Goal: Task Accomplishment & Management: Use online tool/utility

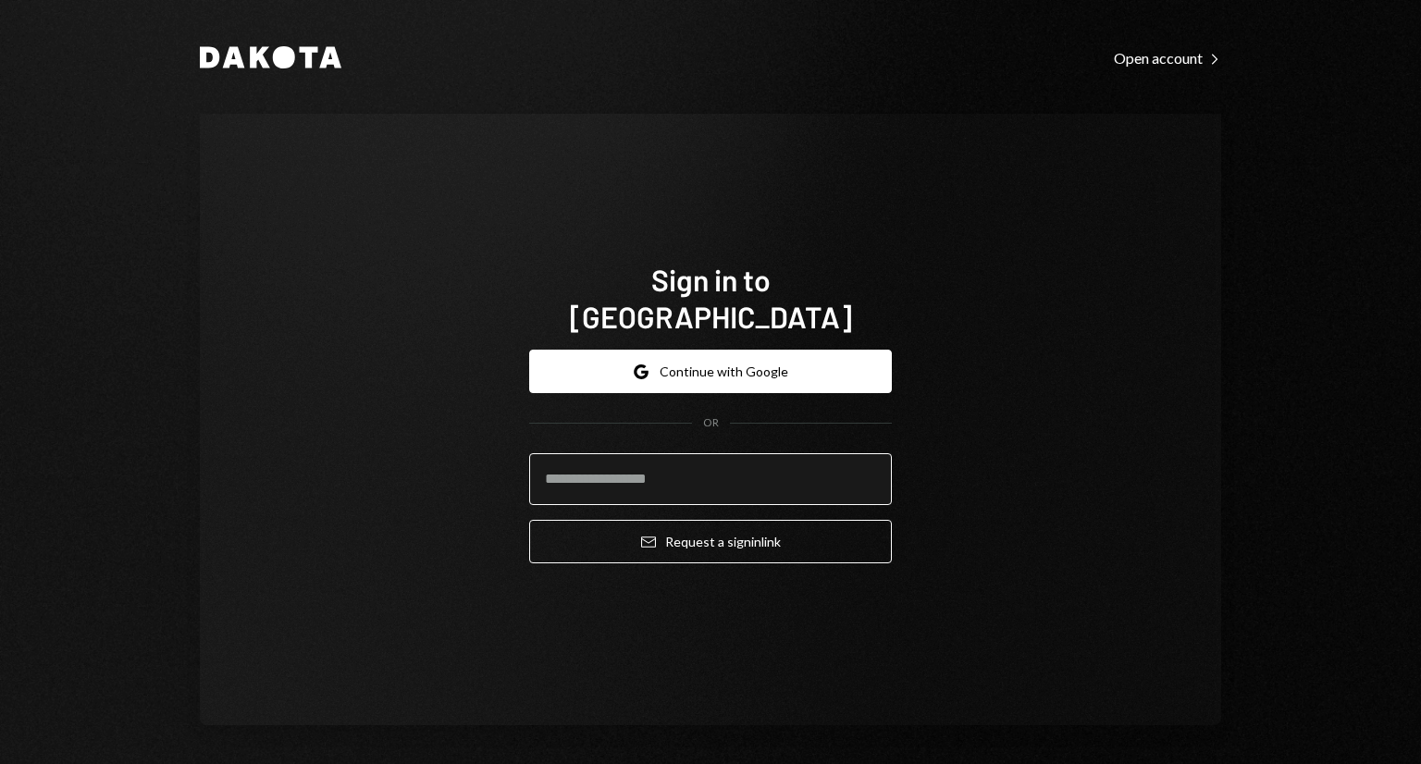
click at [571, 453] on input "email" at bounding box center [710, 479] width 363 height 52
type input "**********"
click at [529, 520] on button "Email Request a sign in link" at bounding box center [710, 541] width 363 height 43
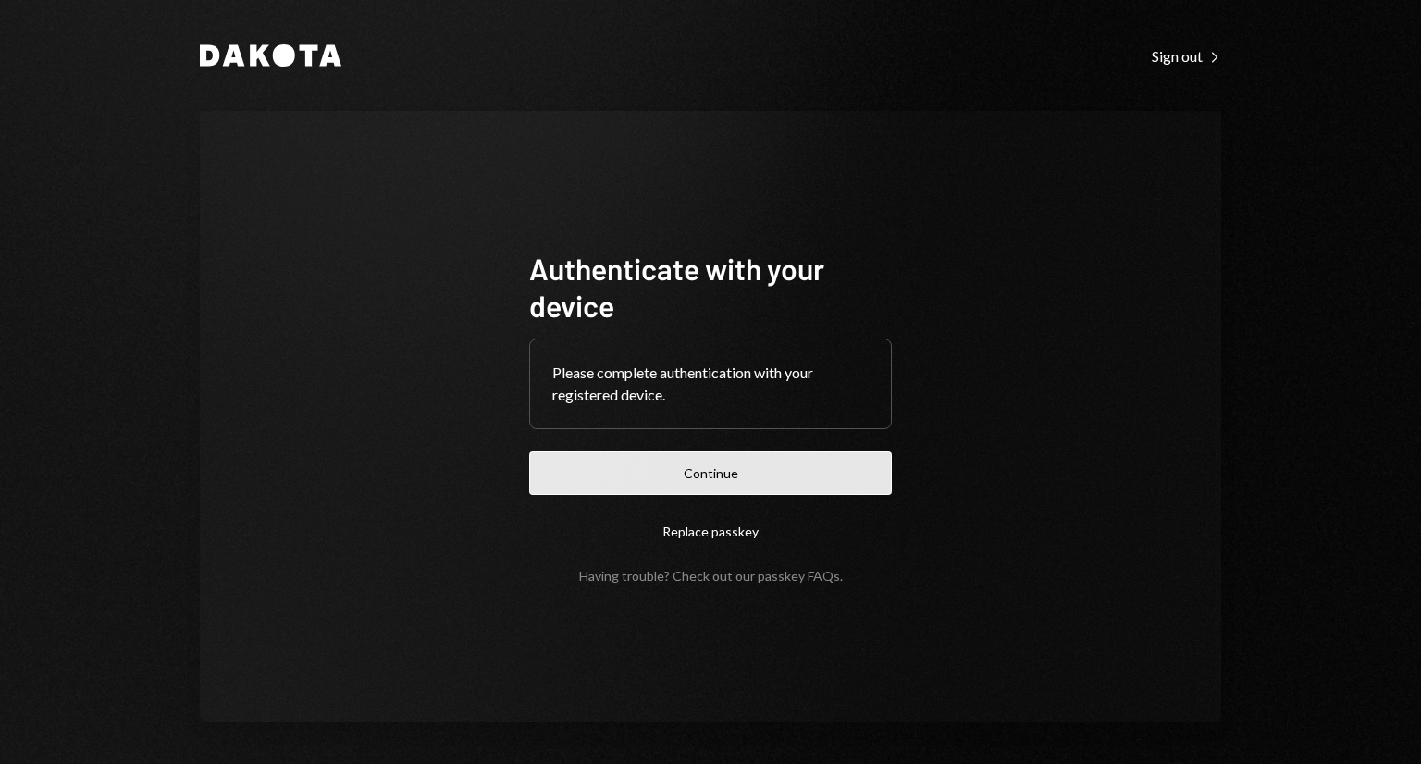
click at [667, 453] on button "Continue" at bounding box center [710, 472] width 363 height 43
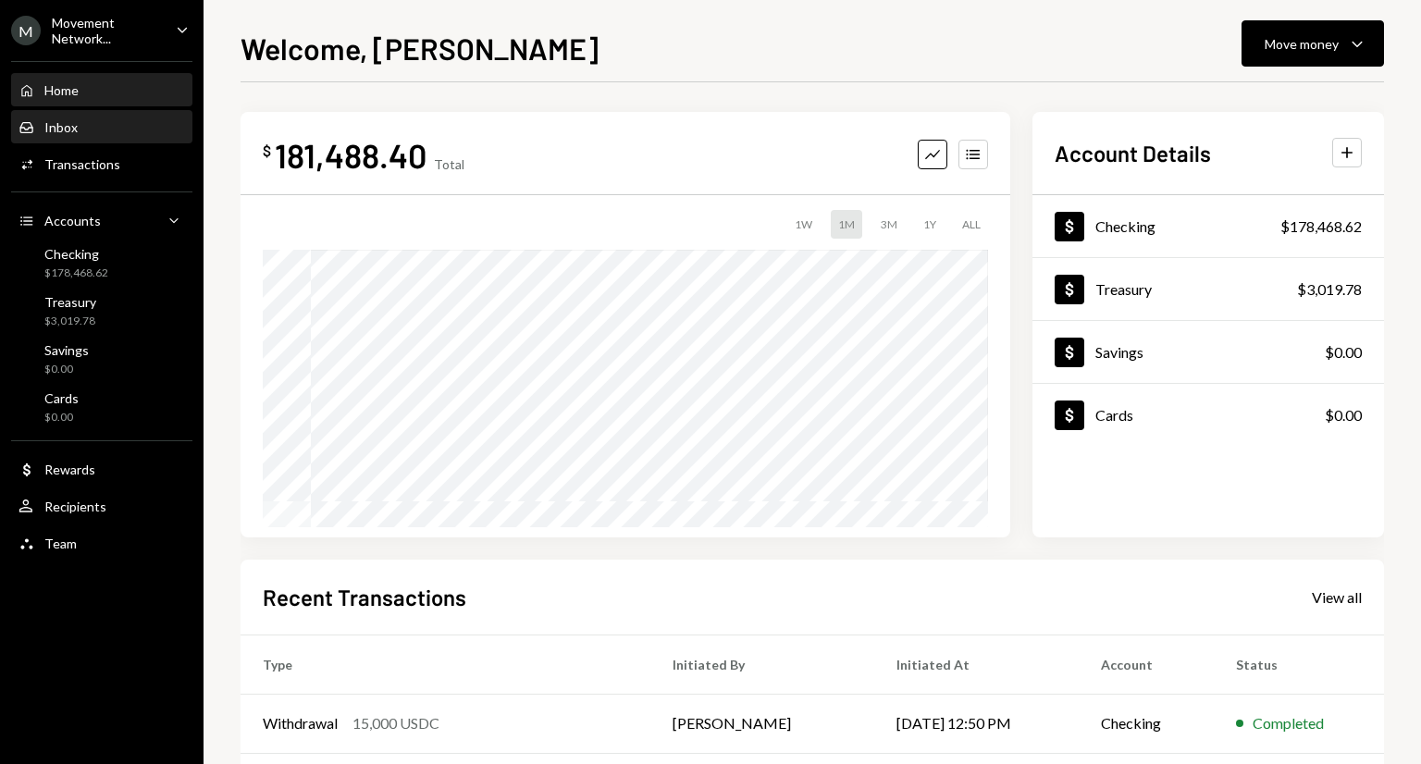
click at [116, 134] on div "Inbox Inbox" at bounding box center [101, 127] width 166 height 17
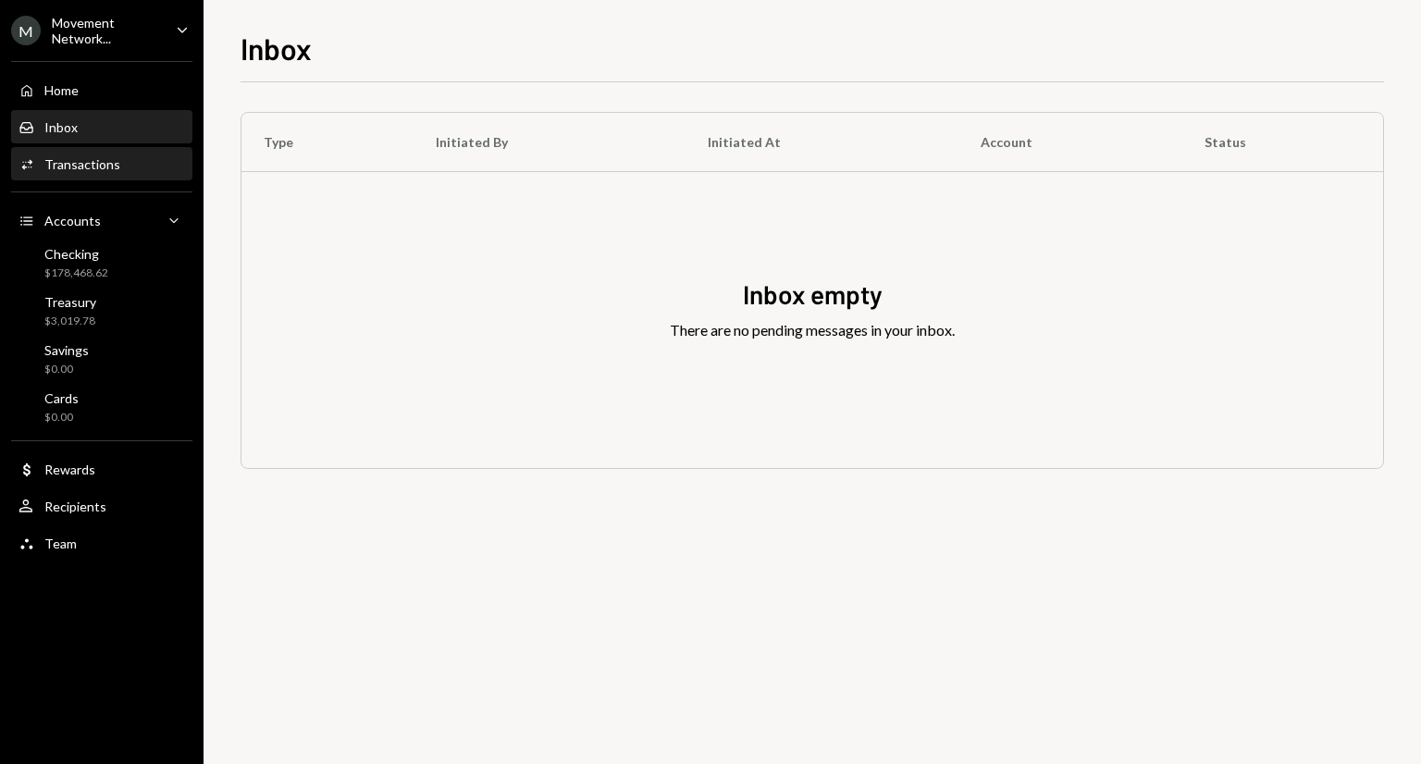
click at [118, 160] on div "Activities Transactions" at bounding box center [101, 164] width 166 height 17
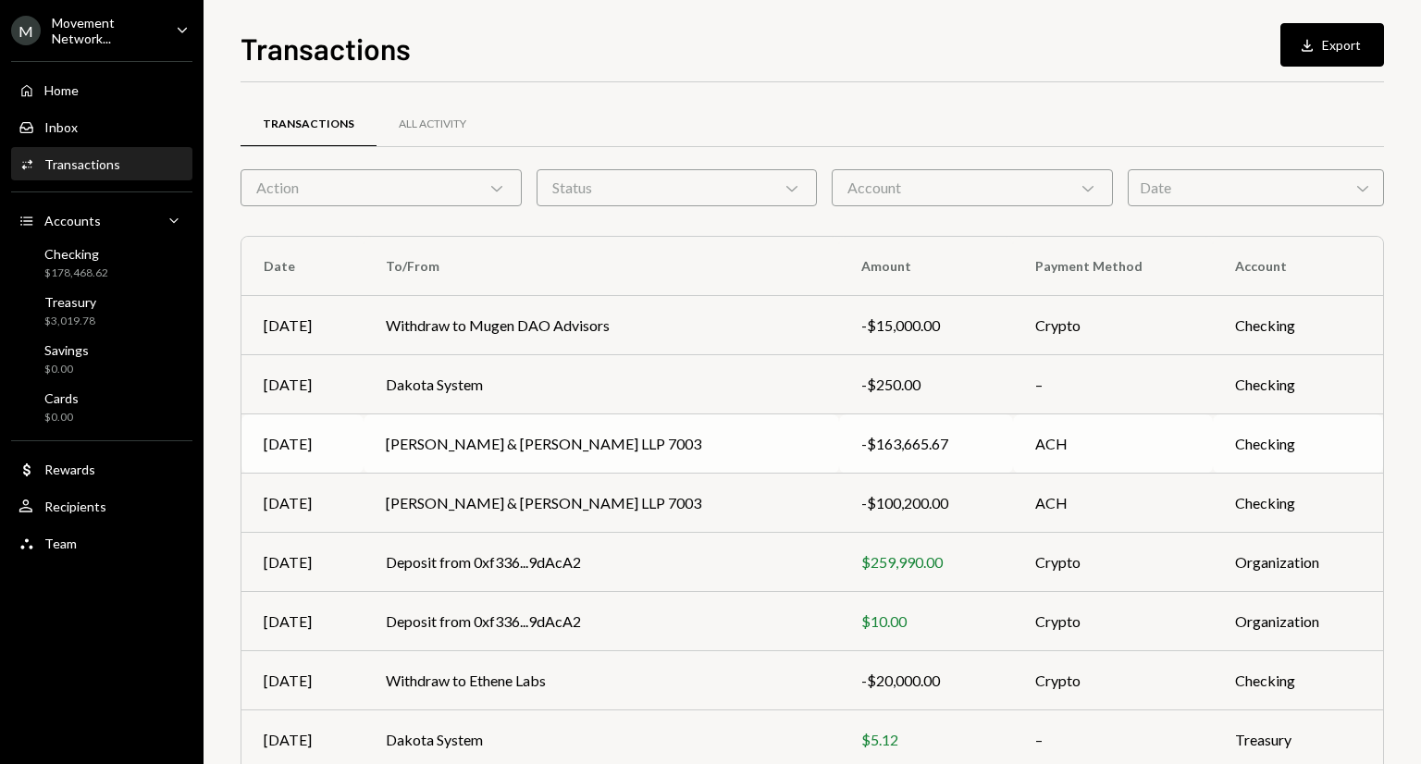
click at [681, 438] on td "Latham & Watkins LLP 7003" at bounding box center [600, 443] width 475 height 59
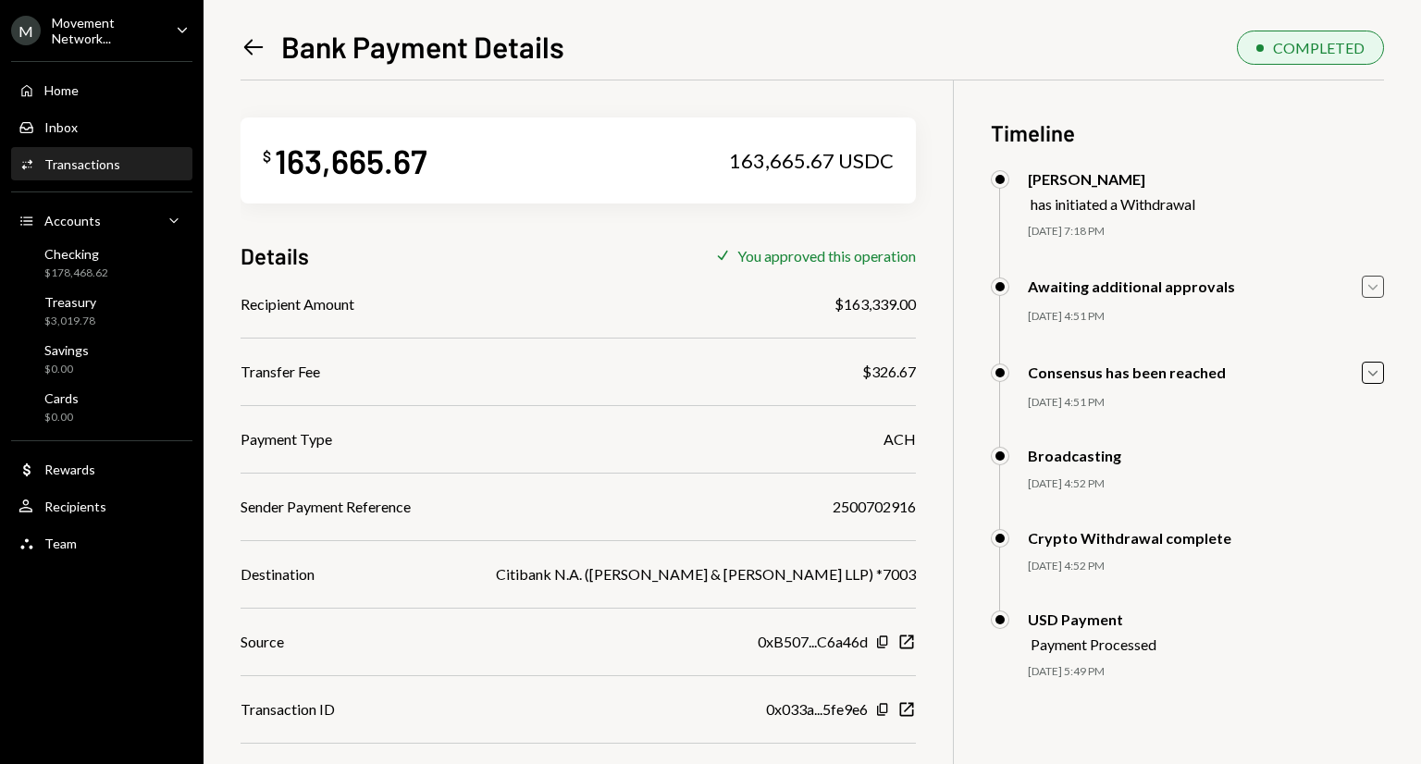
click at [1373, 284] on icon "Caret Down" at bounding box center [1372, 287] width 20 height 20
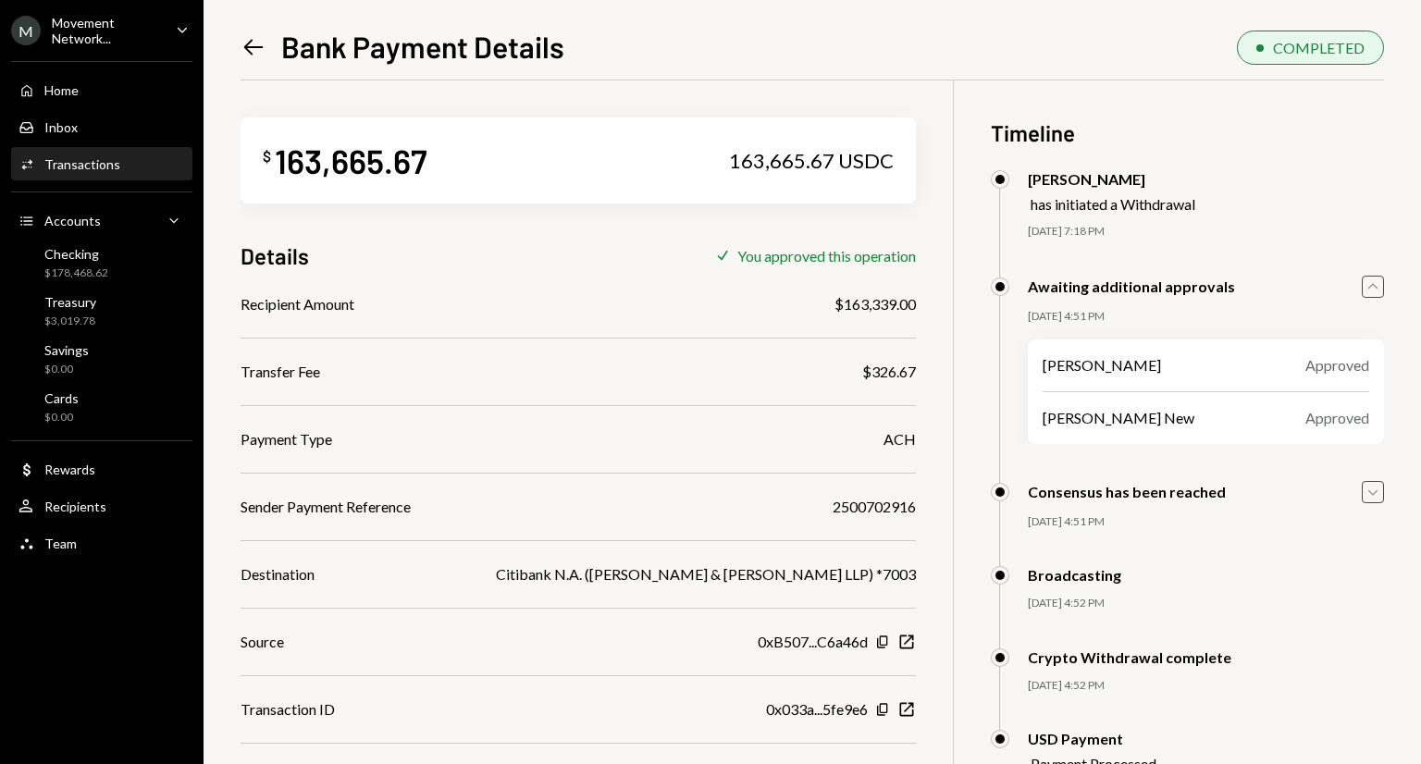
click at [1382, 493] on icon "Caret Down" at bounding box center [1372, 492] width 20 height 20
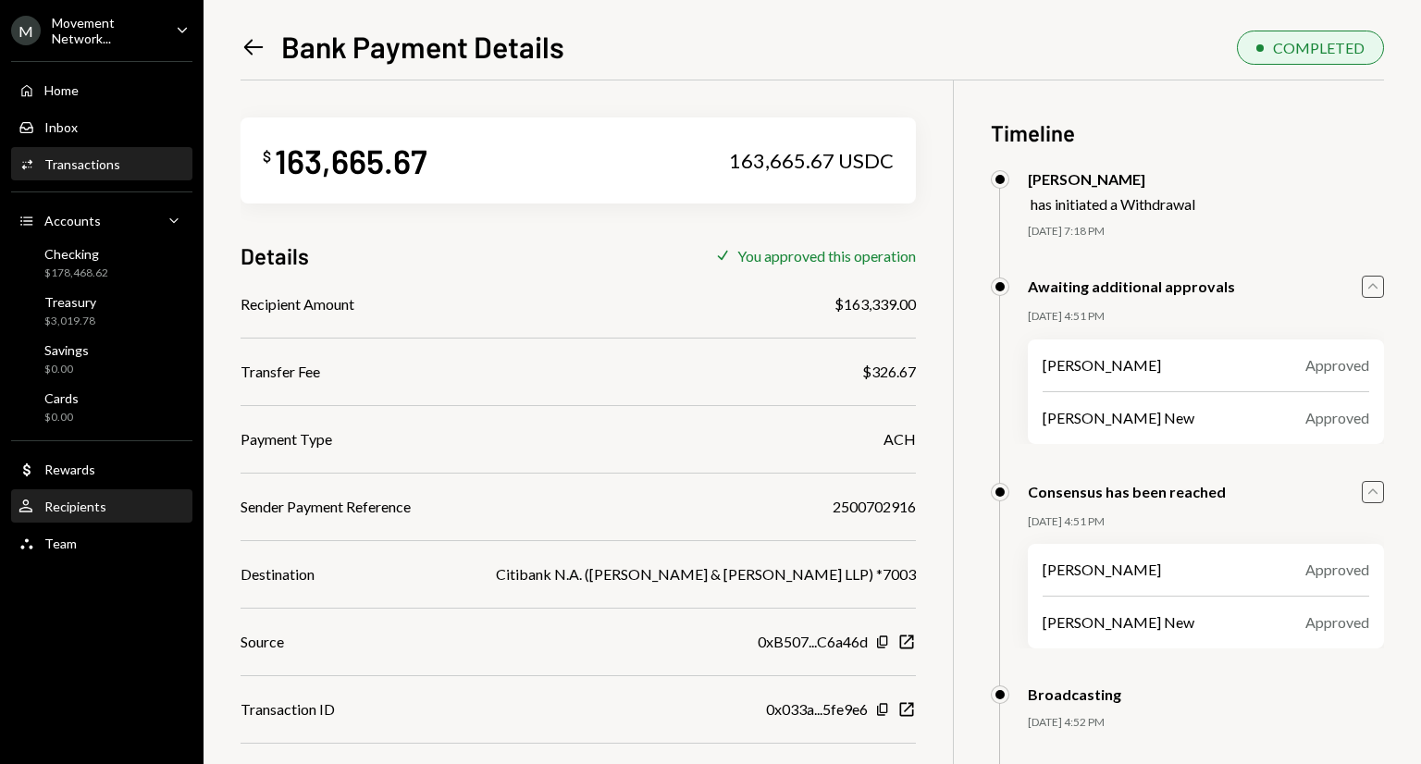
click at [104, 504] on div "Recipients" at bounding box center [75, 507] width 62 height 16
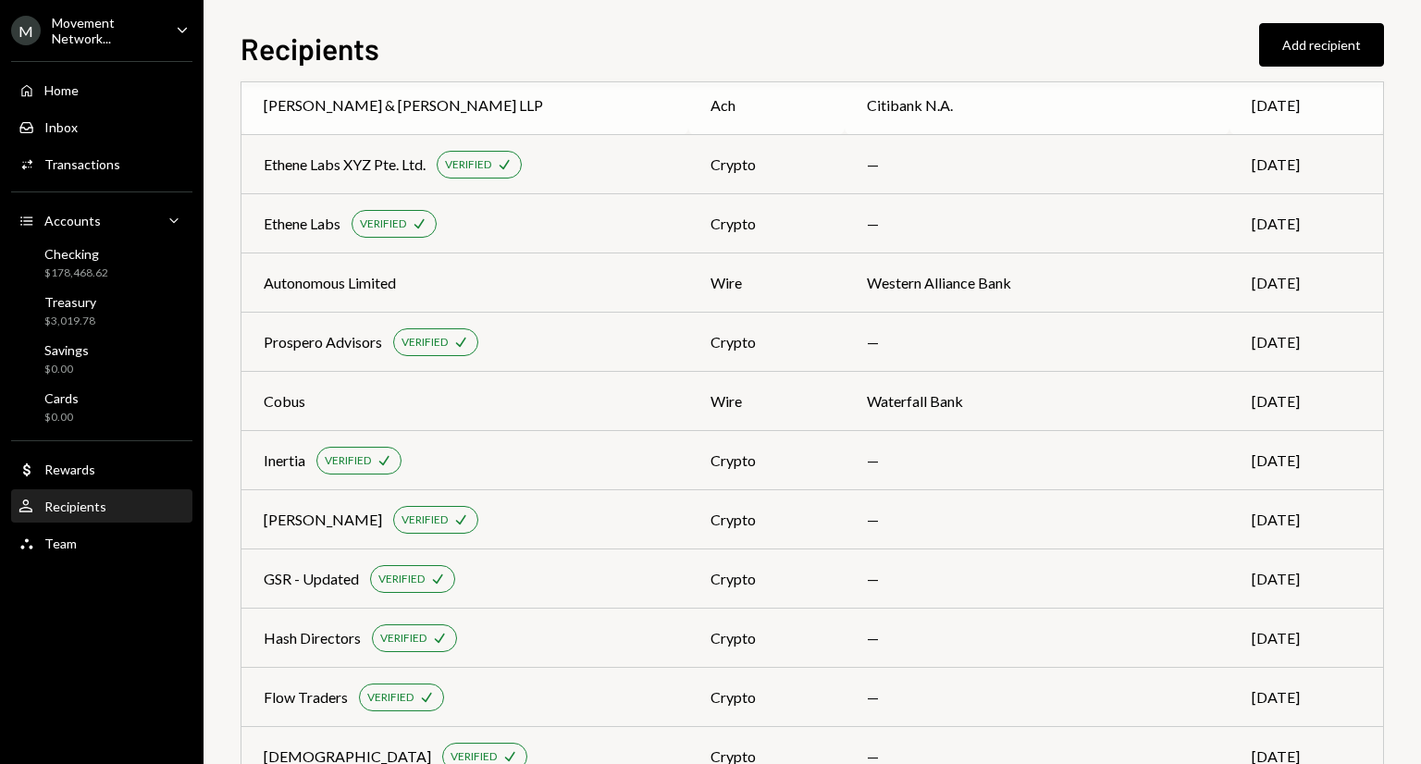
scroll to position [180, 0]
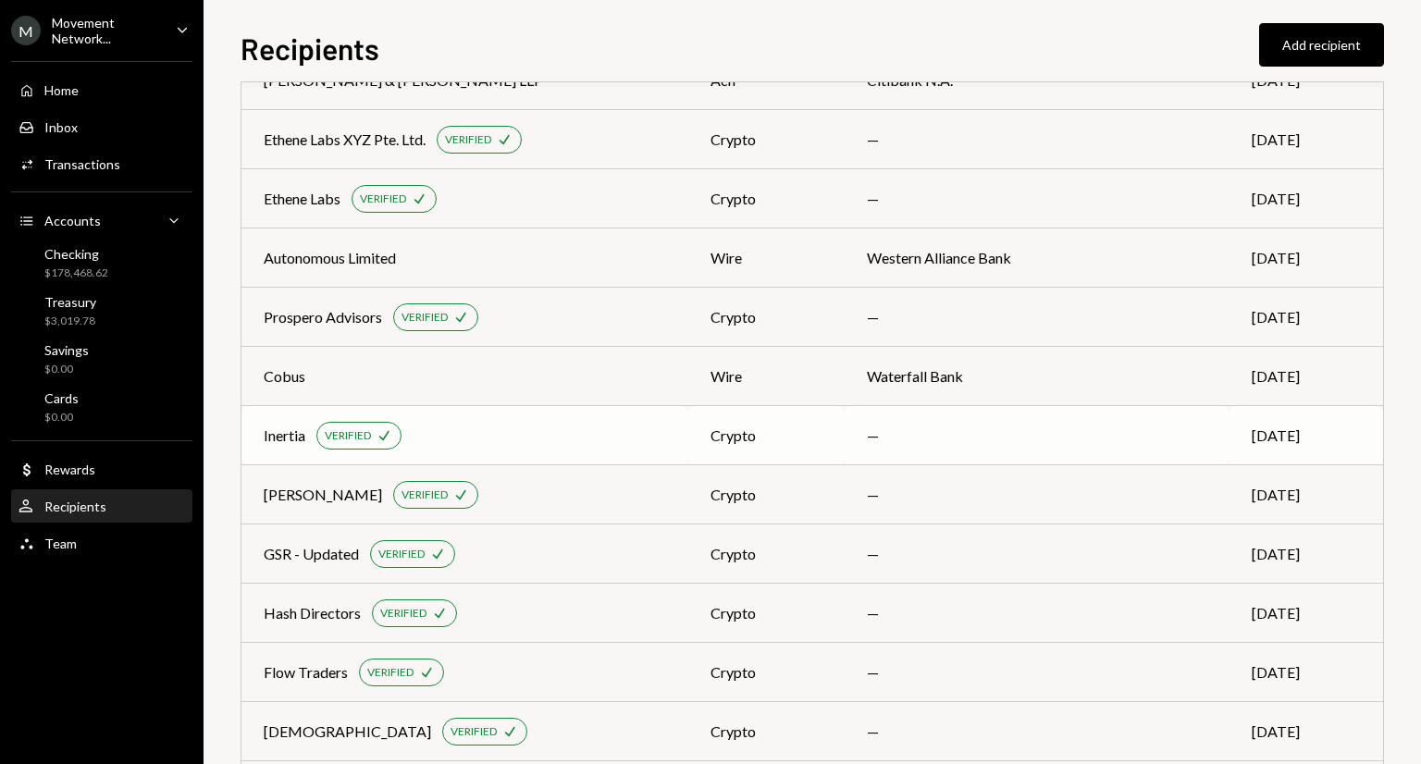
click at [575, 408] on td "Inertia VERIFIED Check" at bounding box center [464, 435] width 447 height 59
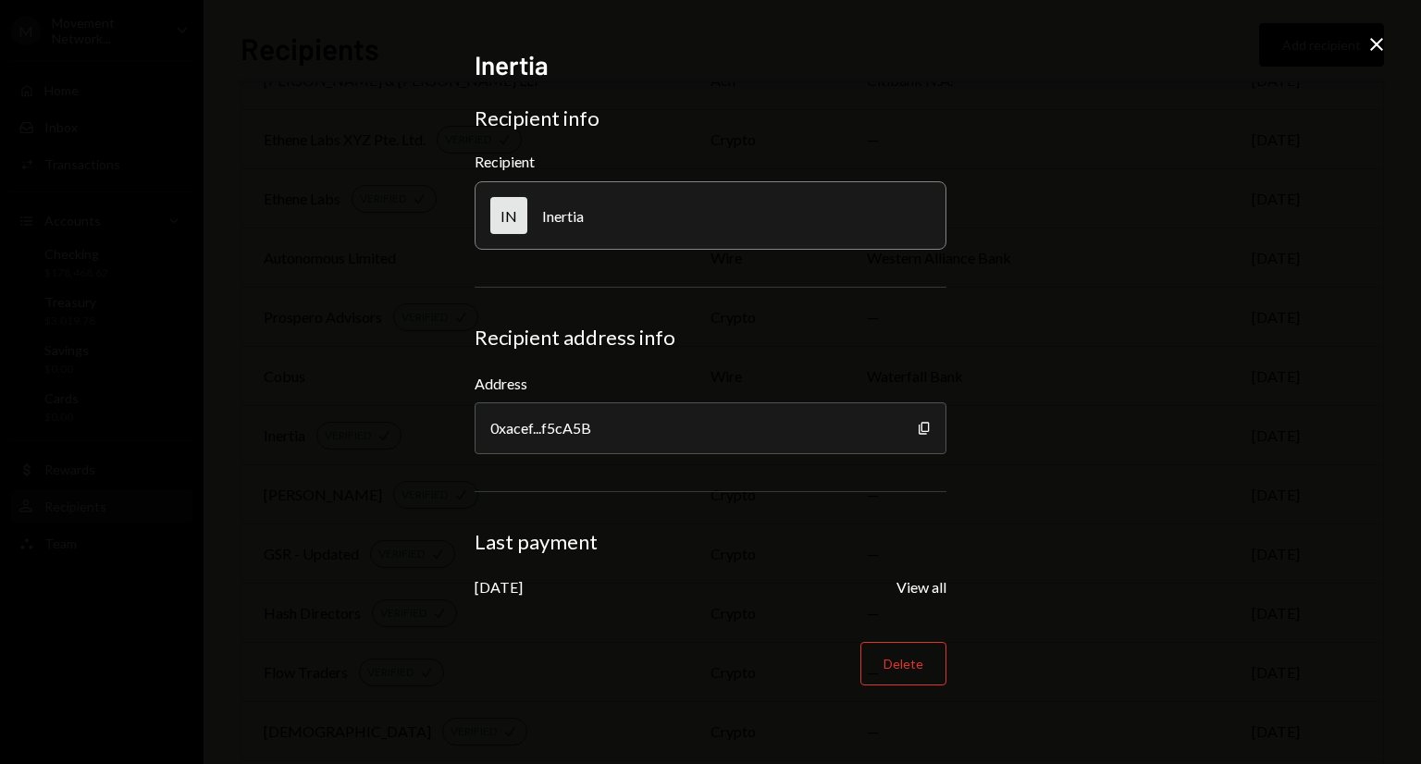
click at [1376, 37] on icon "Close" at bounding box center [1376, 44] width 22 height 22
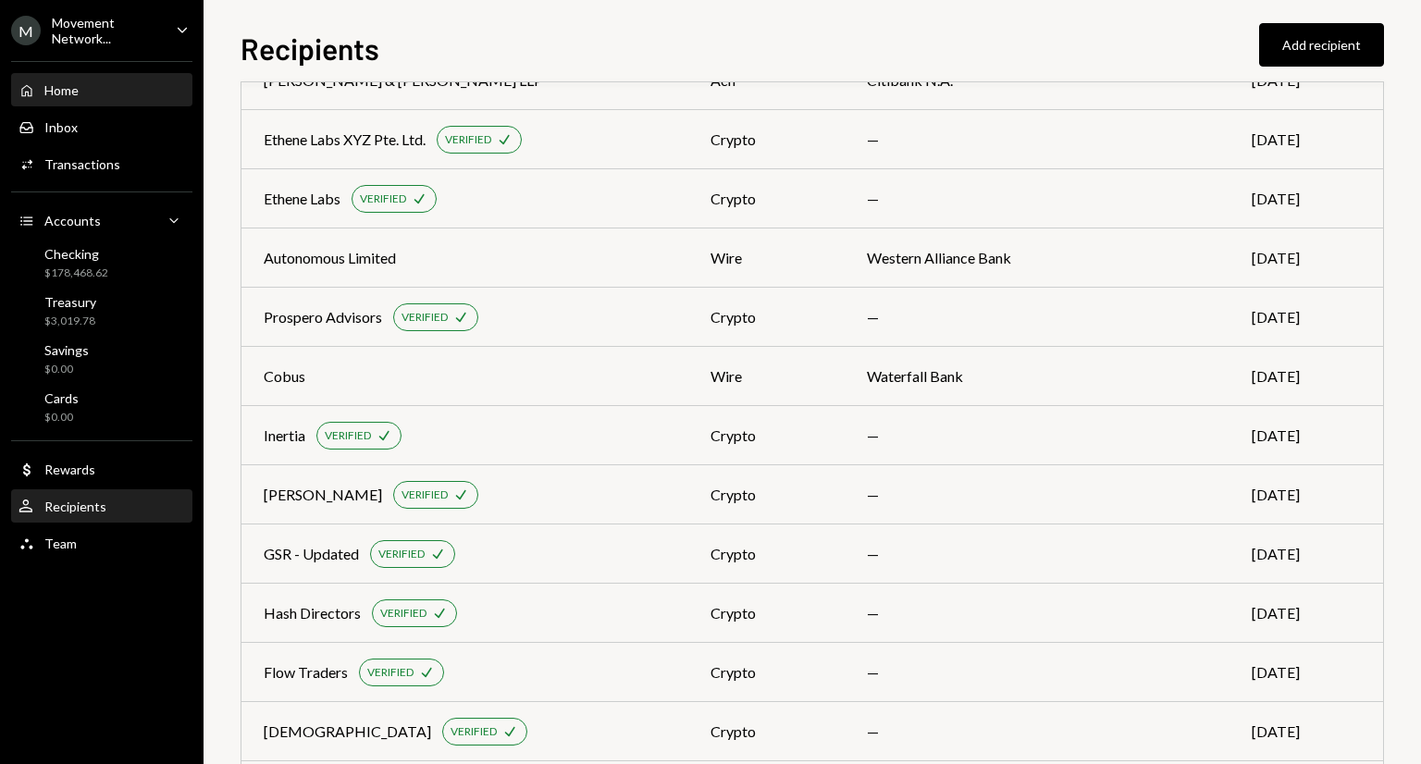
click at [59, 90] on div "Home" at bounding box center [61, 90] width 34 height 16
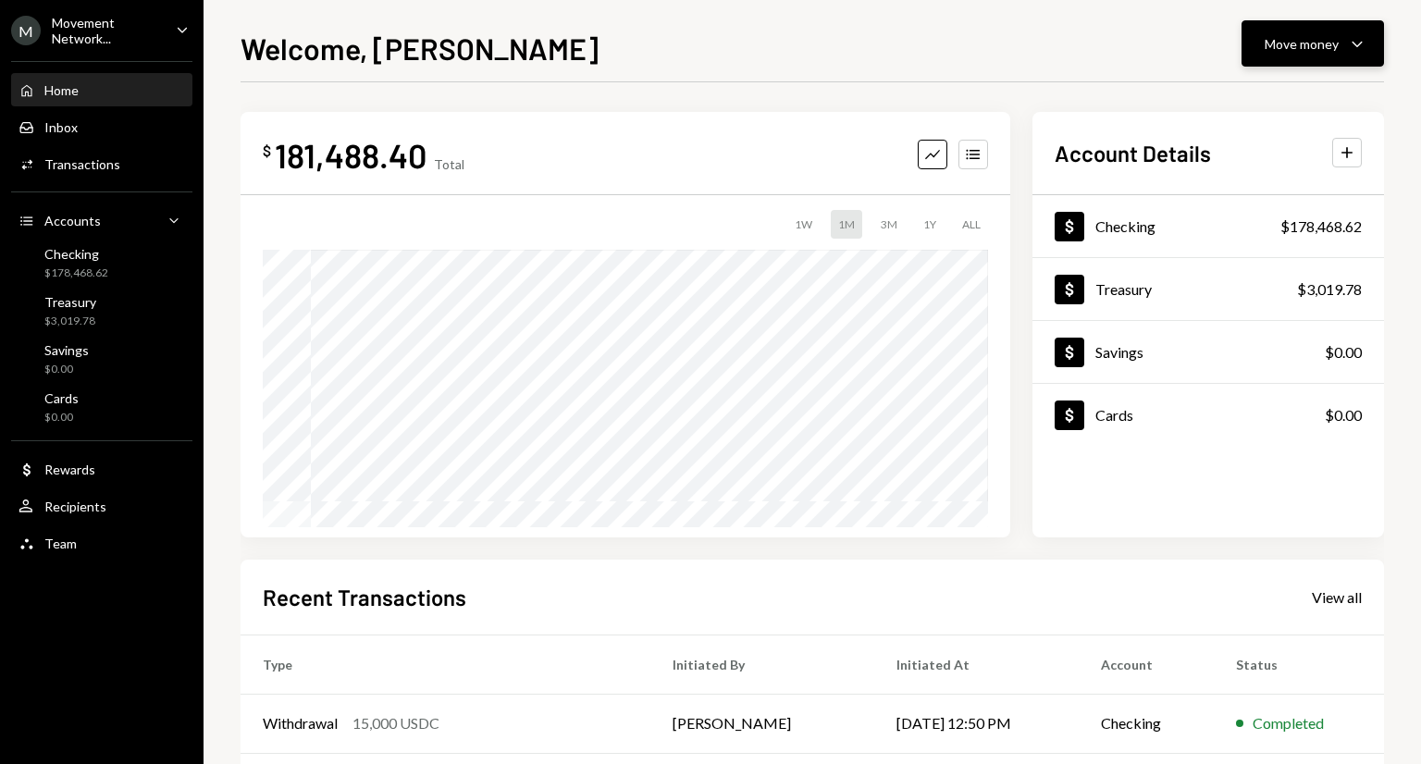
click at [1348, 54] on icon "Caret Down" at bounding box center [1357, 43] width 22 height 22
click at [1299, 96] on div "Send" at bounding box center [1297, 99] width 135 height 19
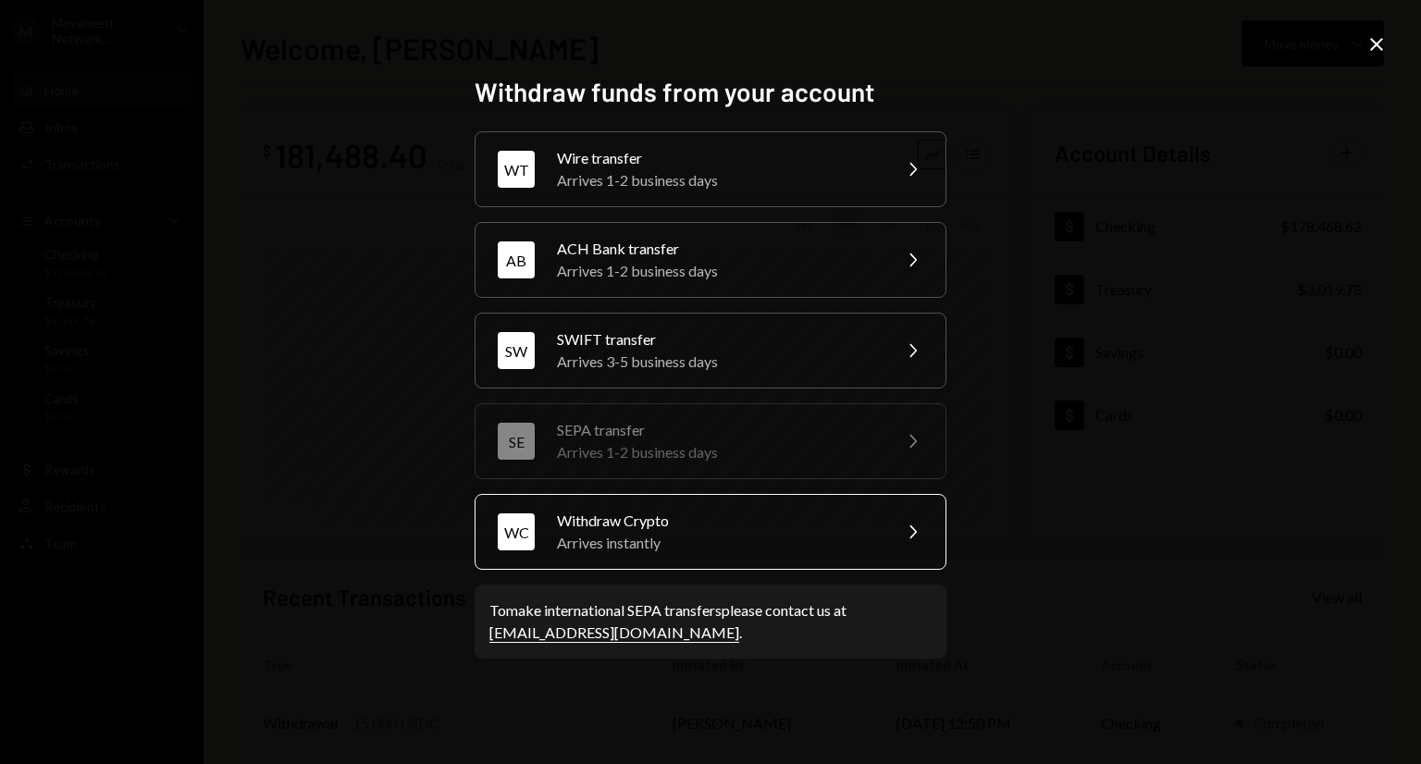
click at [732, 521] on div "Withdraw Crypto" at bounding box center [718, 521] width 322 height 22
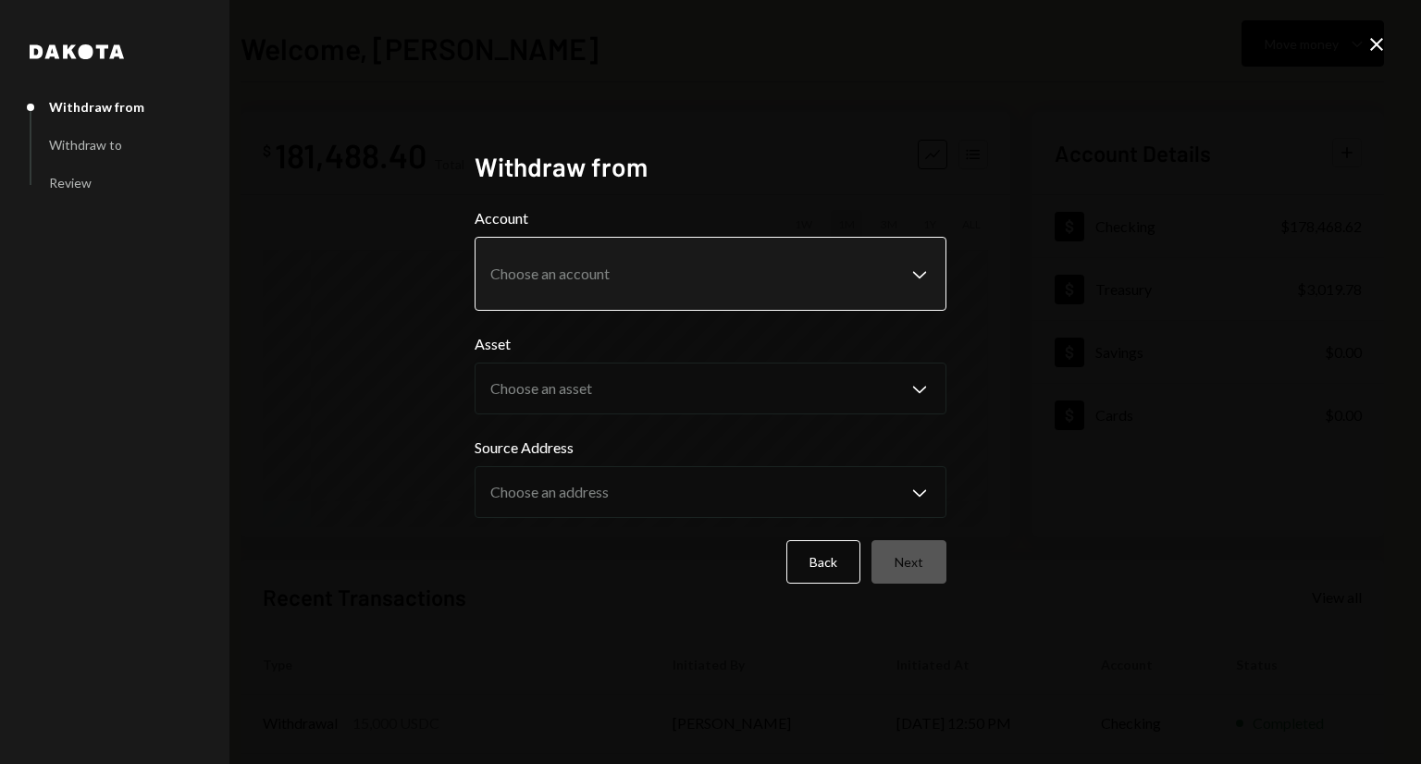
click at [732, 267] on body "**********" at bounding box center [710, 382] width 1421 height 764
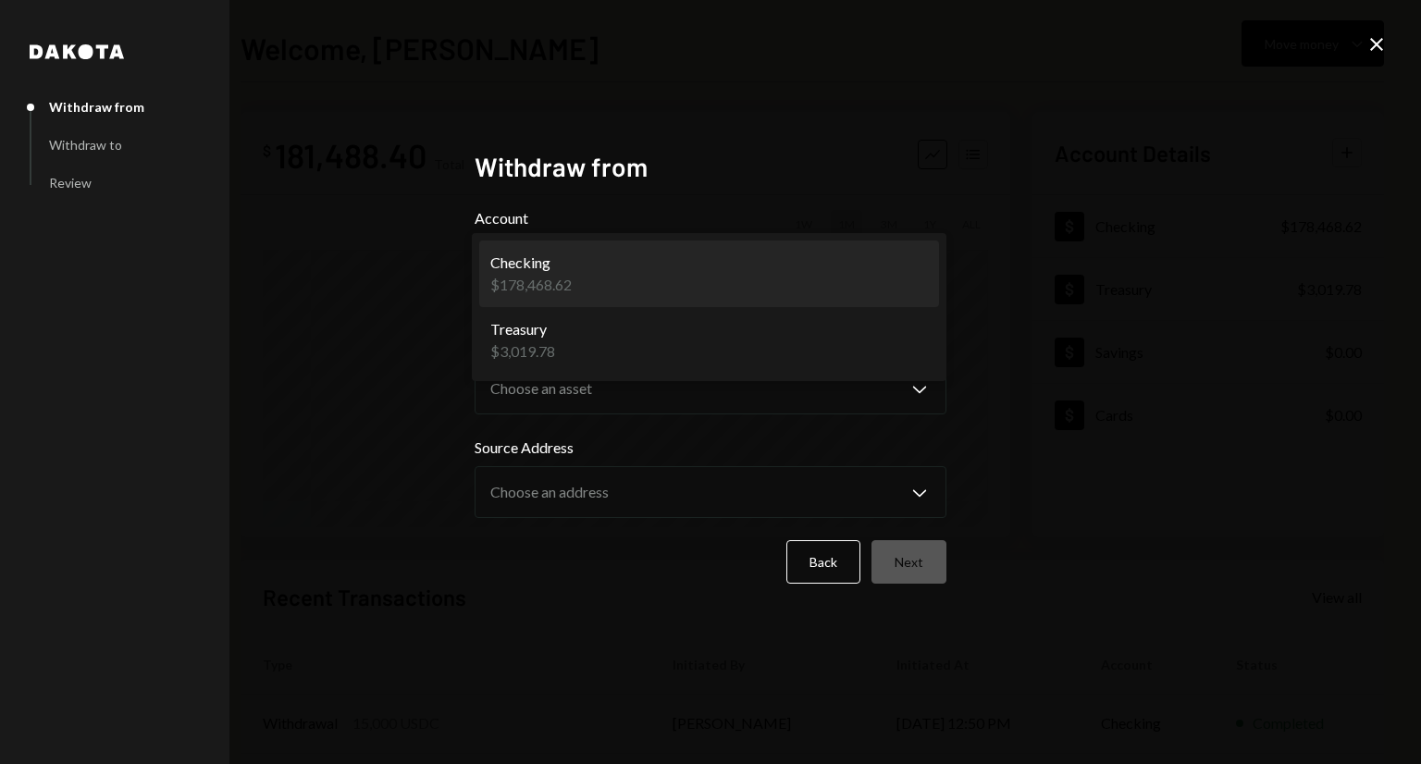
select select "**********"
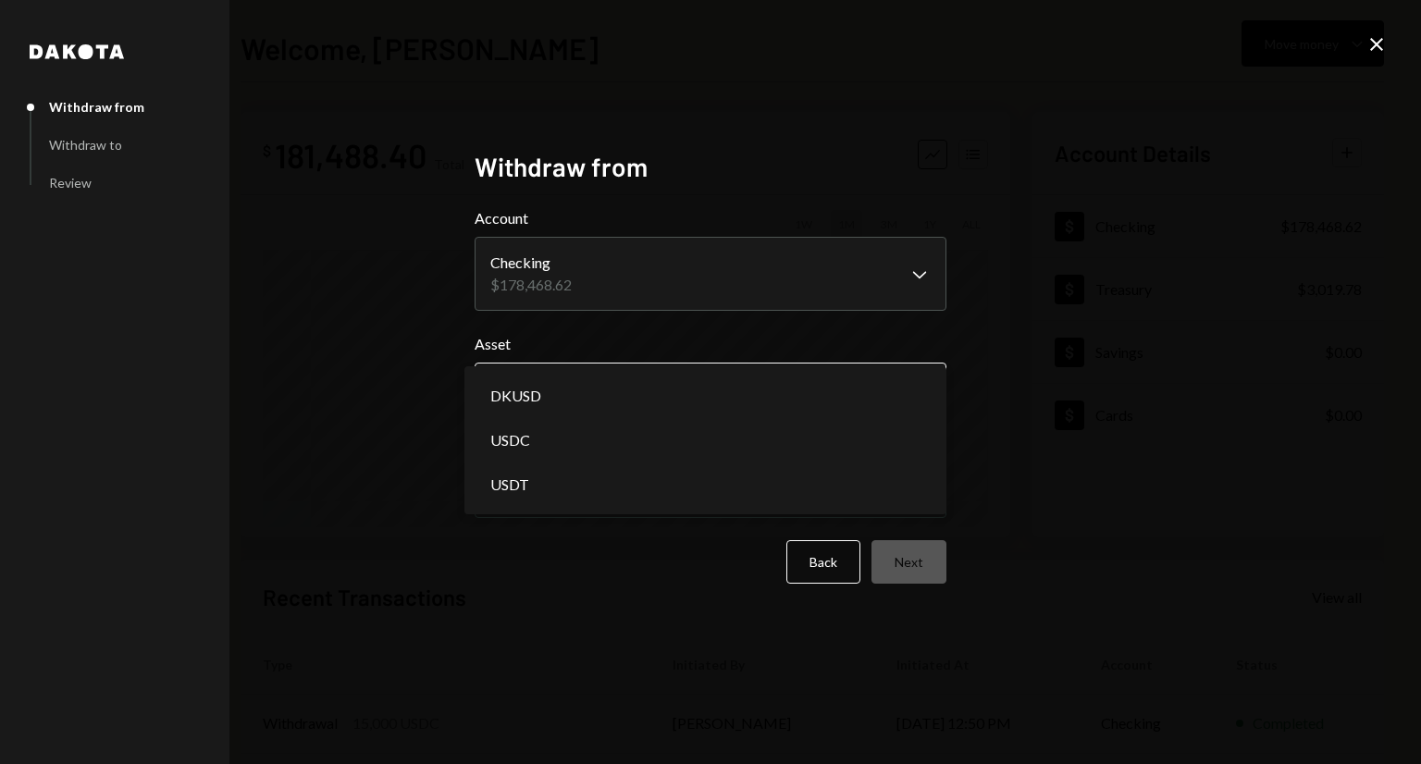
click at [677, 379] on body "**********" at bounding box center [710, 382] width 1421 height 764
select select "****"
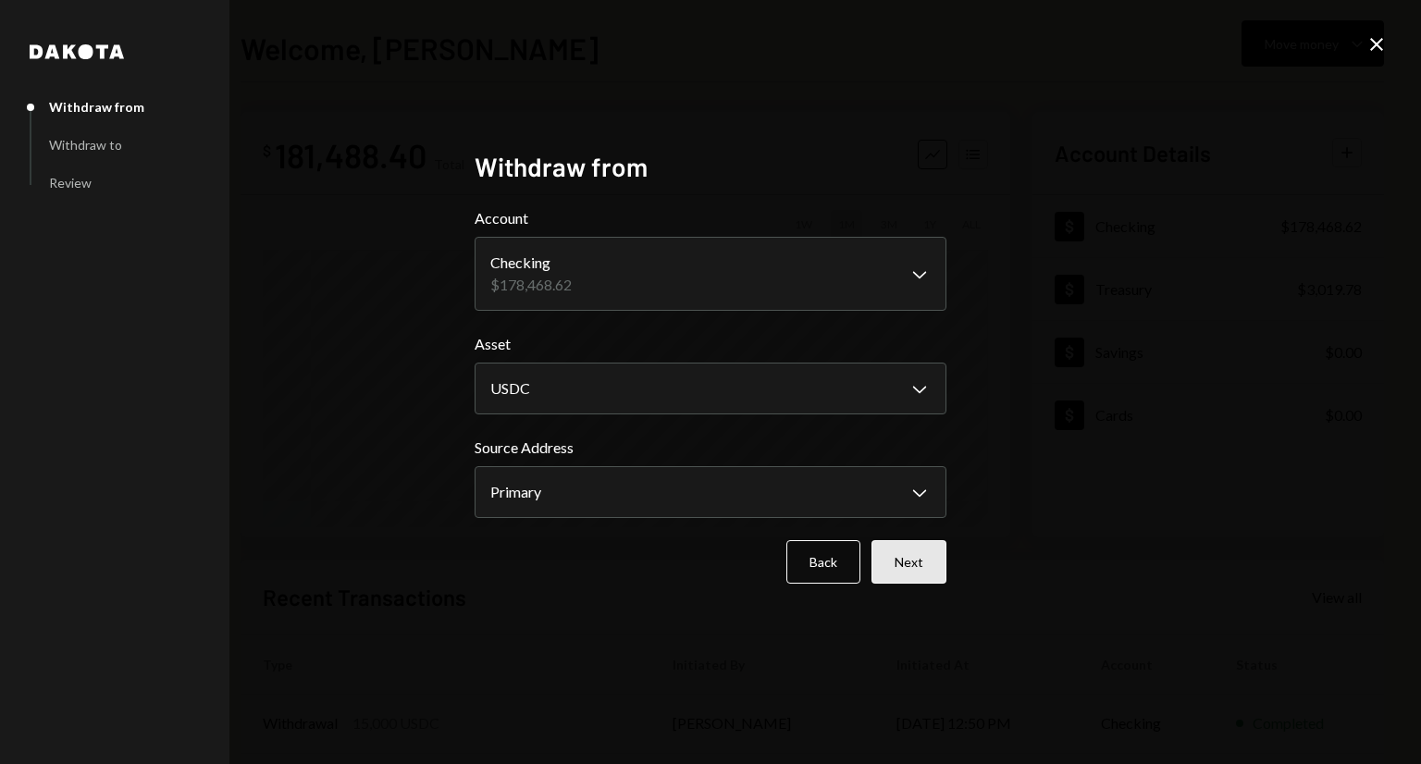
click at [928, 577] on button "Next" at bounding box center [908, 561] width 75 height 43
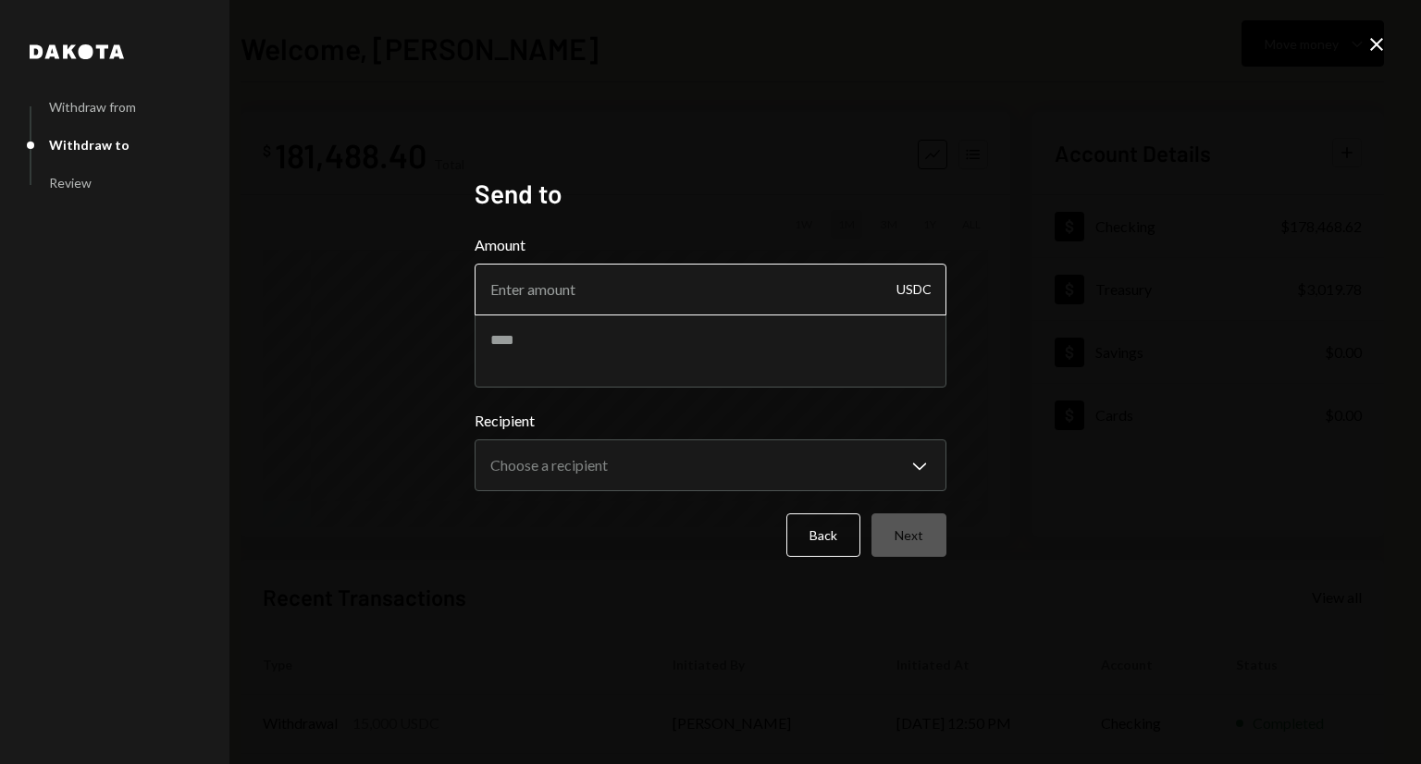
click at [652, 278] on input "Amount" at bounding box center [710, 290] width 472 height 52
type input "30000"
click at [603, 330] on textarea at bounding box center [710, 351] width 472 height 74
click at [645, 338] on textarea "**********" at bounding box center [710, 351] width 472 height 74
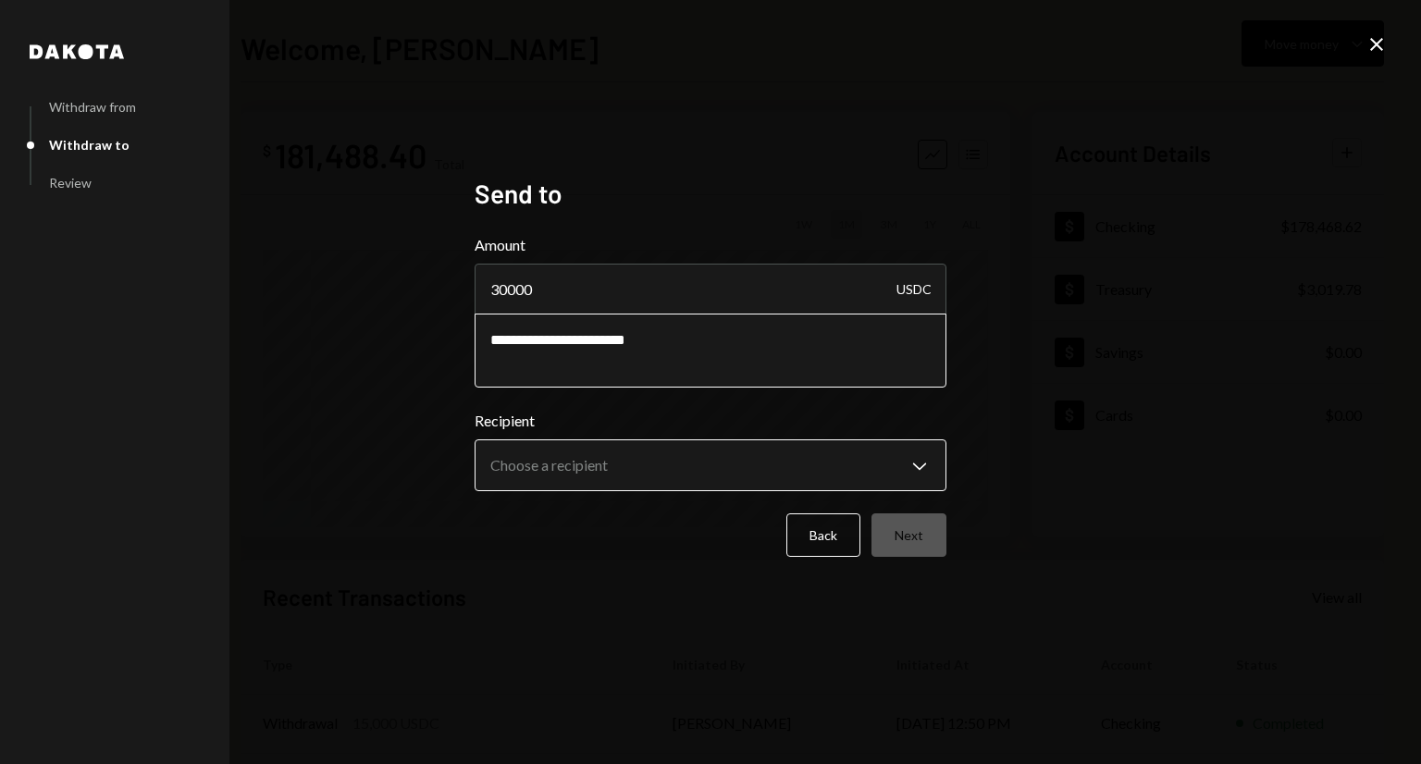
type textarea "**********"
click at [581, 486] on body "**********" at bounding box center [710, 382] width 1421 height 764
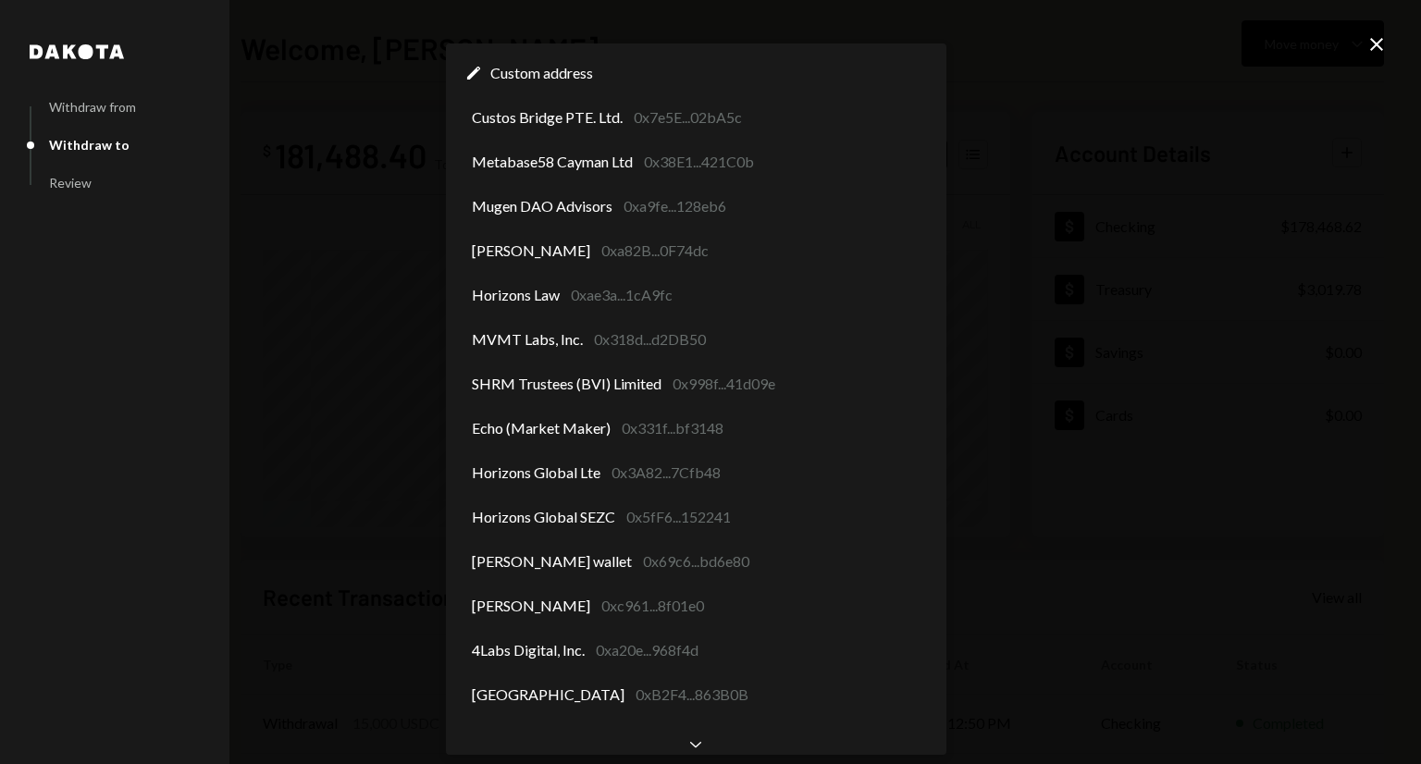
scroll to position [143, 0]
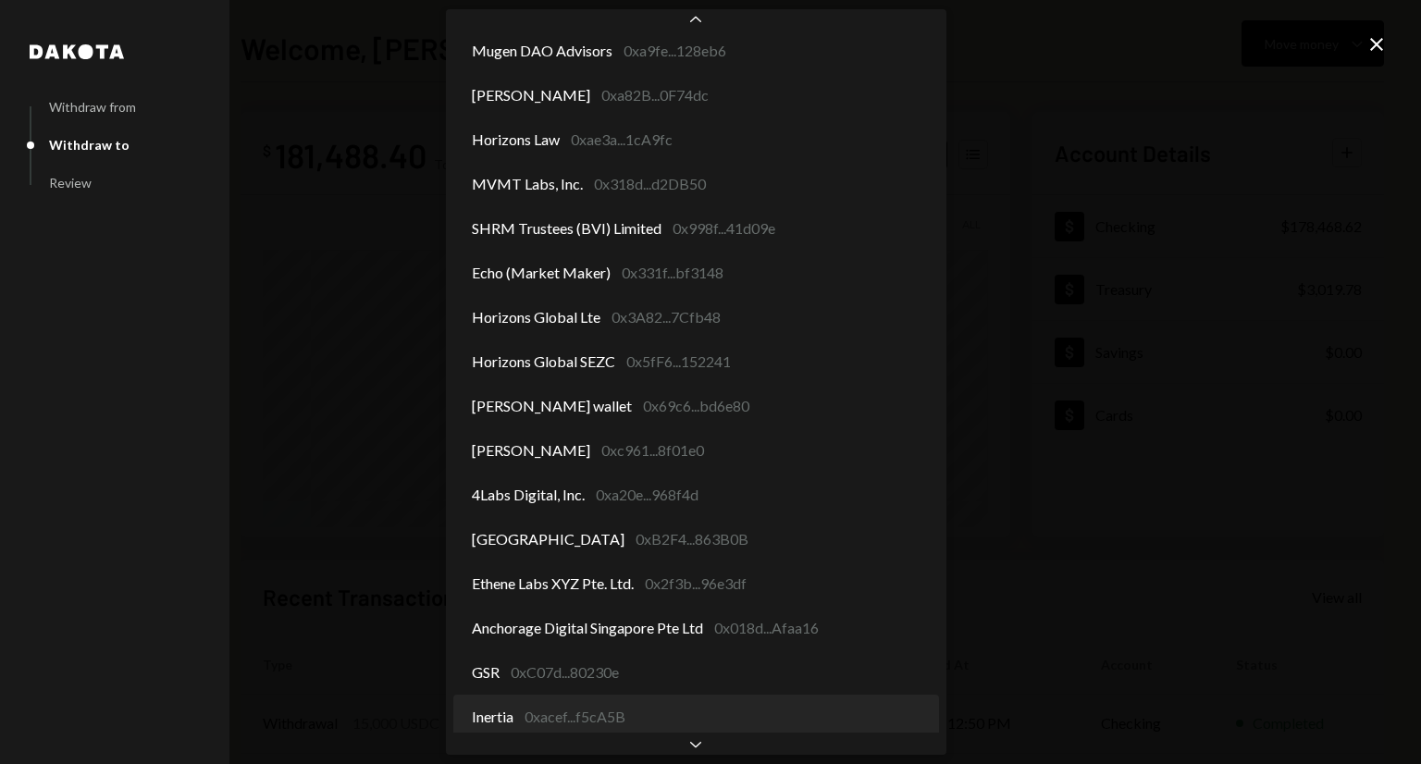
select select "**********"
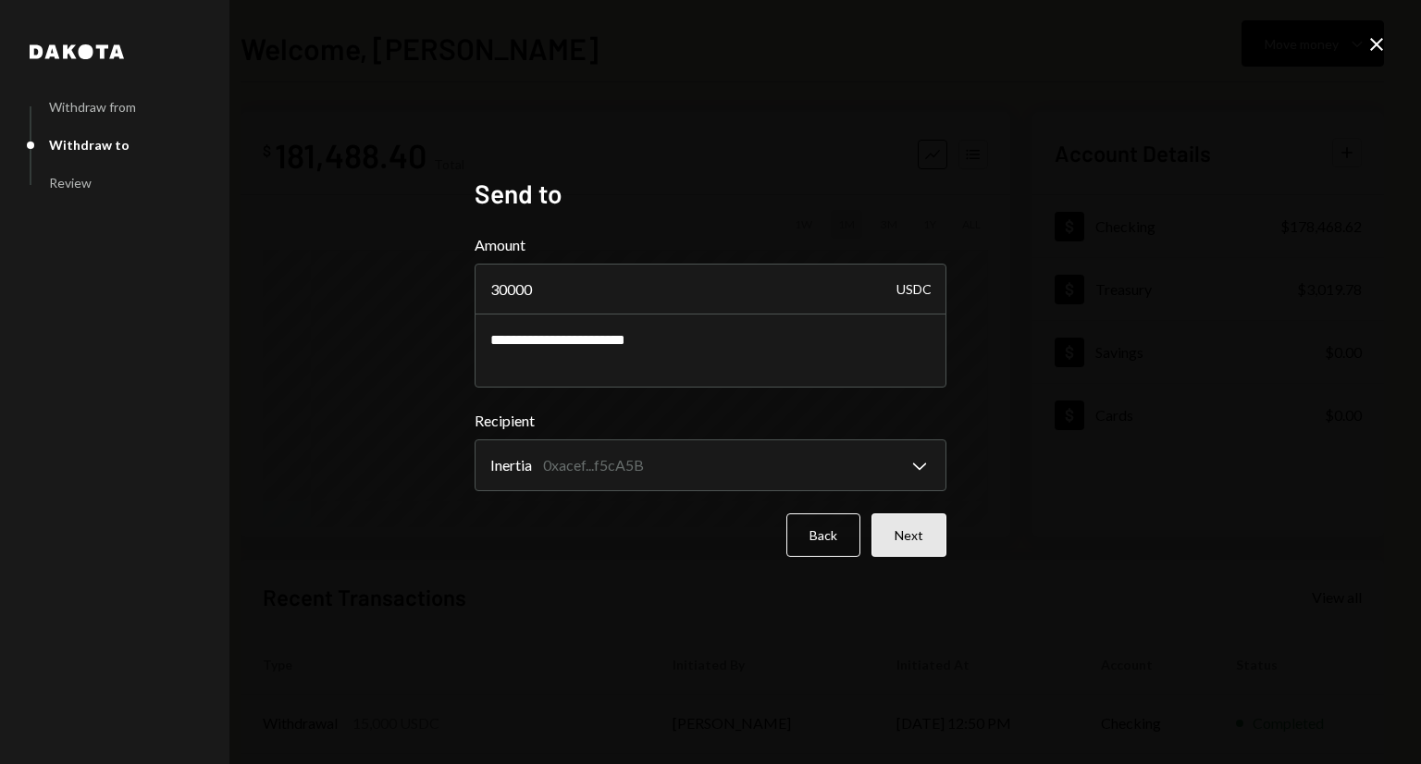
click at [906, 536] on button "Next" at bounding box center [908, 534] width 75 height 43
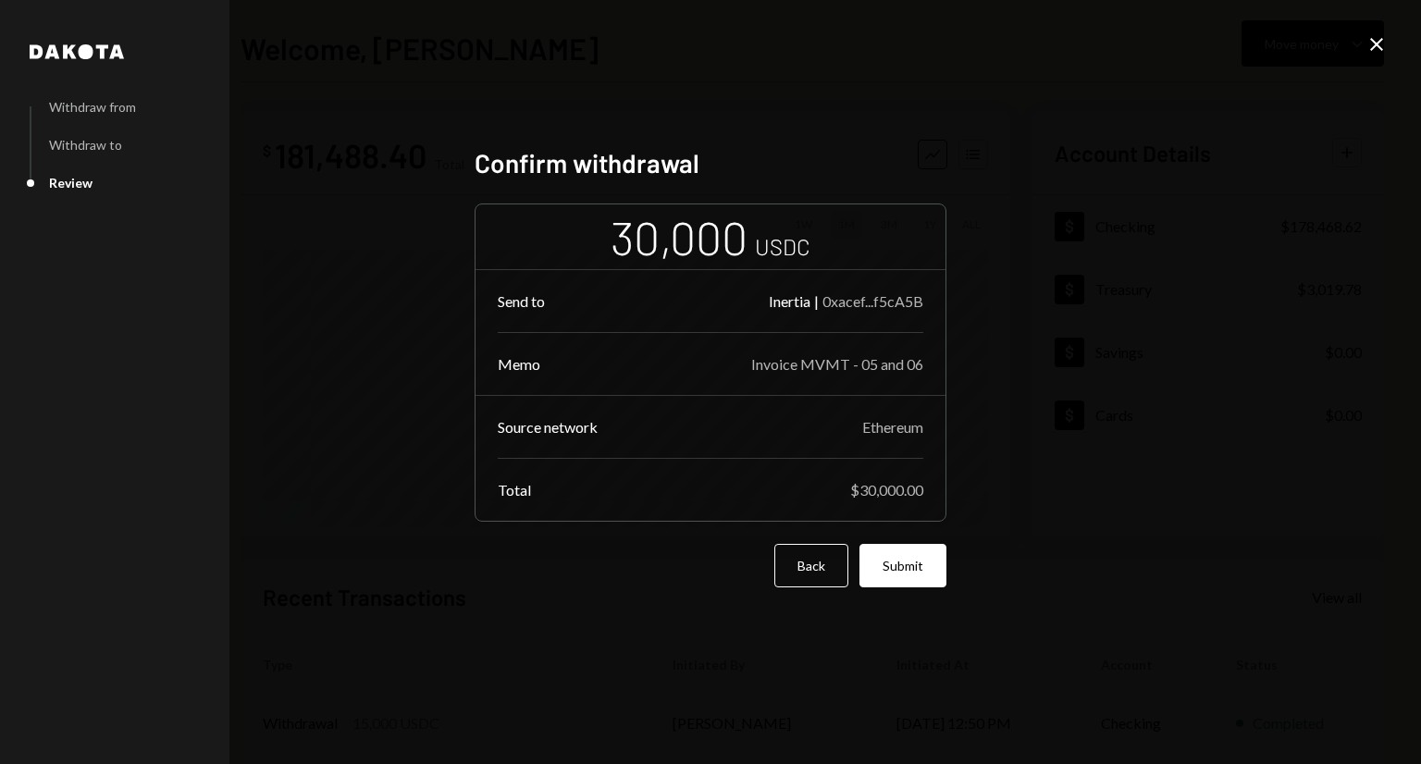
click at [1374, 47] on icon "Close" at bounding box center [1376, 44] width 22 height 22
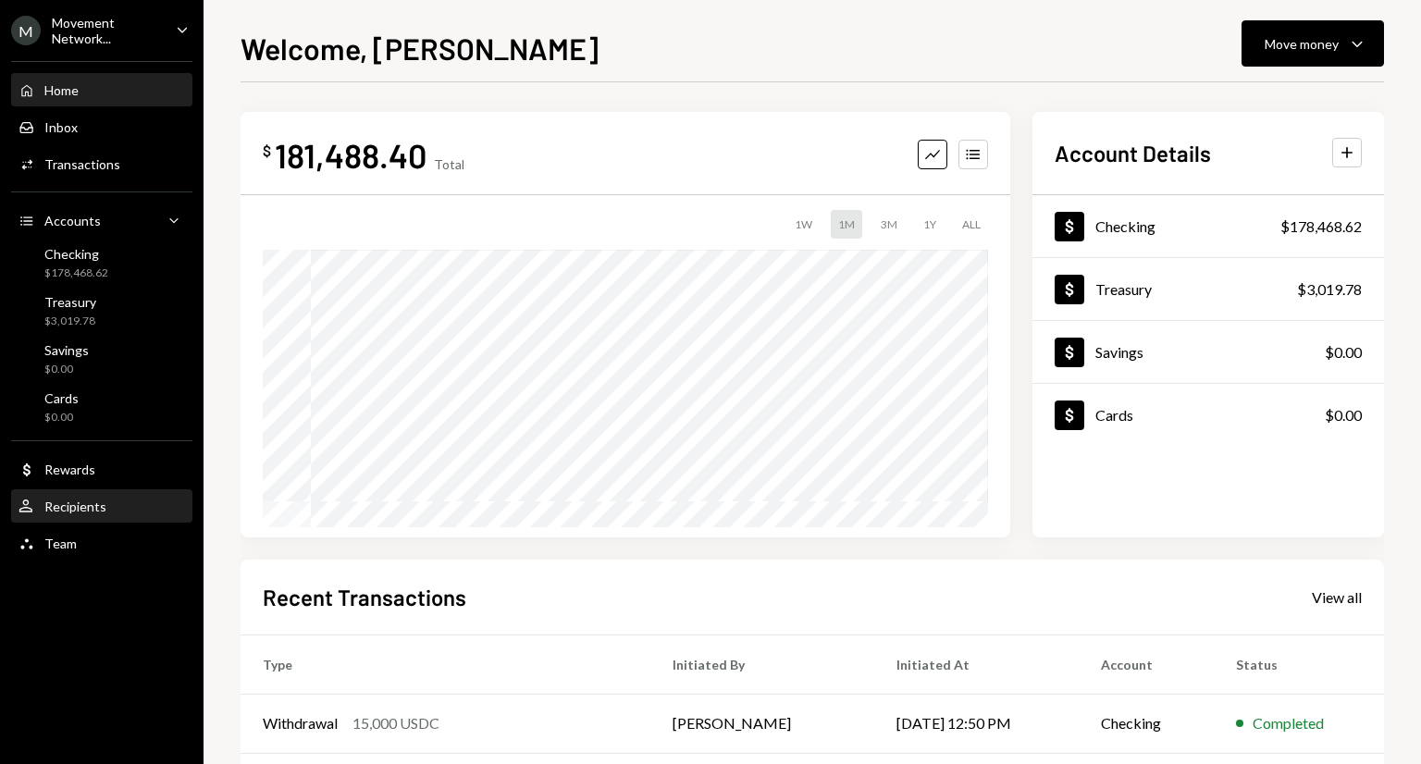
click at [103, 504] on div "Recipients" at bounding box center [75, 507] width 62 height 16
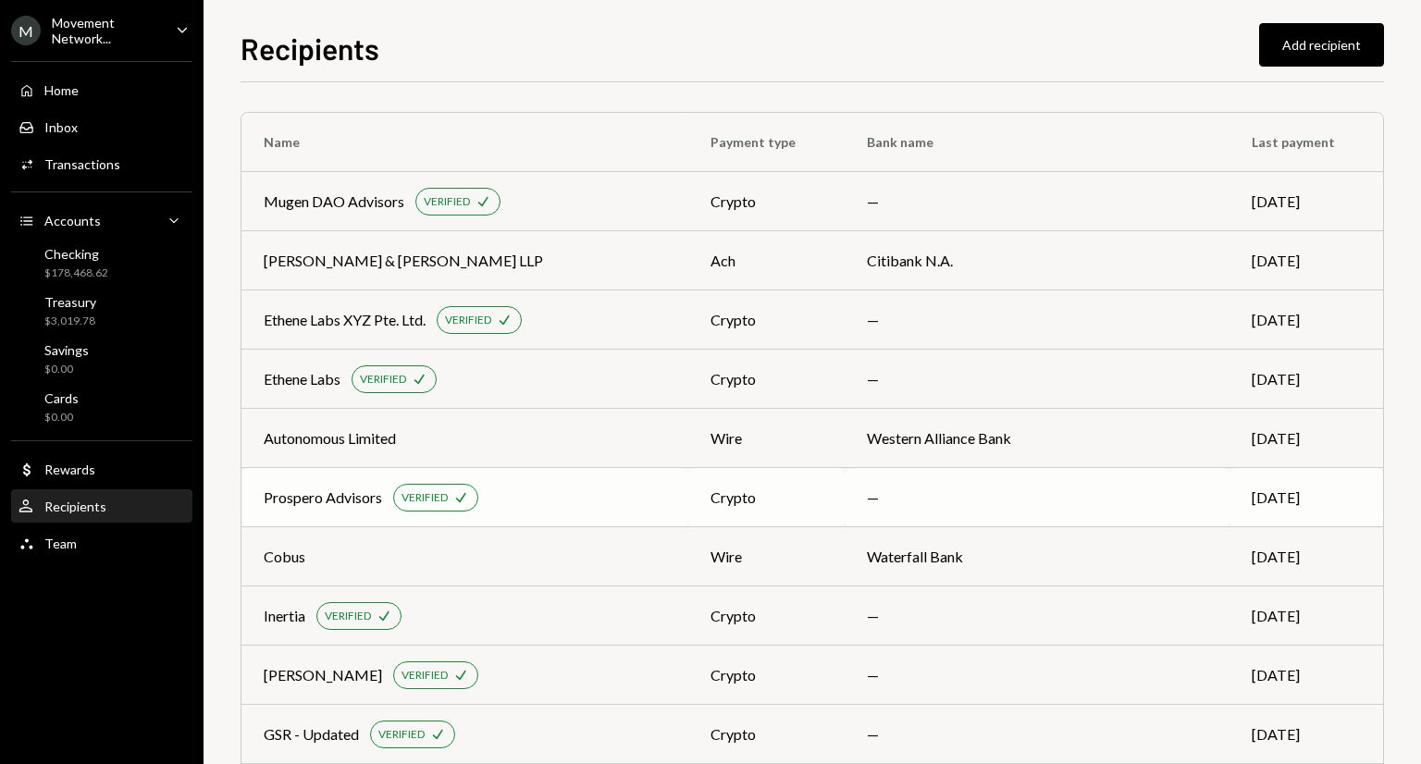
scroll to position [110, 0]
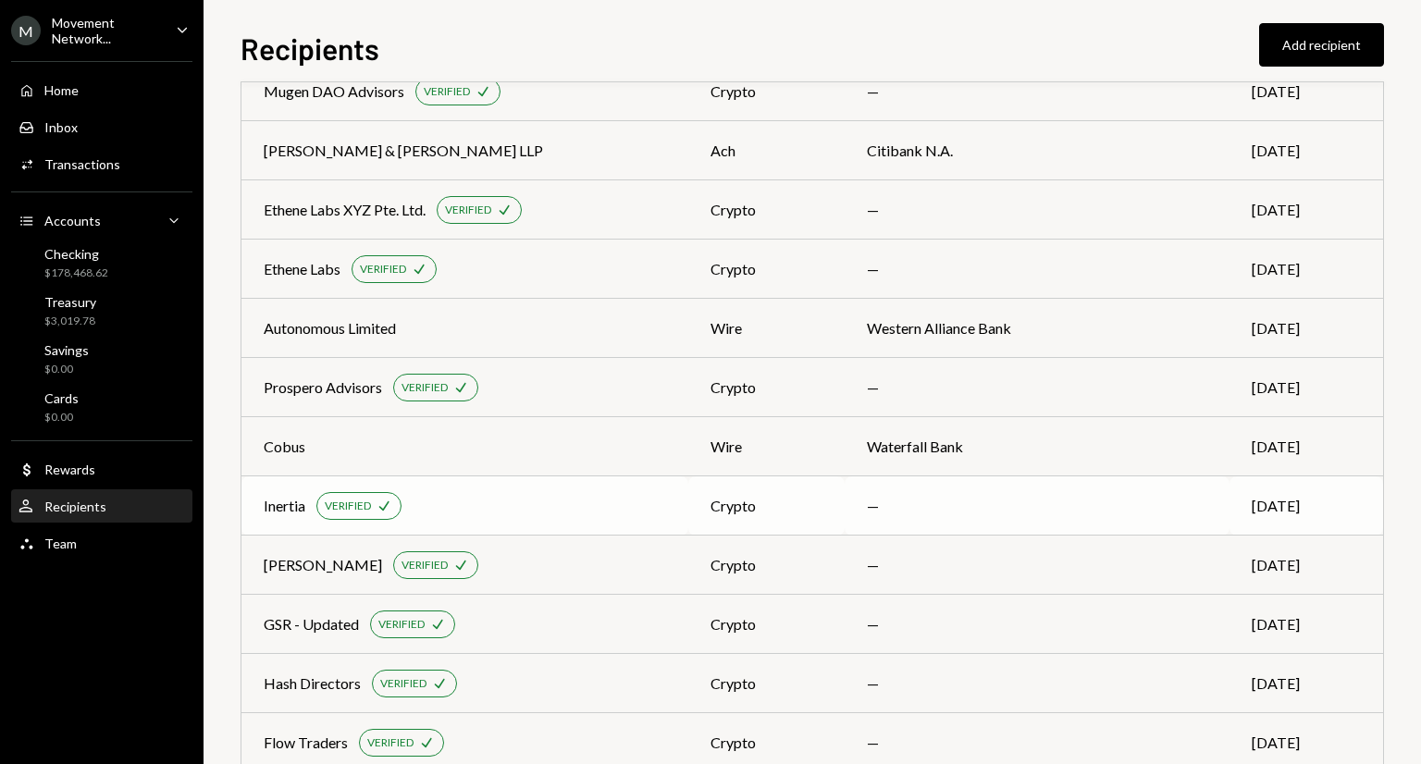
click at [490, 500] on div "Inertia VERIFIED Check" at bounding box center [465, 506] width 402 height 28
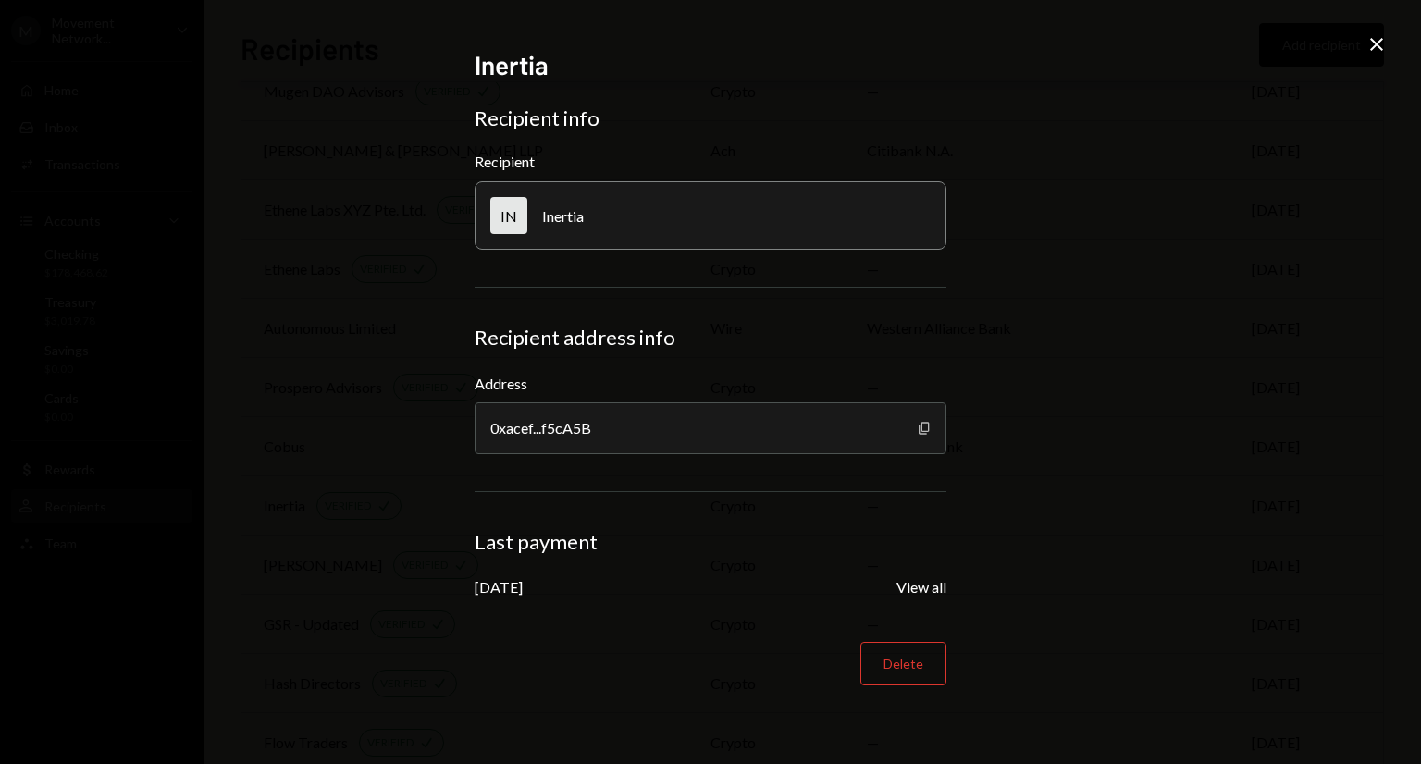
click at [918, 426] on icon "button" at bounding box center [923, 428] width 10 height 12
click at [1361, 47] on div "Inertia Recipient info Recipient IN Inertia Recipient address info Address 0xac…" at bounding box center [710, 382] width 1421 height 764
click at [1366, 45] on icon "Close" at bounding box center [1376, 44] width 22 height 22
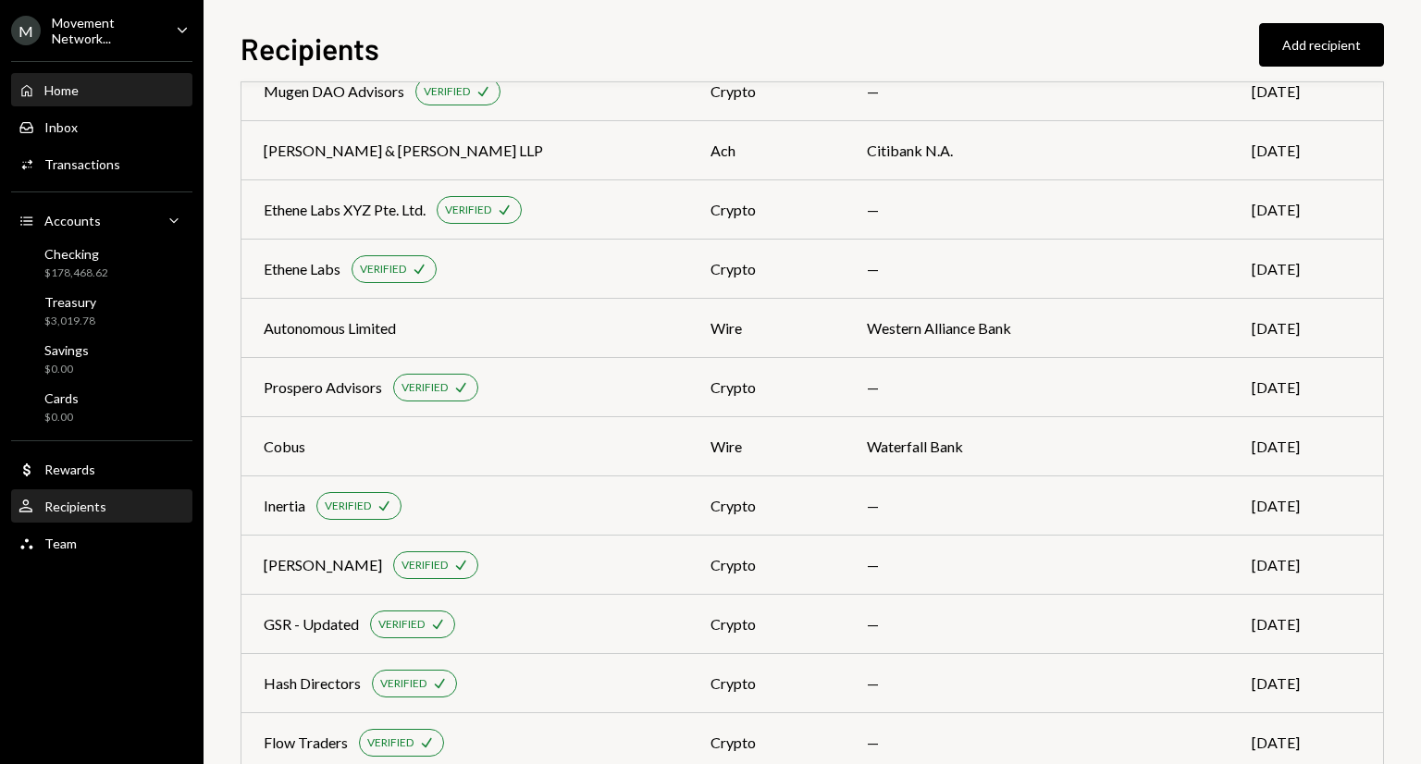
click at [84, 89] on div "Home Home" at bounding box center [101, 90] width 166 height 17
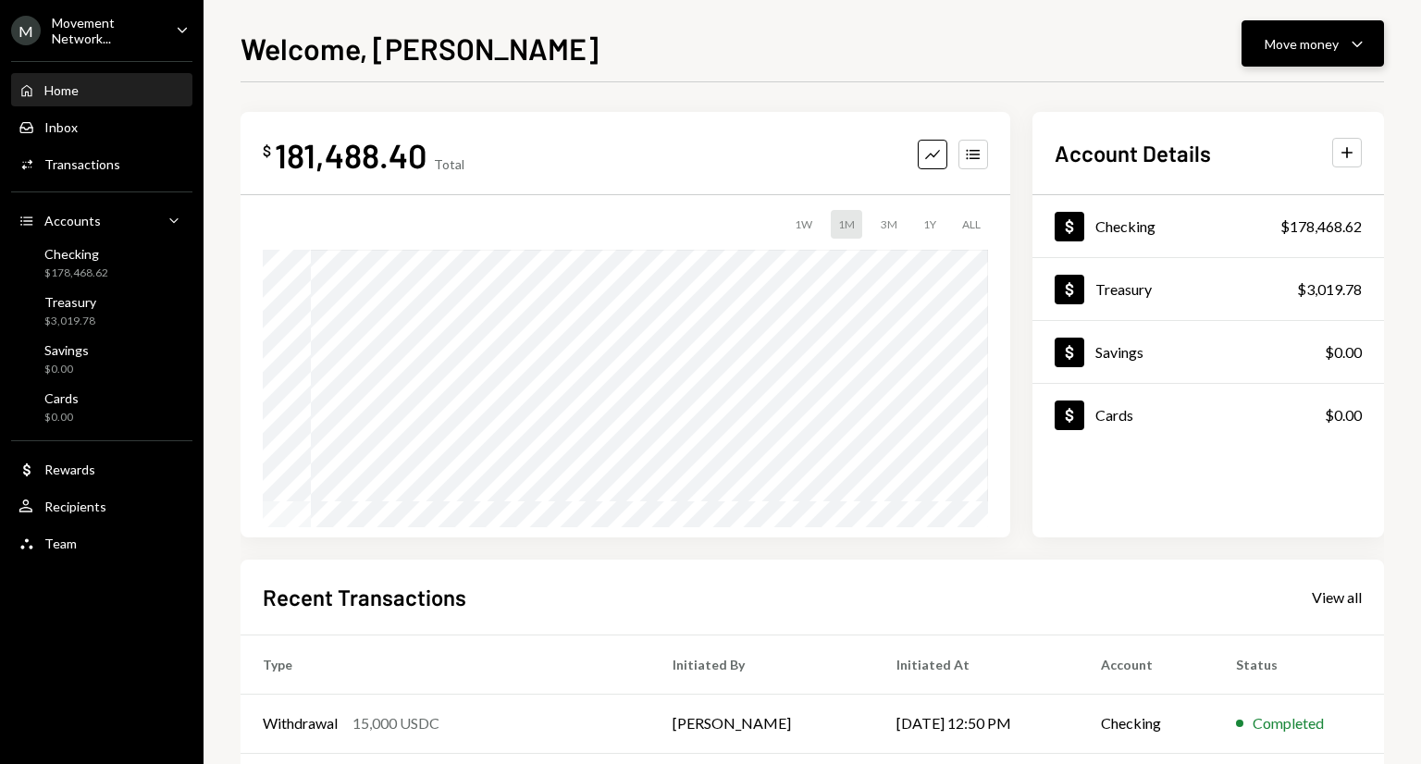
click at [1347, 51] on icon "Caret Down" at bounding box center [1357, 43] width 22 height 22
click at [1263, 112] on div "Withdraw Send" at bounding box center [1283, 100] width 185 height 42
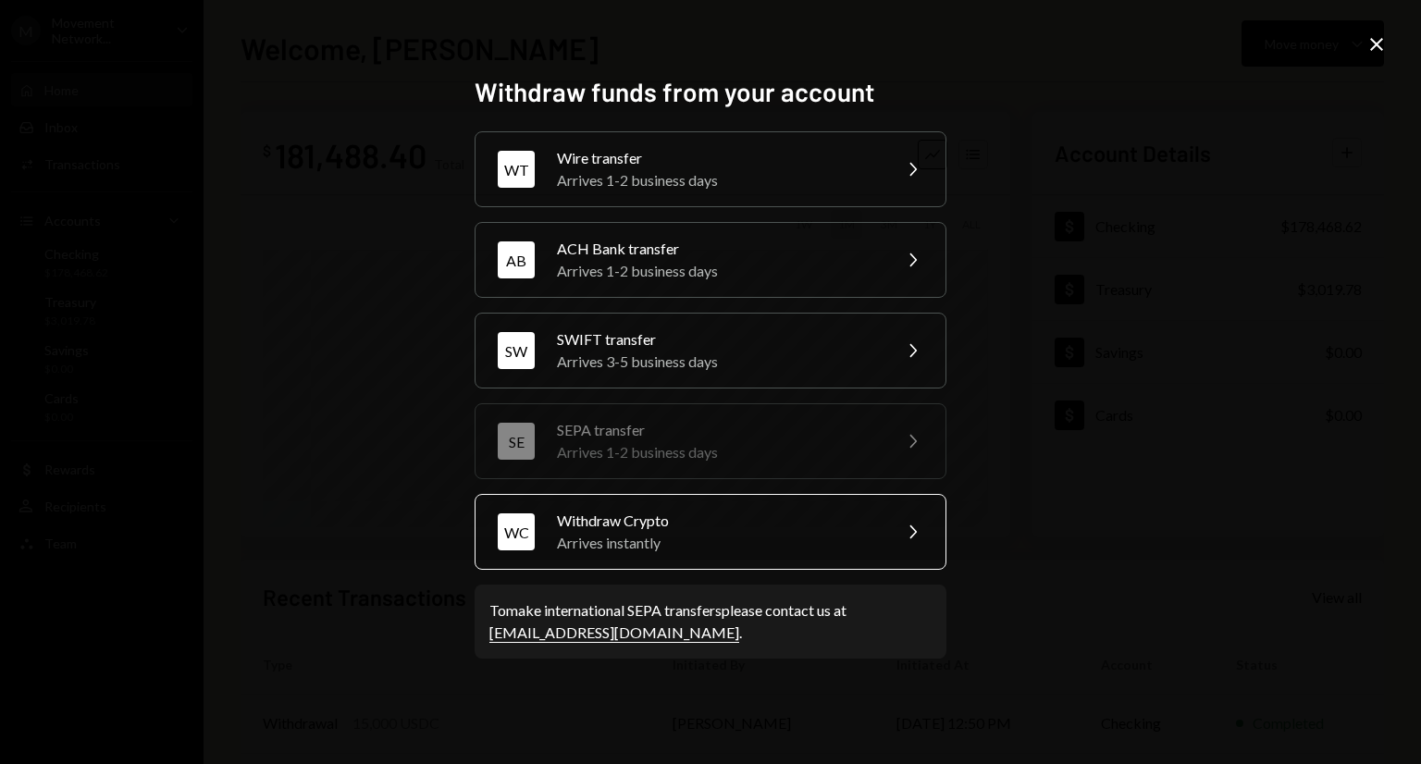
click at [741, 527] on div "Withdraw Crypto" at bounding box center [718, 521] width 322 height 22
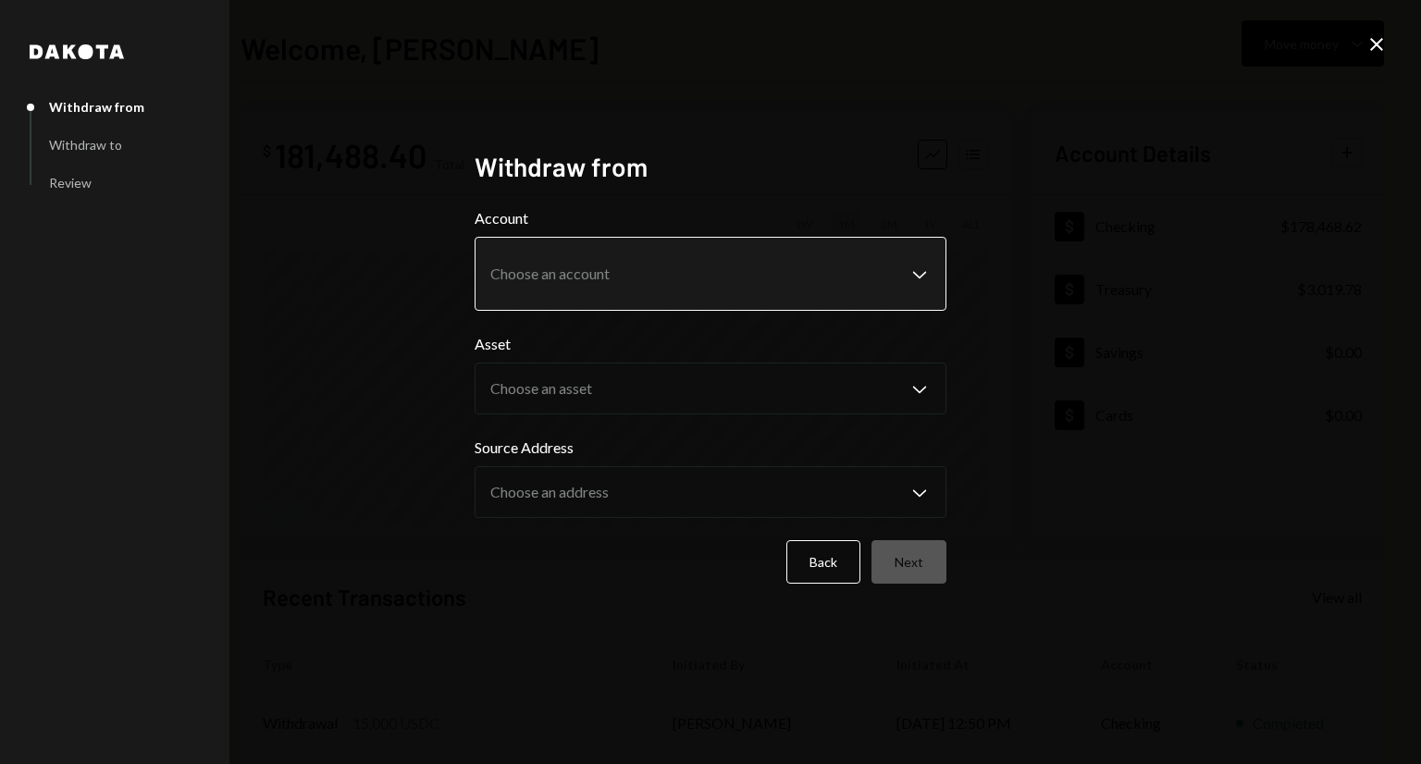
click at [745, 274] on body "**********" at bounding box center [710, 382] width 1421 height 764
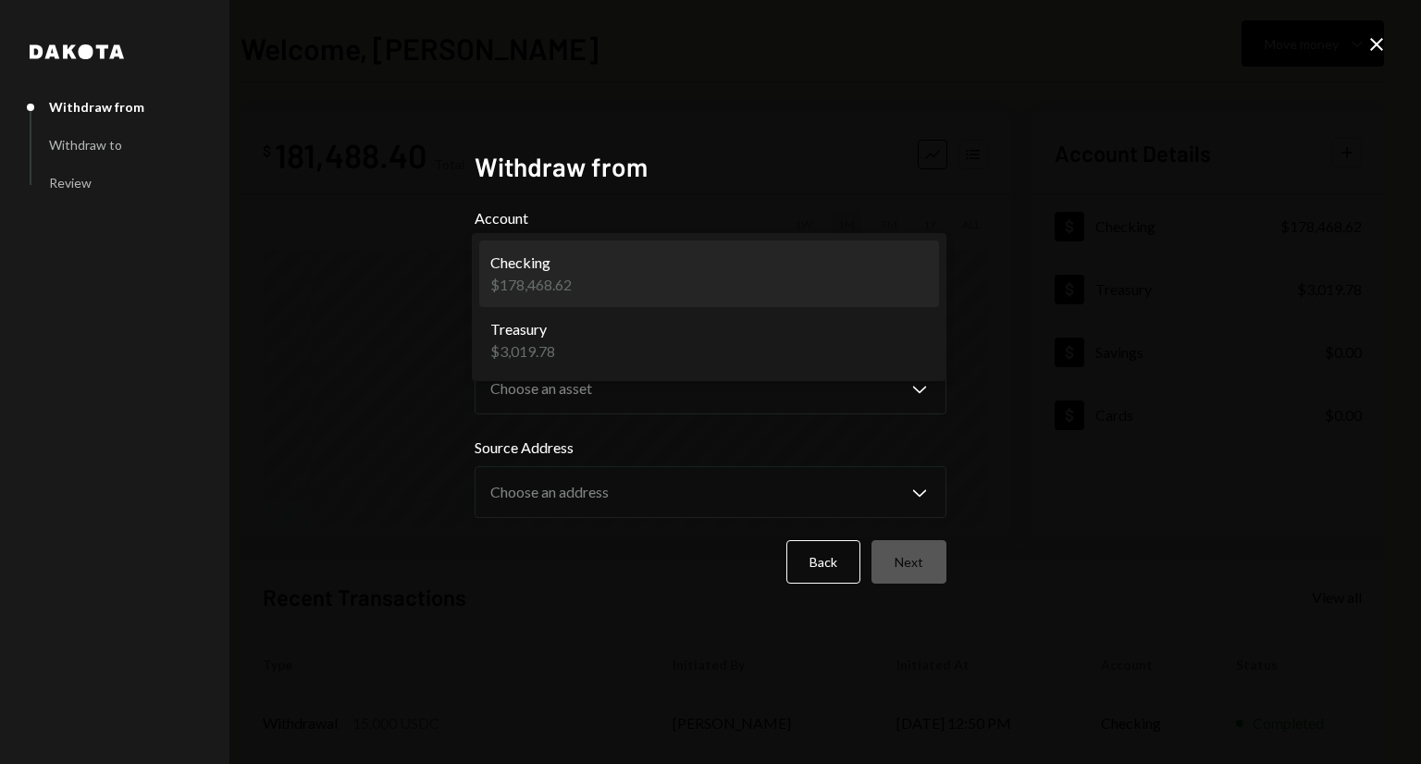
select select "**********"
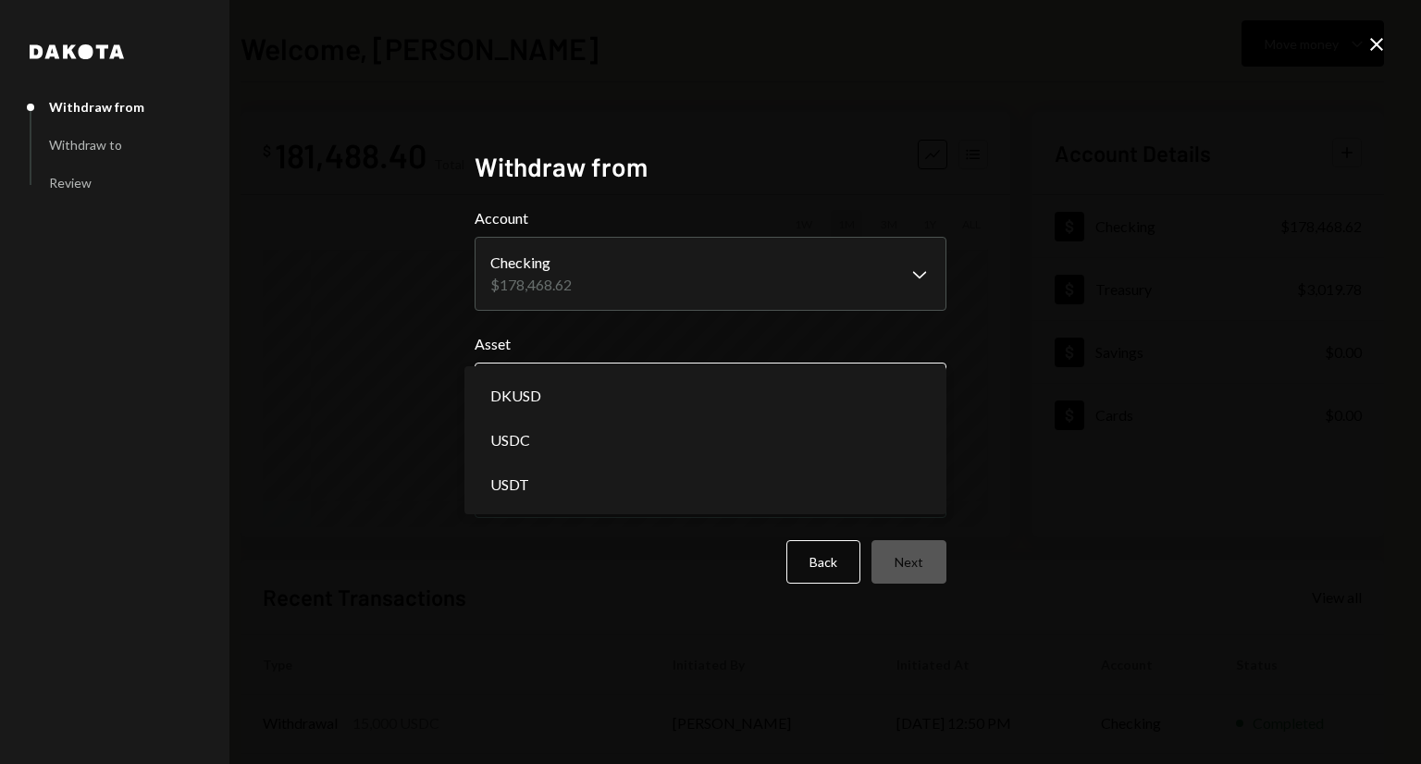
click at [724, 382] on body "**********" at bounding box center [710, 382] width 1421 height 764
select select "****"
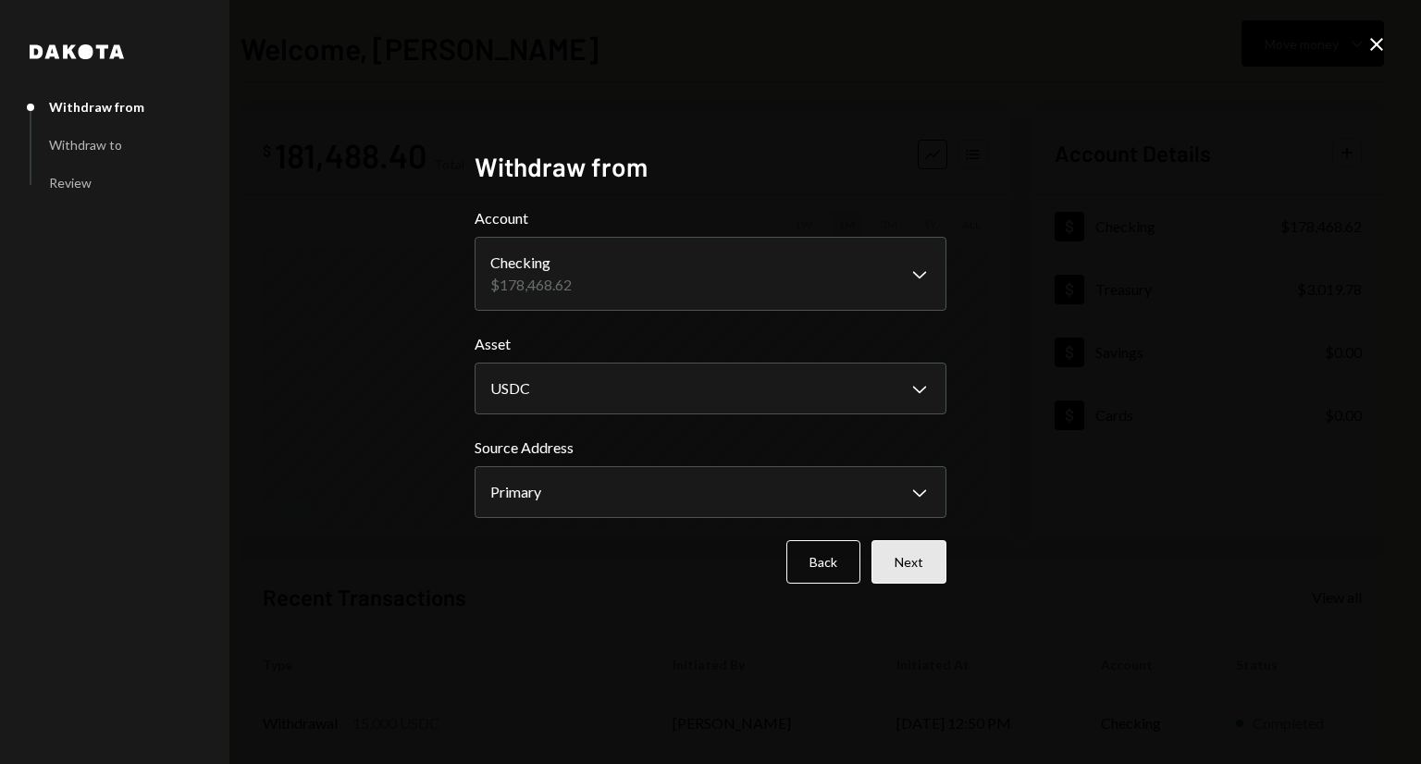
click at [925, 552] on button "Next" at bounding box center [908, 561] width 75 height 43
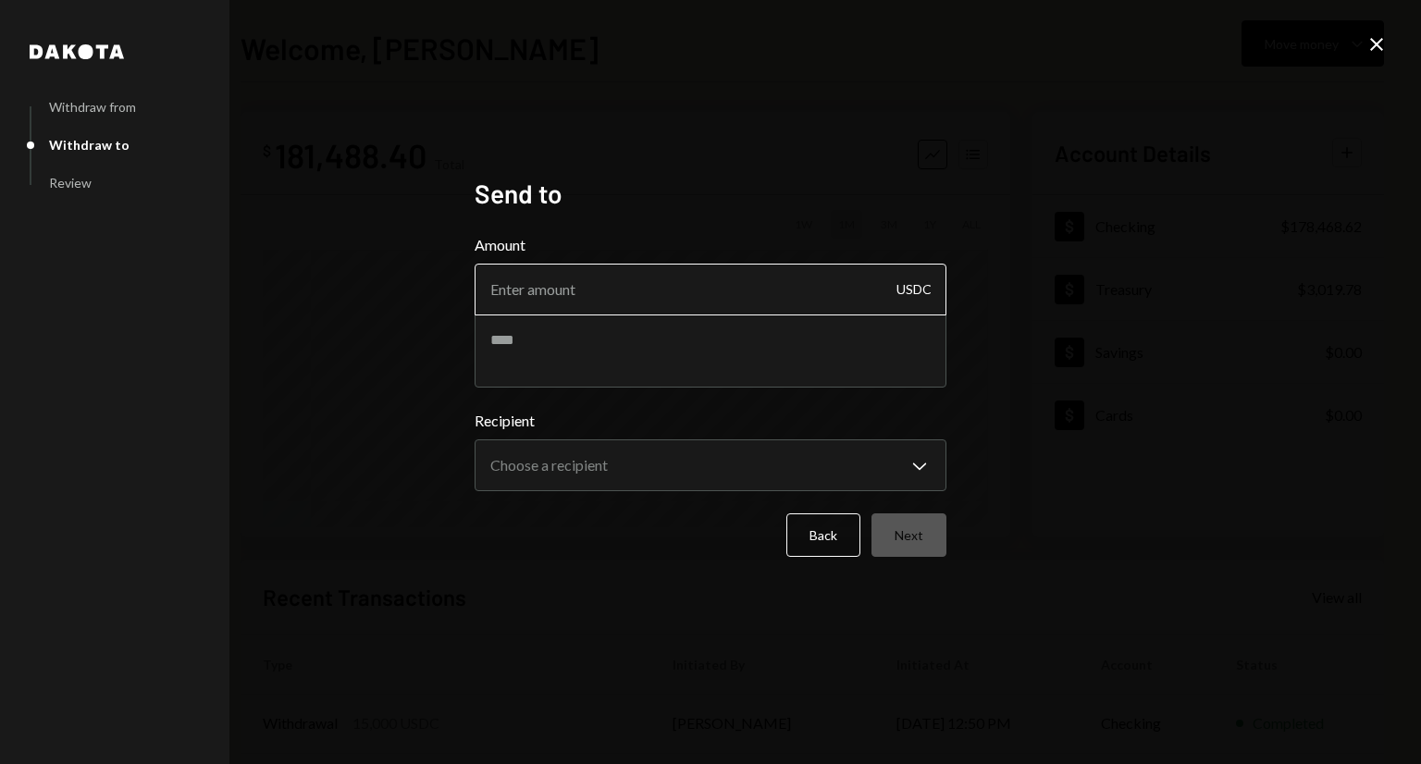
click at [708, 304] on input "Amount" at bounding box center [710, 290] width 472 height 52
type input "30000"
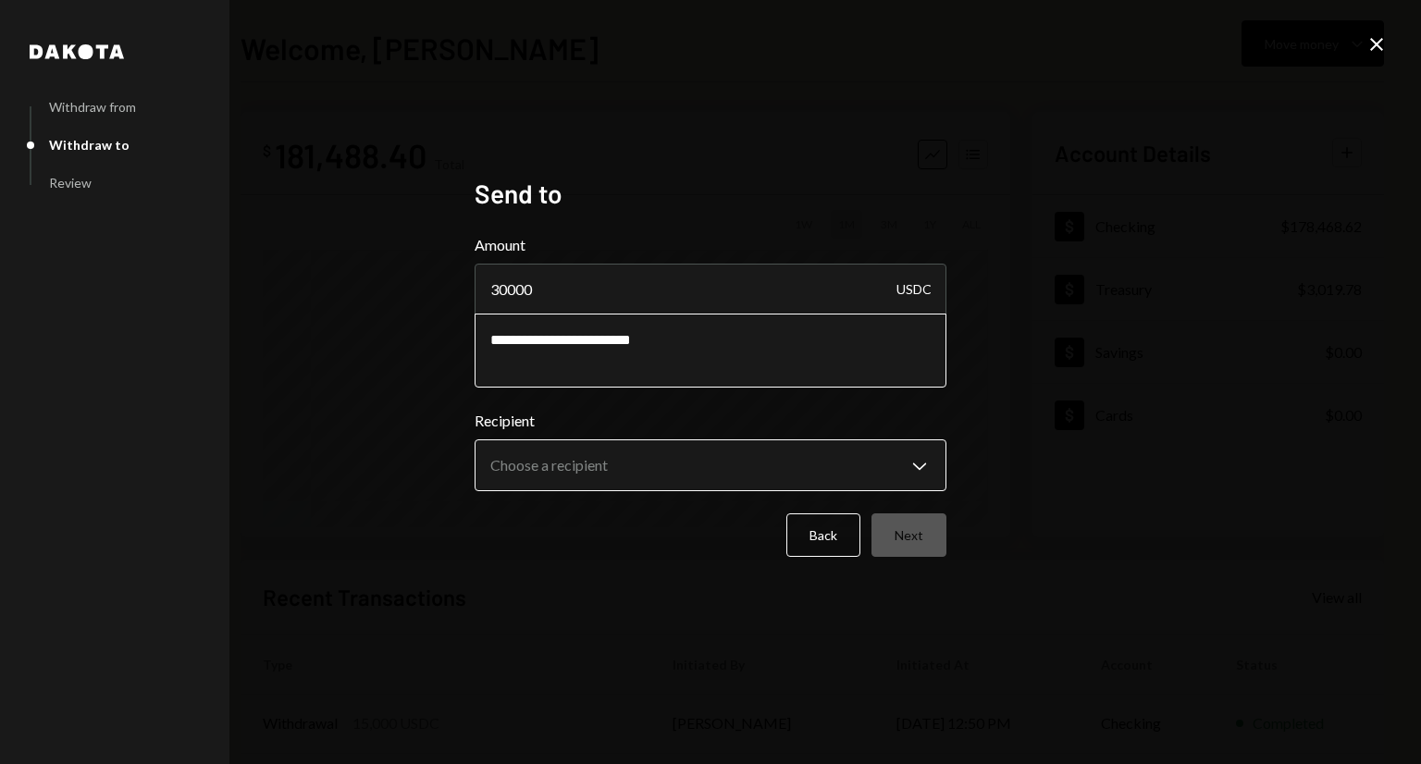
type textarea "**********"
click at [629, 457] on body "**********" at bounding box center [710, 382] width 1421 height 764
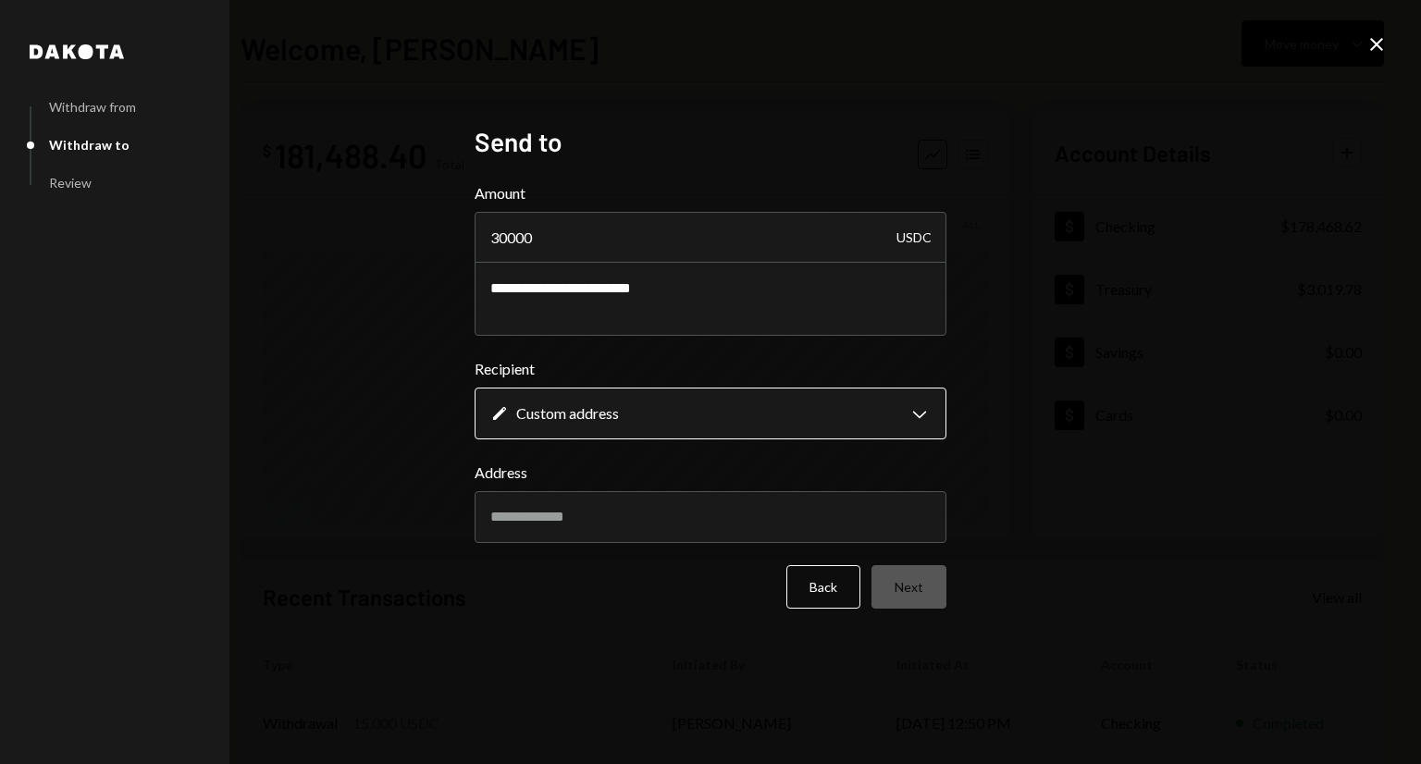
click at [684, 426] on body "**********" at bounding box center [710, 382] width 1421 height 764
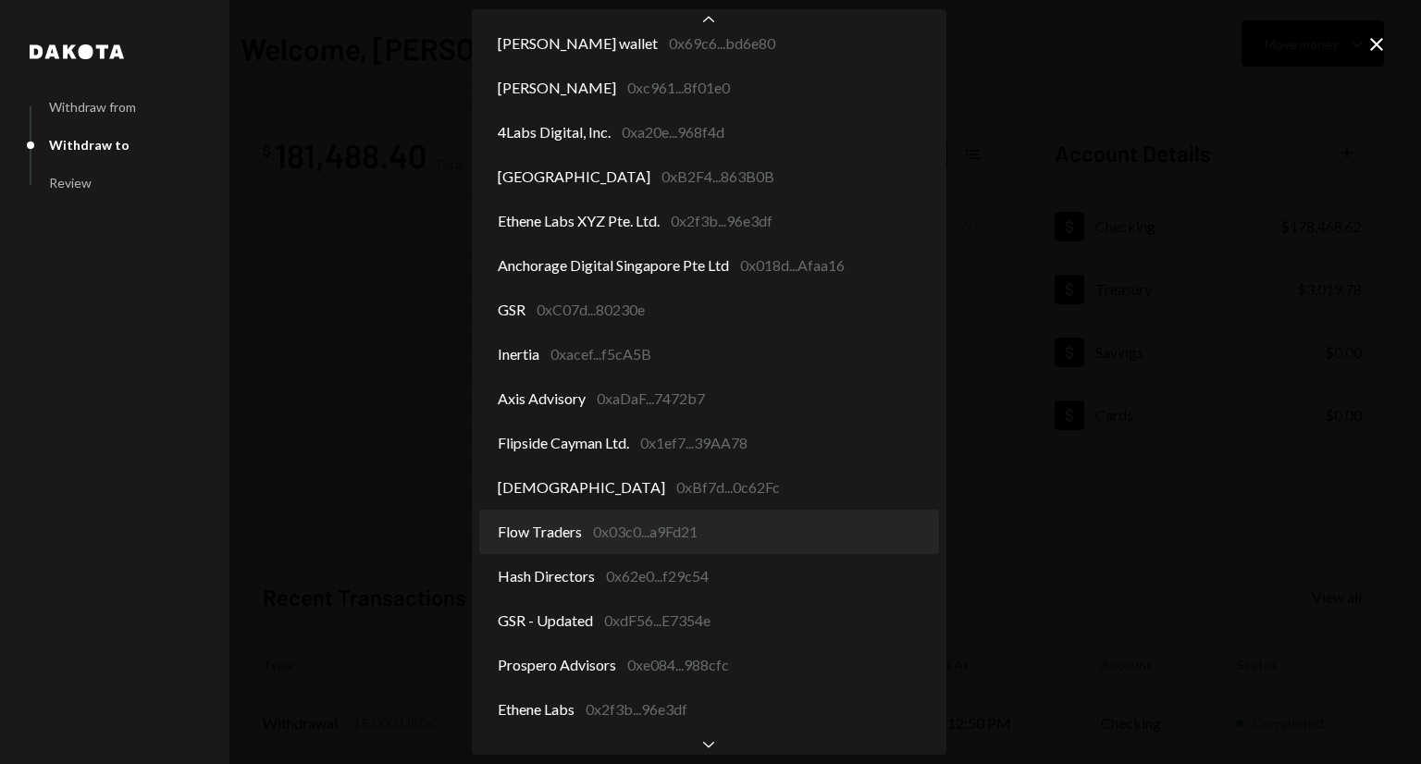
scroll to position [489, 0]
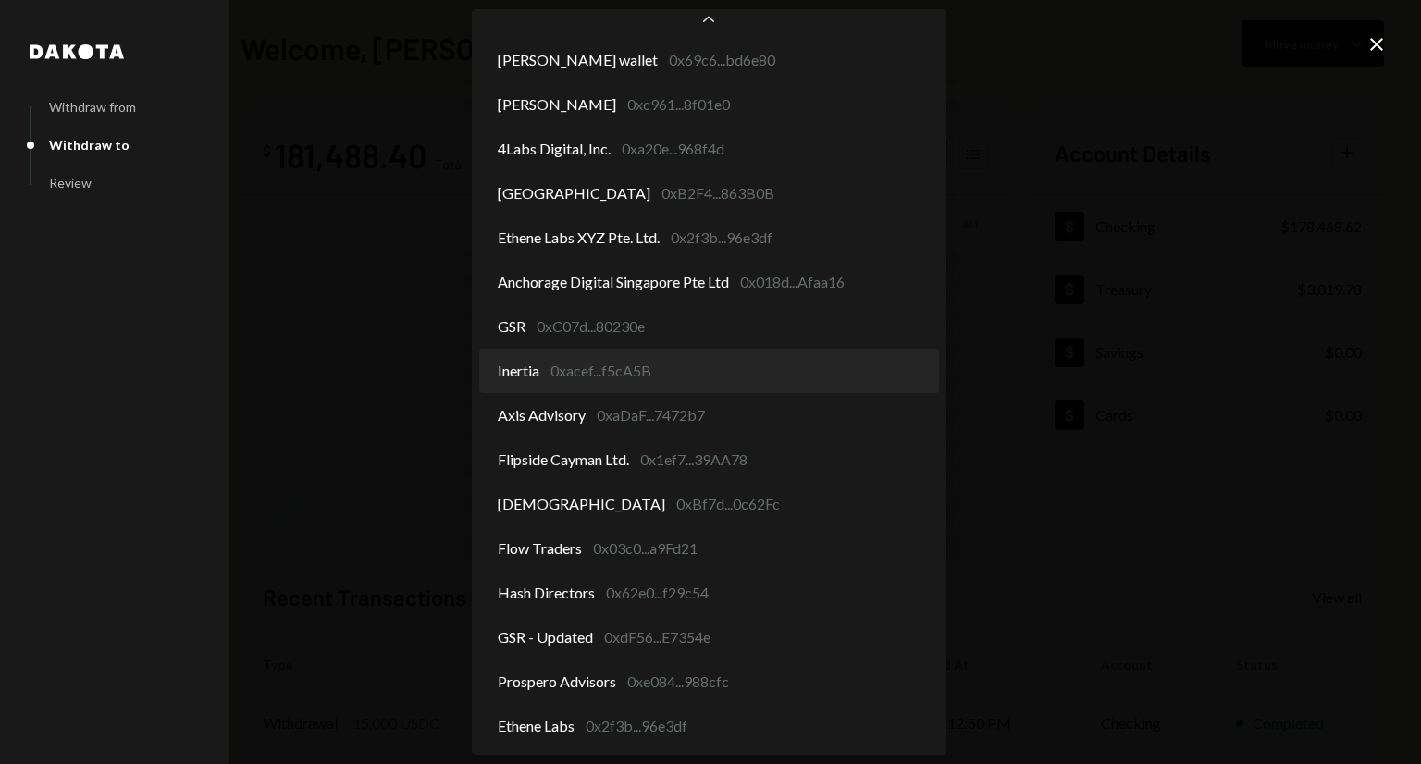
select select "**********"
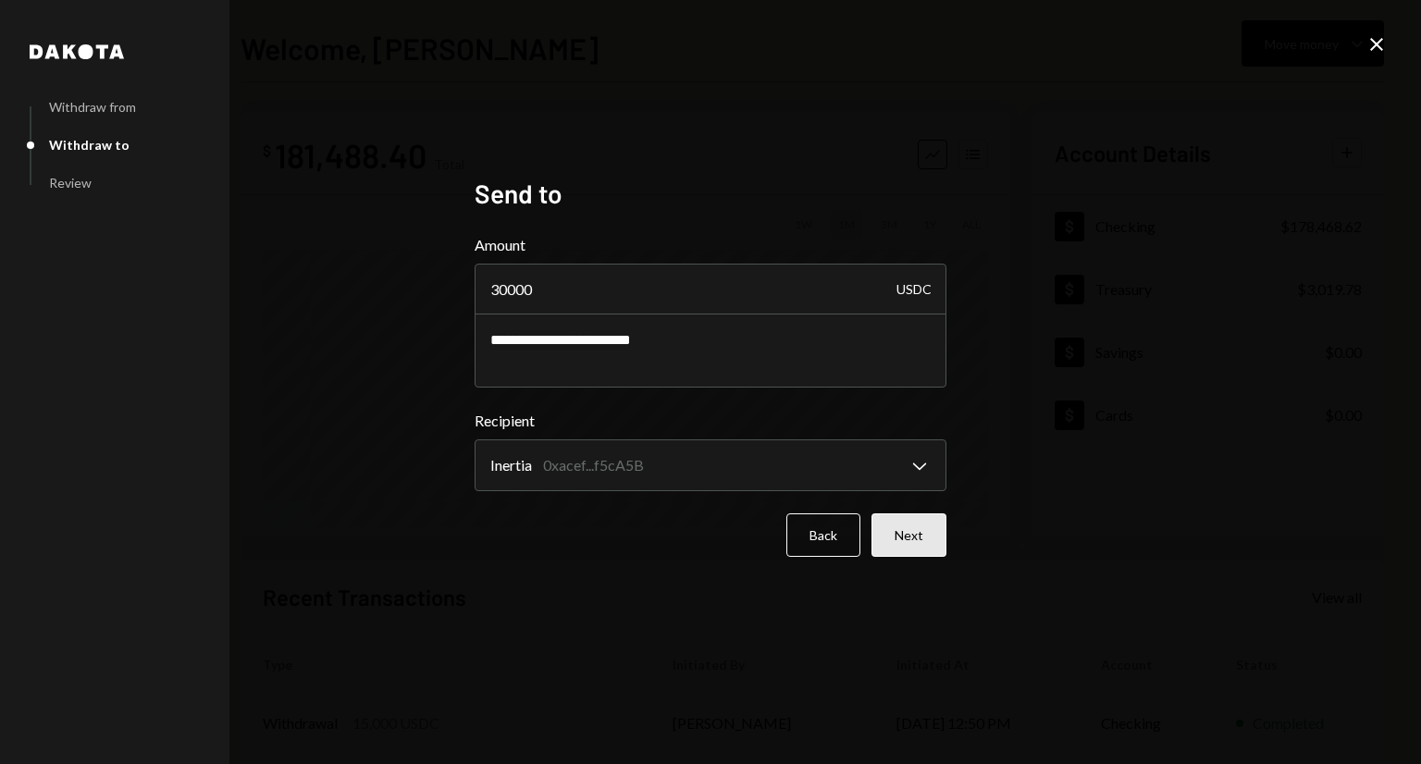
click at [913, 534] on button "Next" at bounding box center [908, 534] width 75 height 43
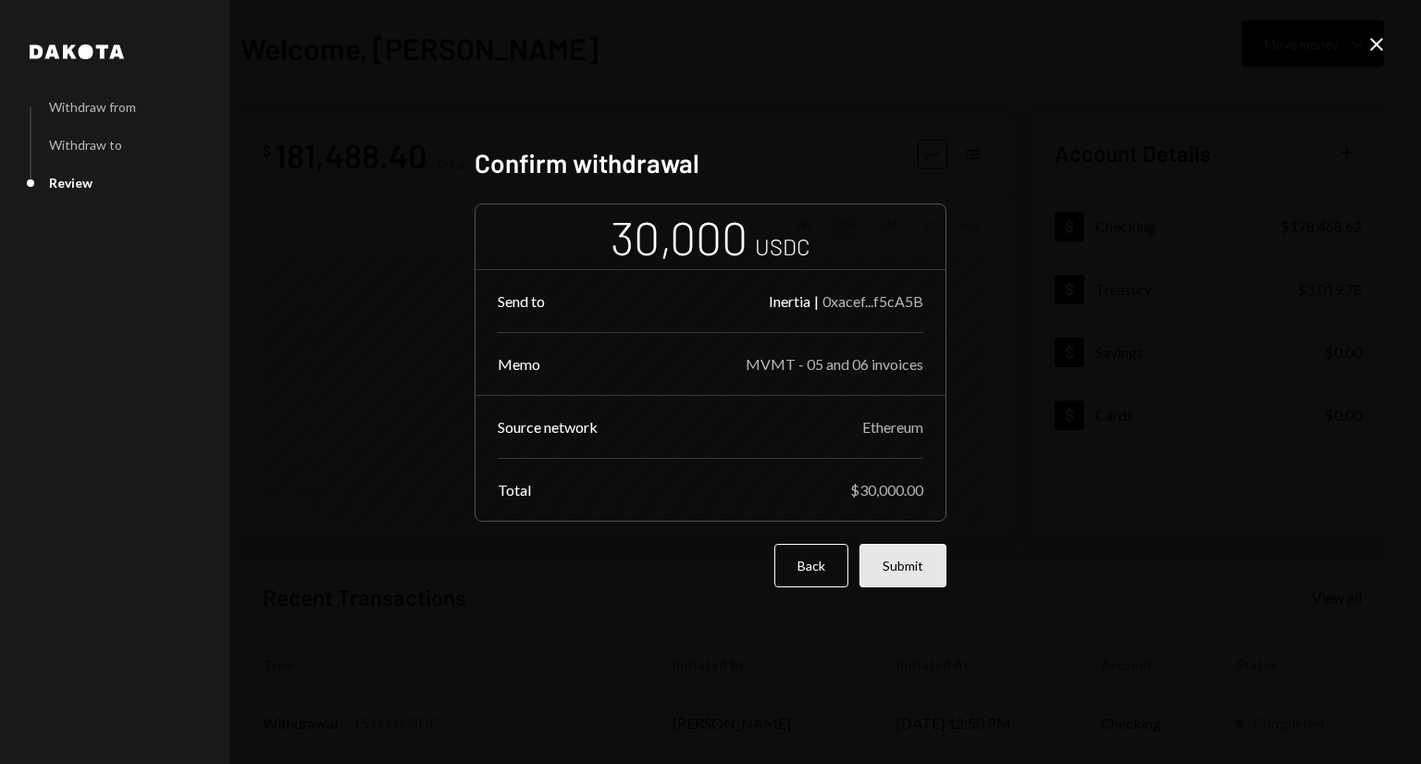
click at [932, 561] on button "Submit" at bounding box center [902, 565] width 87 height 43
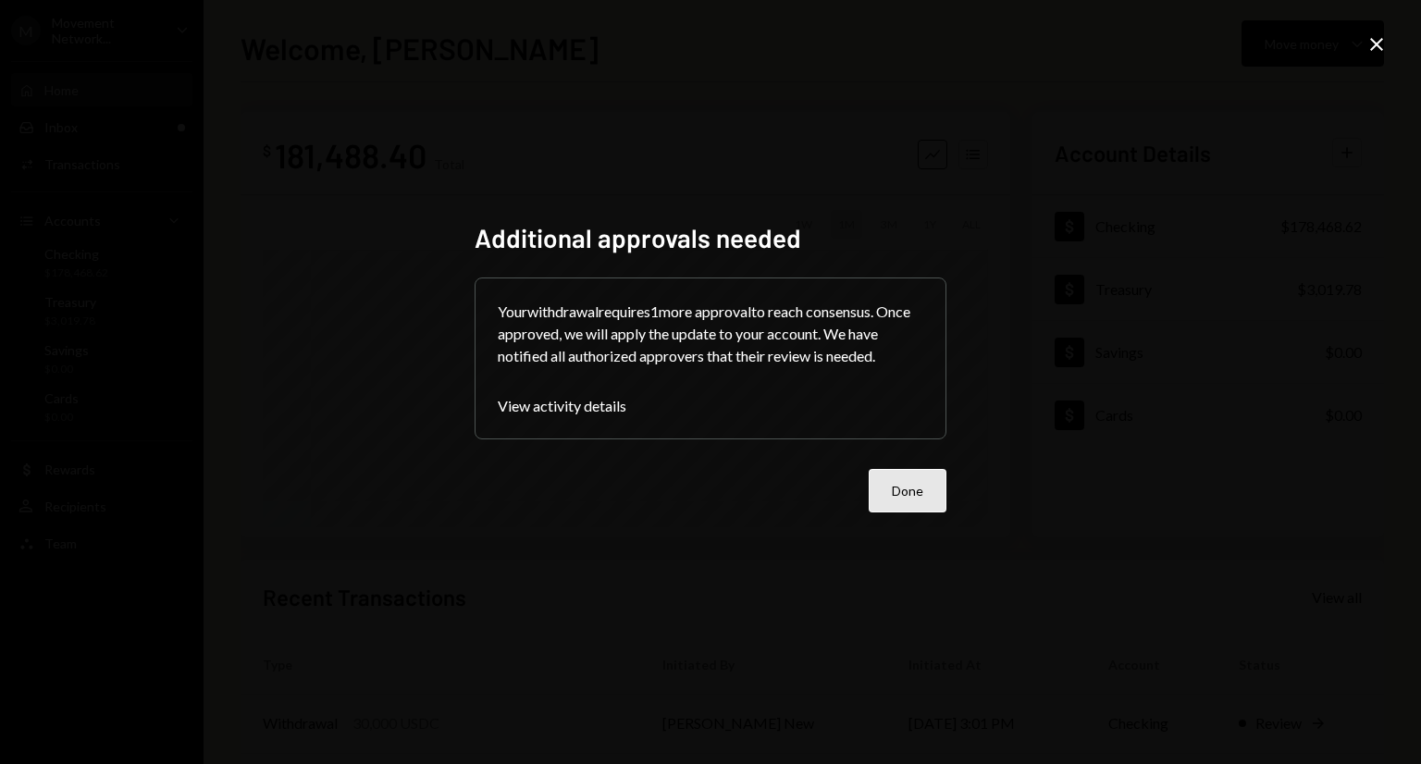
click at [920, 504] on button "Done" at bounding box center [907, 490] width 78 height 43
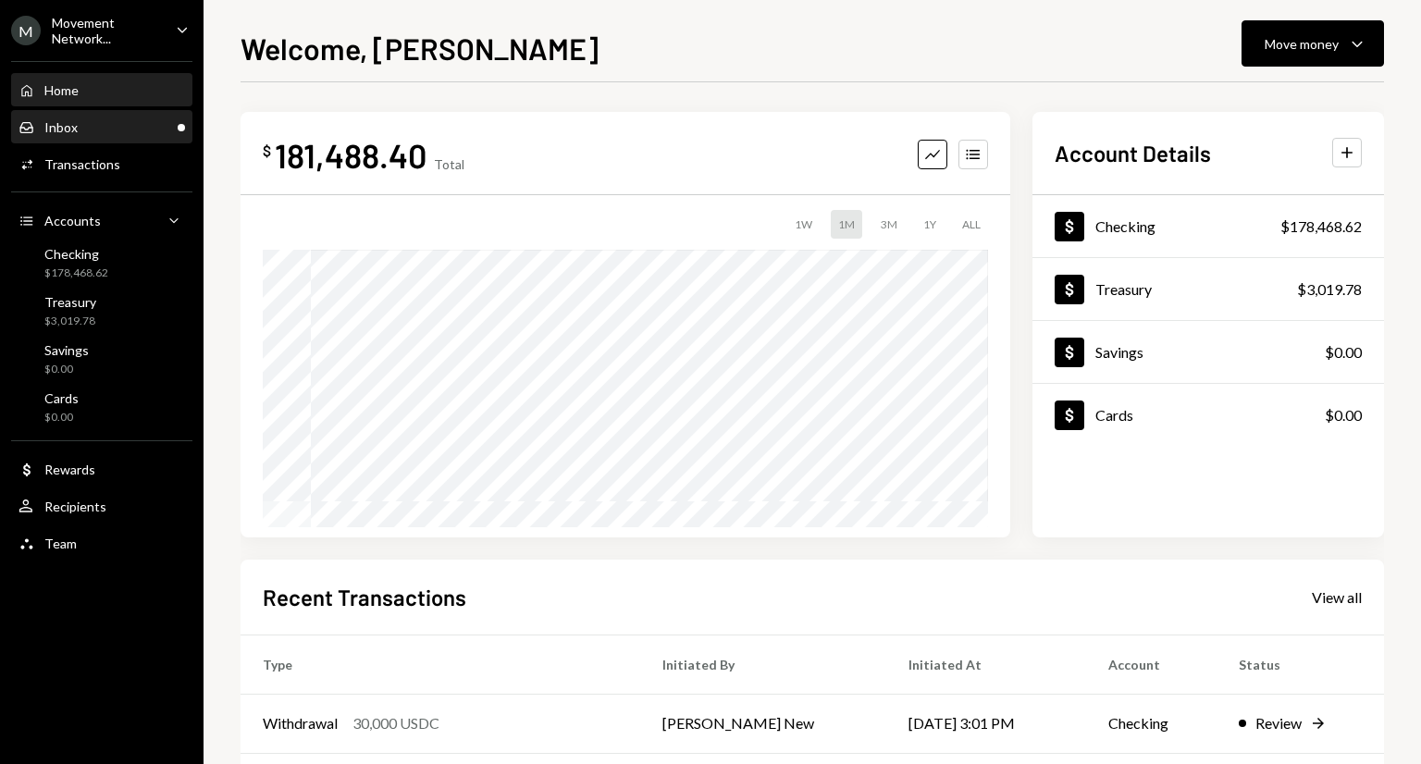
click at [104, 127] on div "Inbox Inbox" at bounding box center [101, 127] width 166 height 17
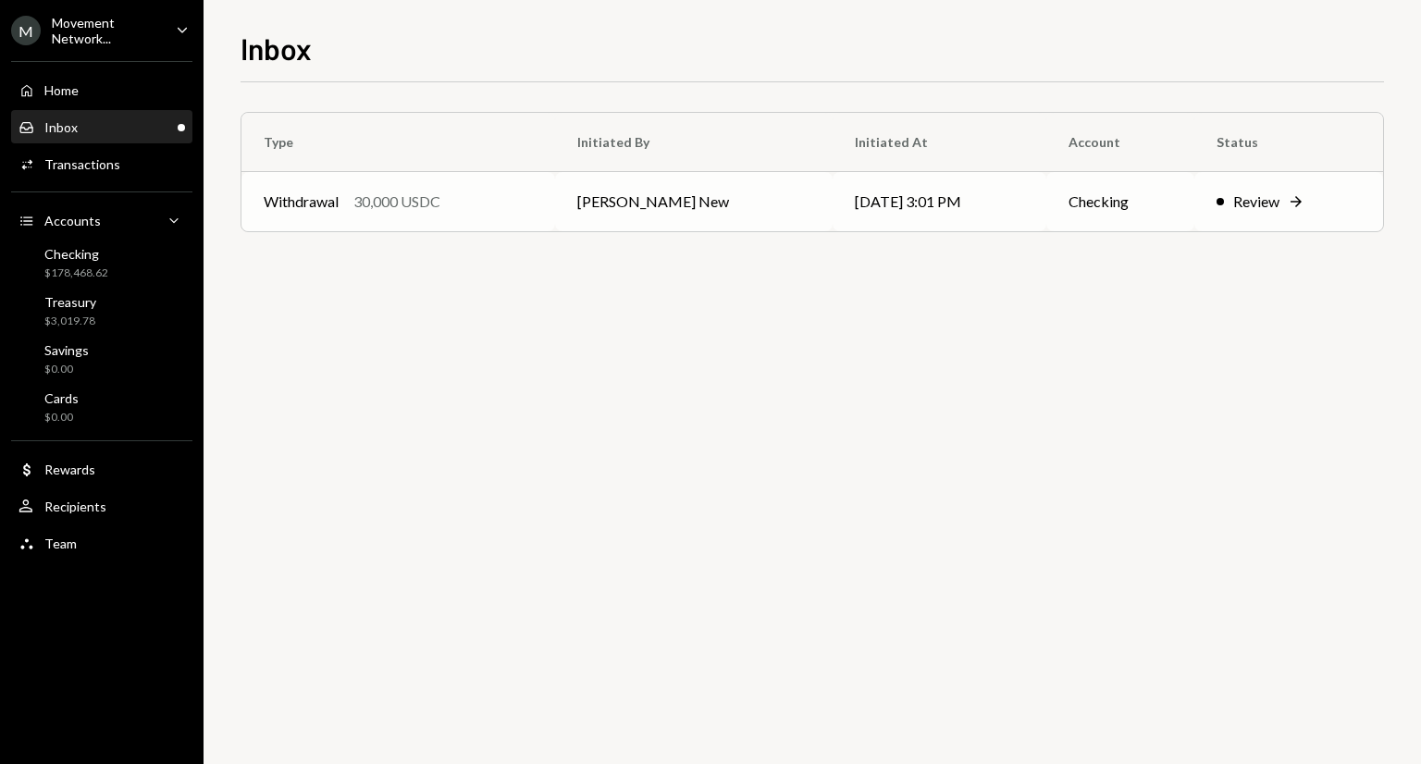
click at [654, 200] on td "[PERSON_NAME] New" at bounding box center [693, 201] width 277 height 59
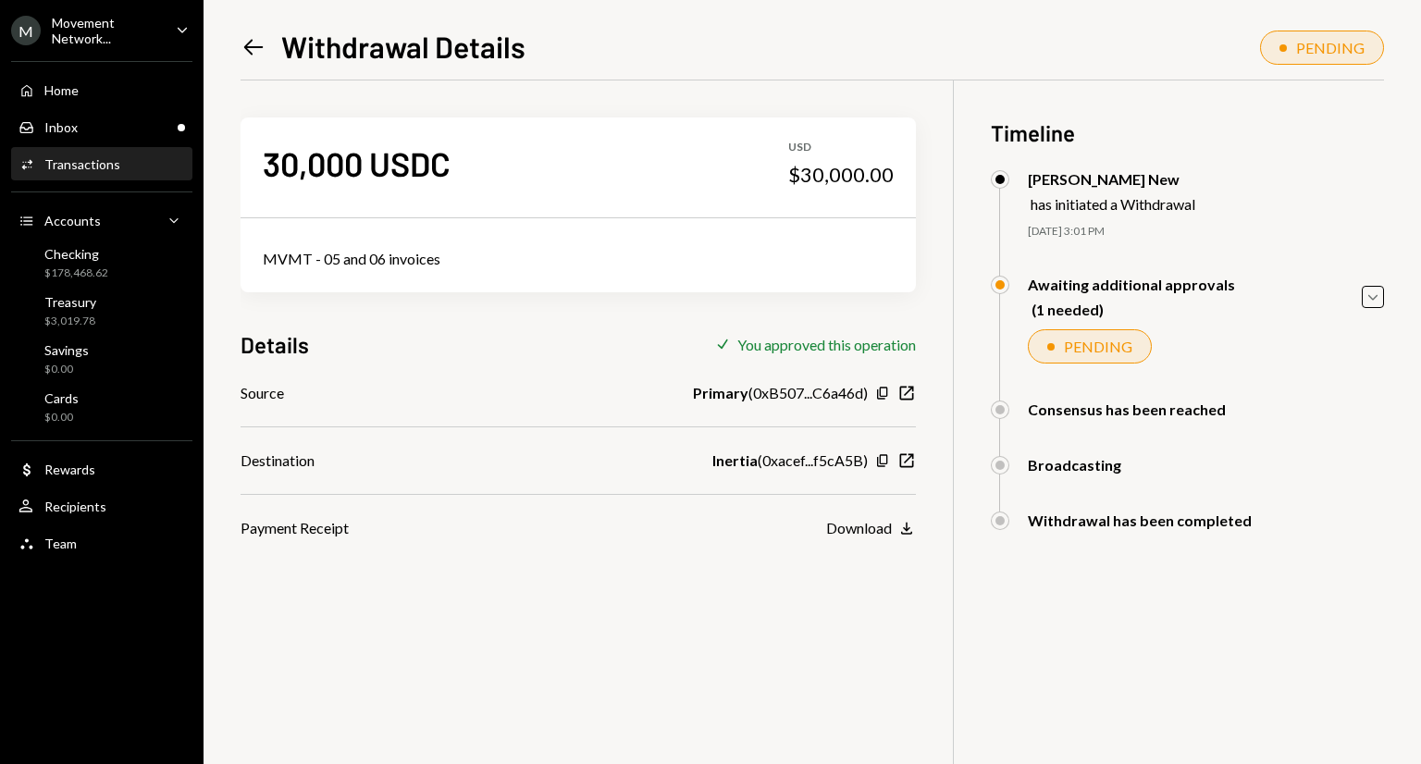
click at [172, 34] on icon "Caret Down" at bounding box center [182, 29] width 20 height 20
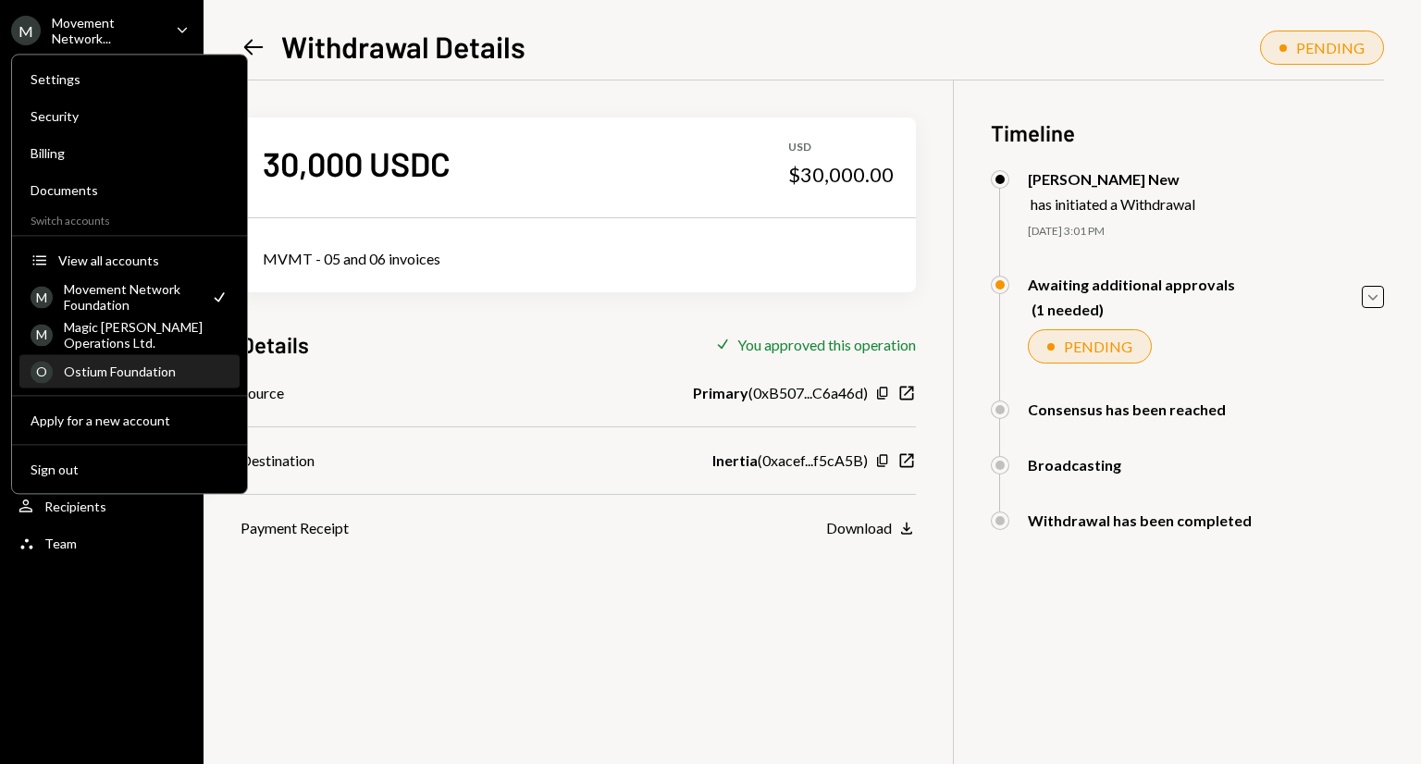
click at [114, 367] on div "Ostium Foundation" at bounding box center [146, 371] width 165 height 16
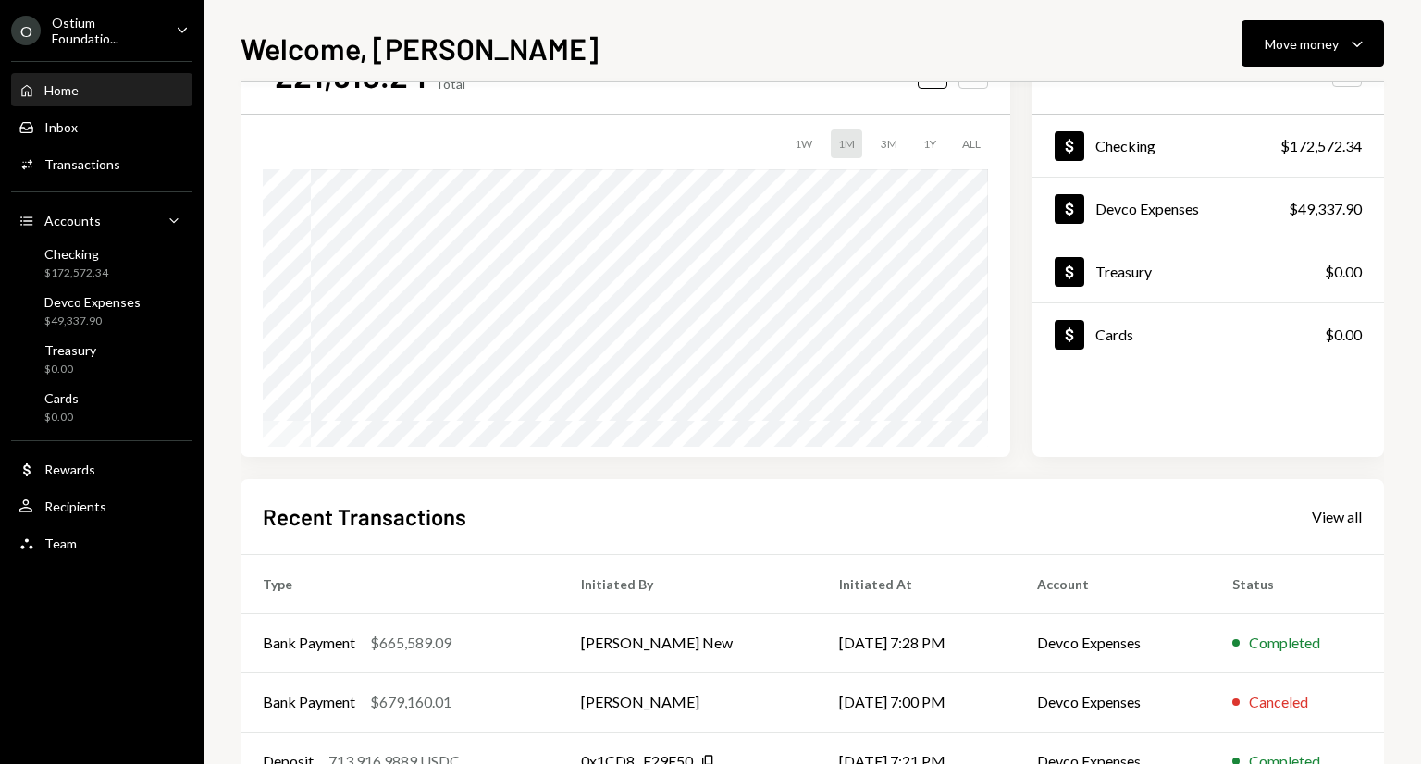
scroll to position [67, 0]
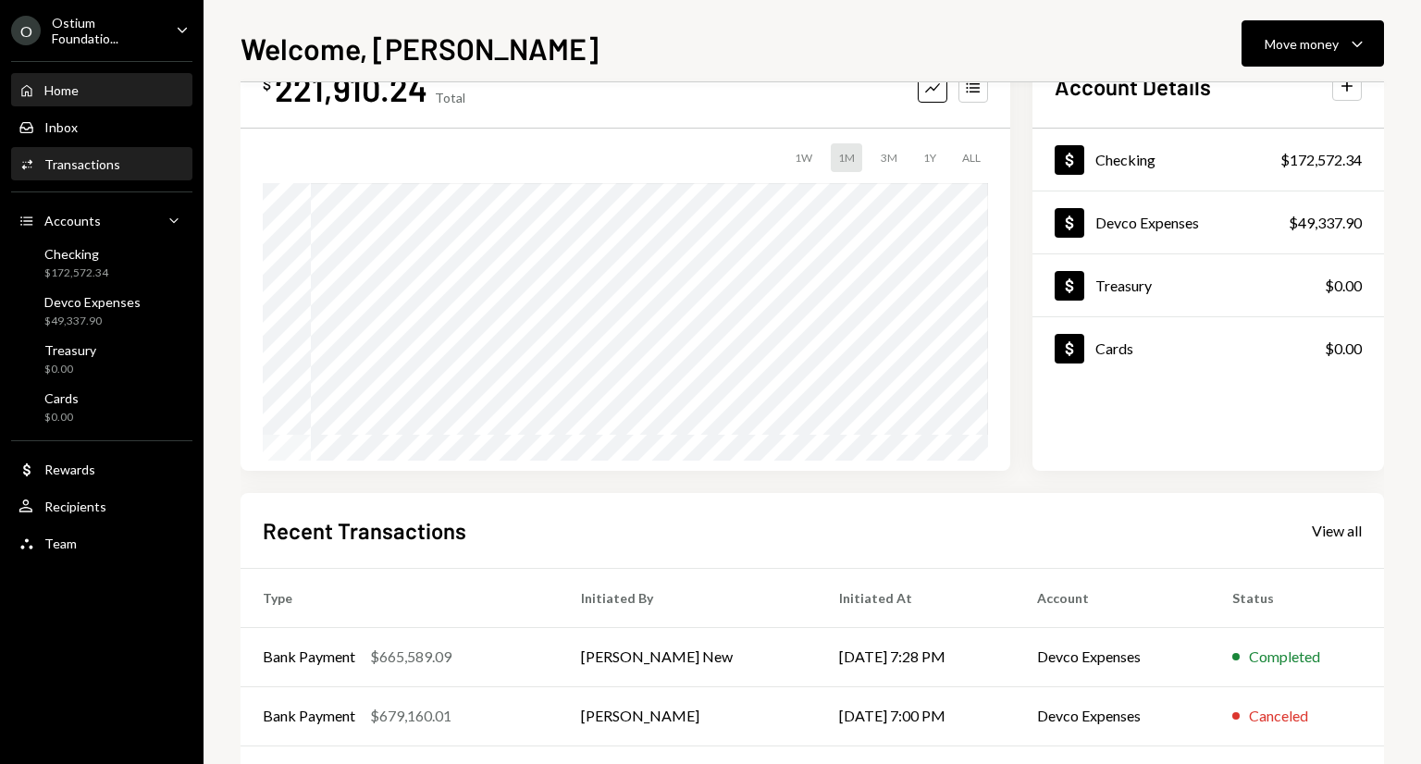
click at [110, 164] on div "Transactions" at bounding box center [82, 164] width 76 height 16
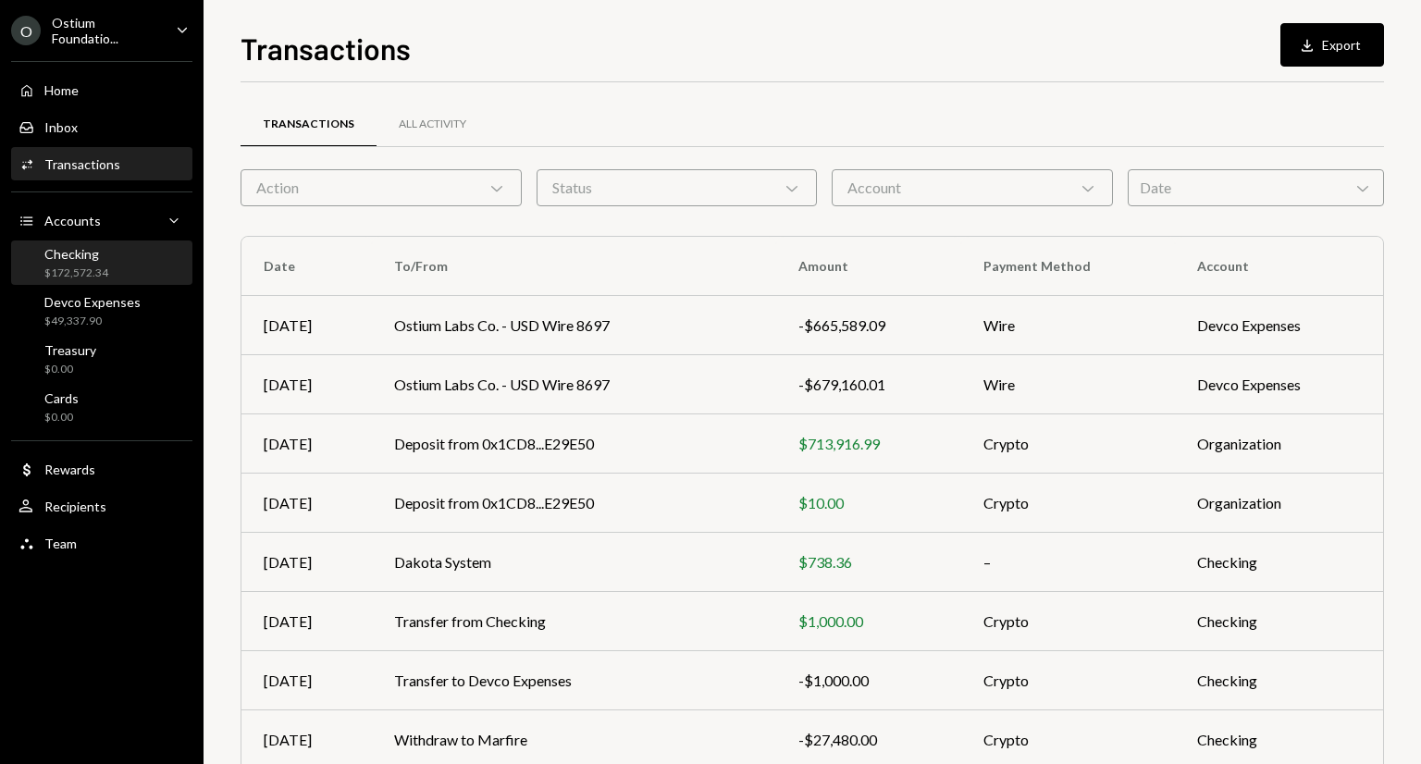
click at [126, 275] on div "Checking $172,572.34" at bounding box center [101, 263] width 166 height 35
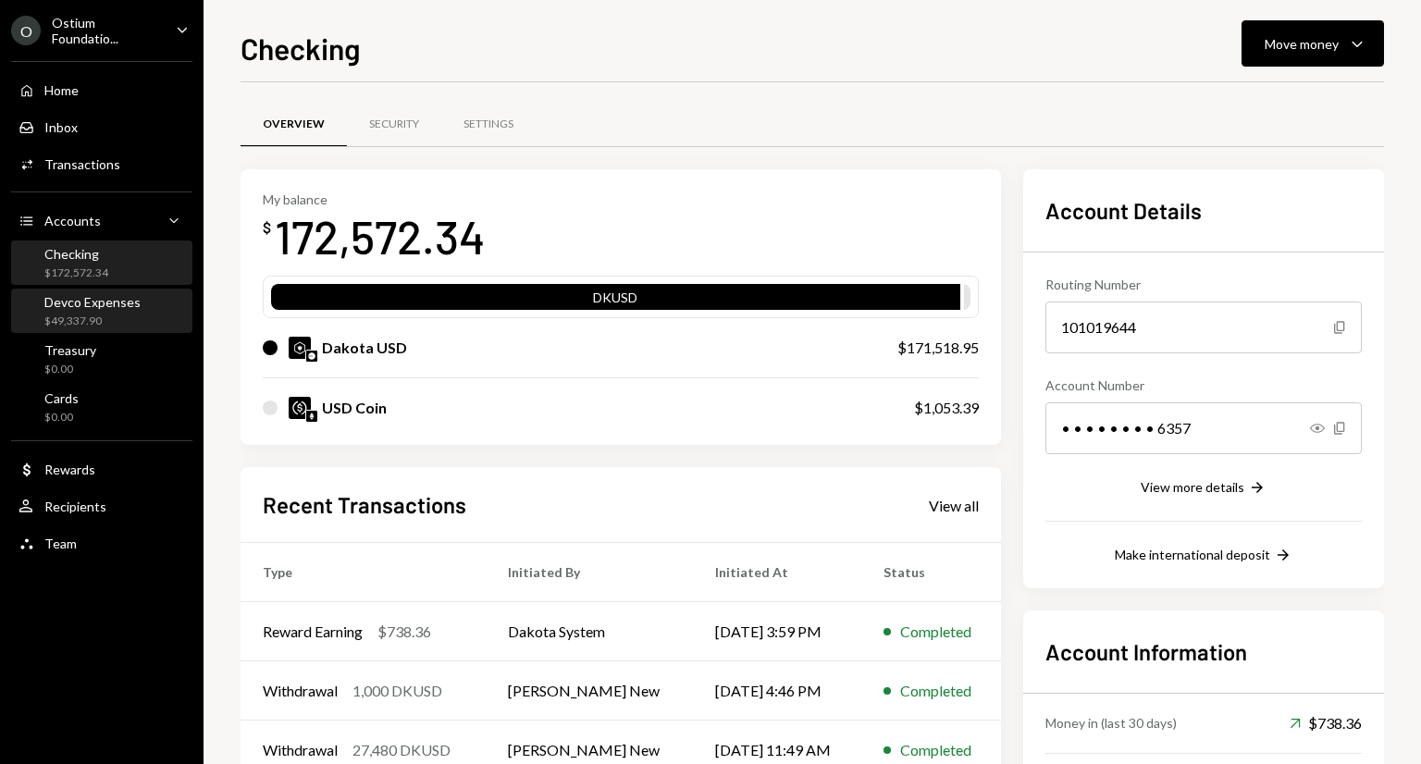
click at [95, 305] on div "Devco Expenses" at bounding box center [92, 302] width 96 height 16
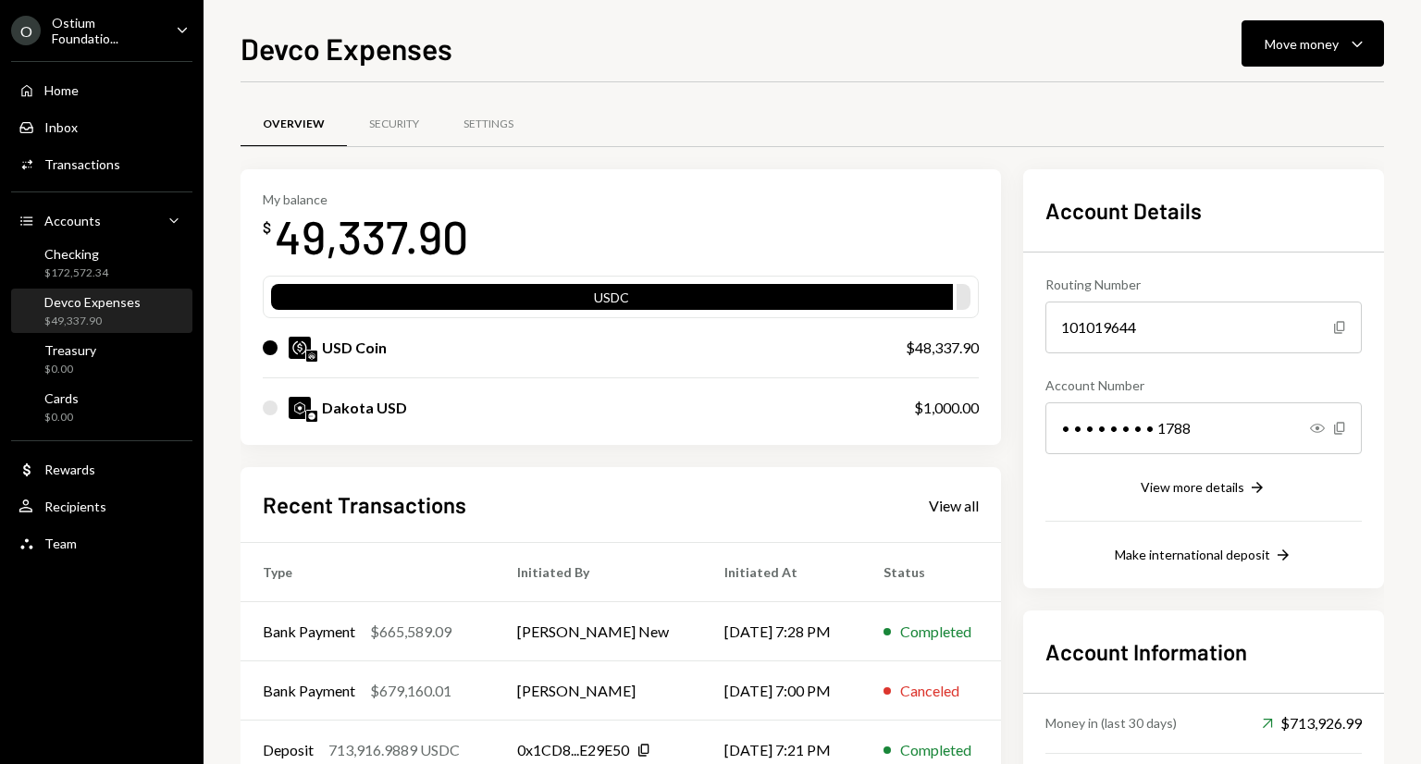
drag, startPoint x: 609, startPoint y: 644, endPoint x: 496, endPoint y: 473, distance: 205.0
click at [496, 473] on div "Recent Transactions View all Type Initiated By Initiated At Status Bank Payment…" at bounding box center [620, 682] width 760 height 431
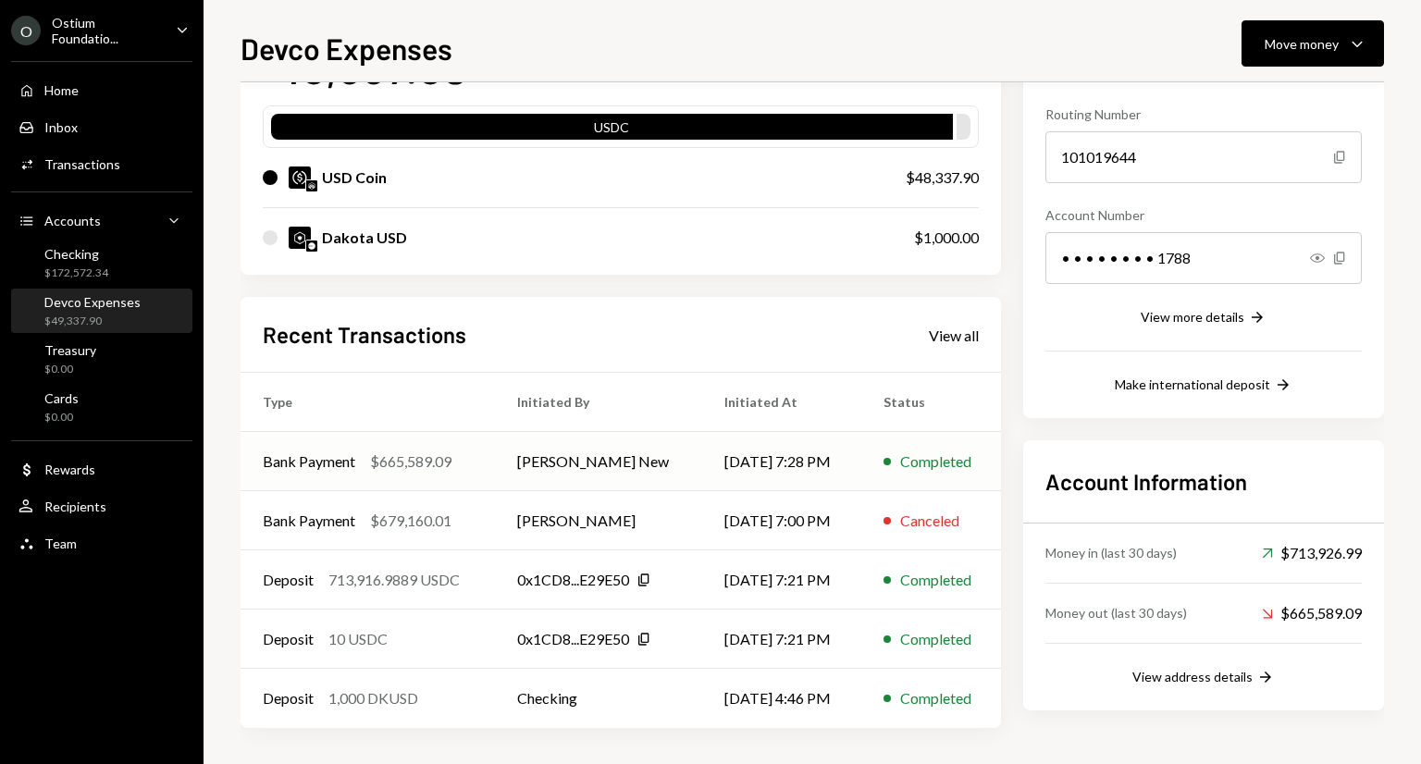
click at [662, 463] on td "[PERSON_NAME] New" at bounding box center [598, 461] width 207 height 59
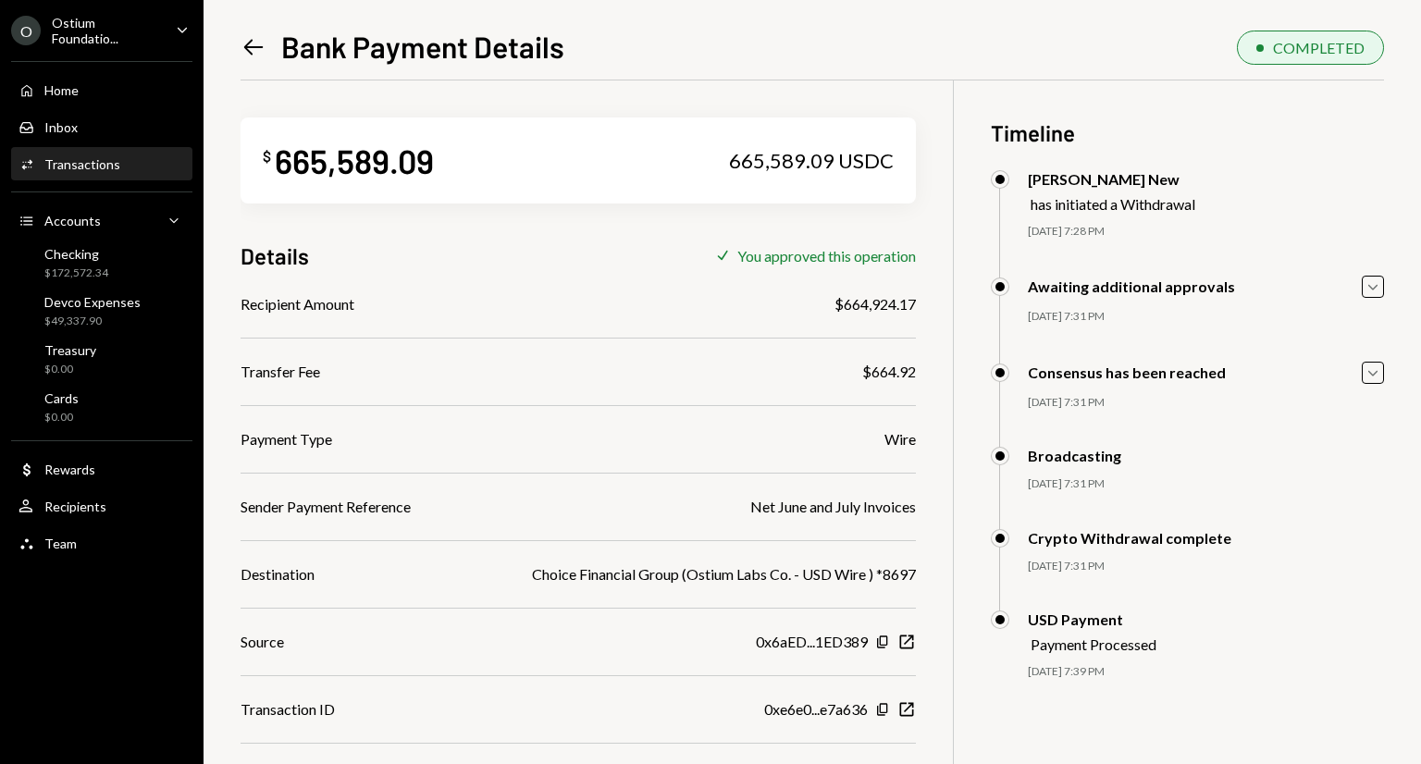
click at [232, 31] on div "Left Arrow Bank Payment Details COMPLETED $ 665,589.09 665,589.09 USDC Details …" at bounding box center [811, 382] width 1217 height 764
click at [240, 39] on icon "Left Arrow" at bounding box center [253, 47] width 26 height 26
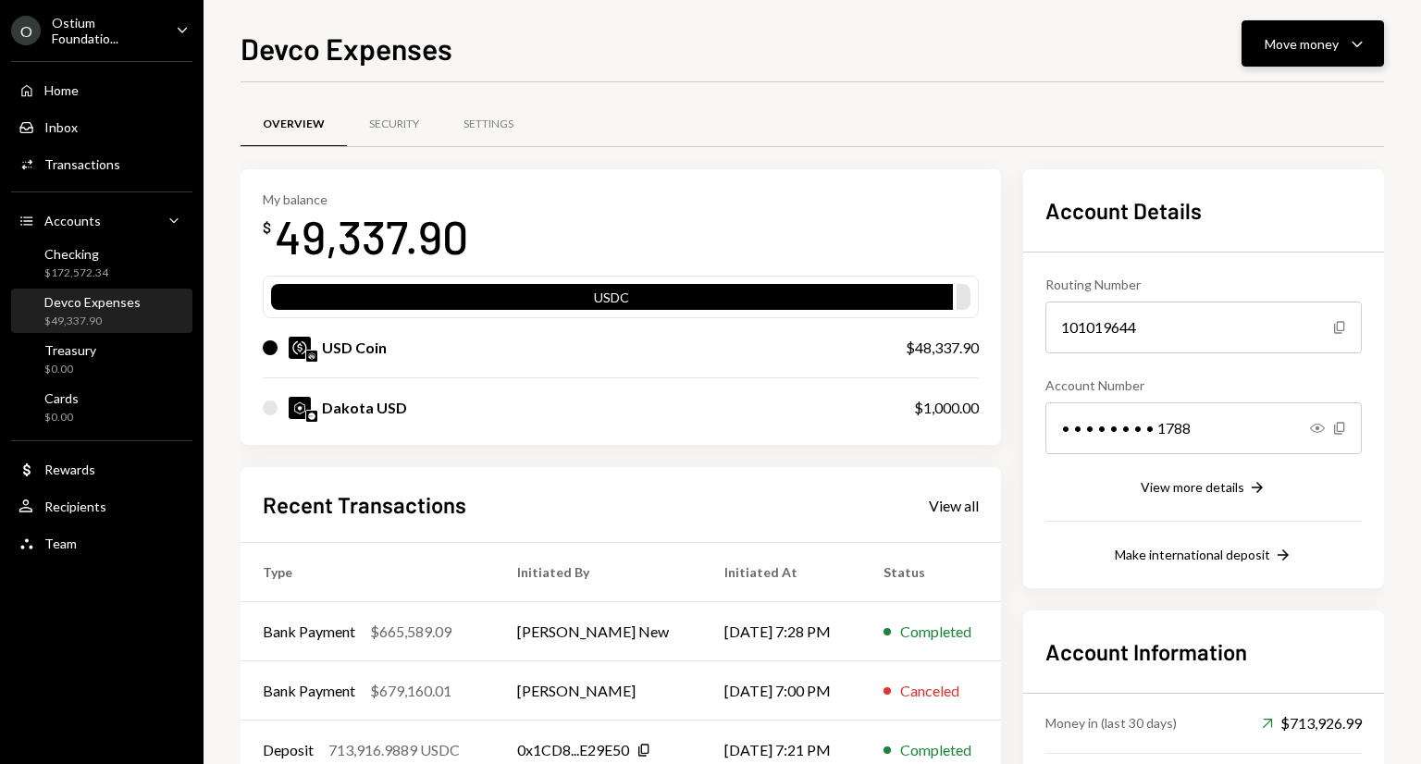
click at [1378, 48] on button "Move money Caret Down" at bounding box center [1312, 43] width 142 height 46
click at [1276, 141] on div "Transfer" at bounding box center [1297, 140] width 135 height 19
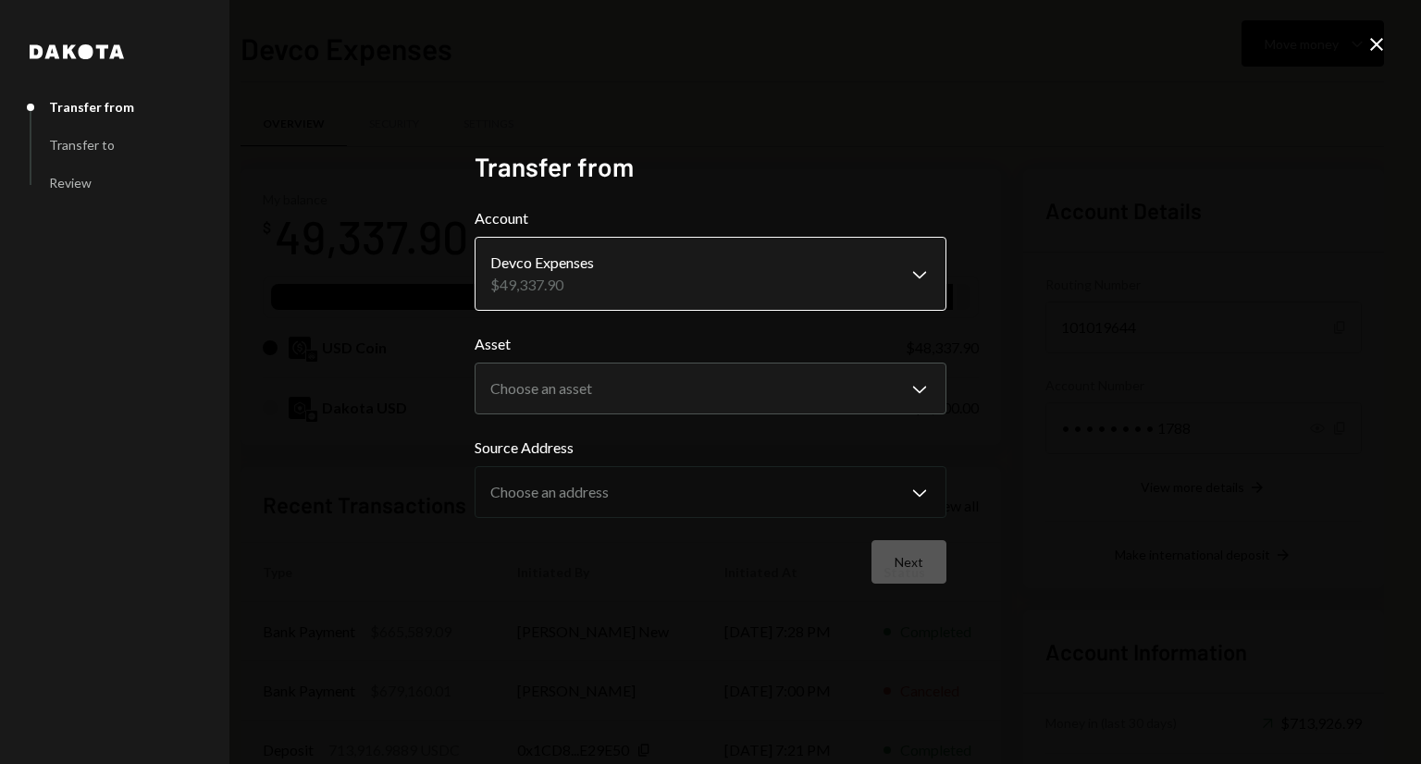
click at [876, 301] on body "O Ostium Foundatio... Caret Down Home Home Inbox Inbox Activities Transactions …" at bounding box center [710, 382] width 1421 height 764
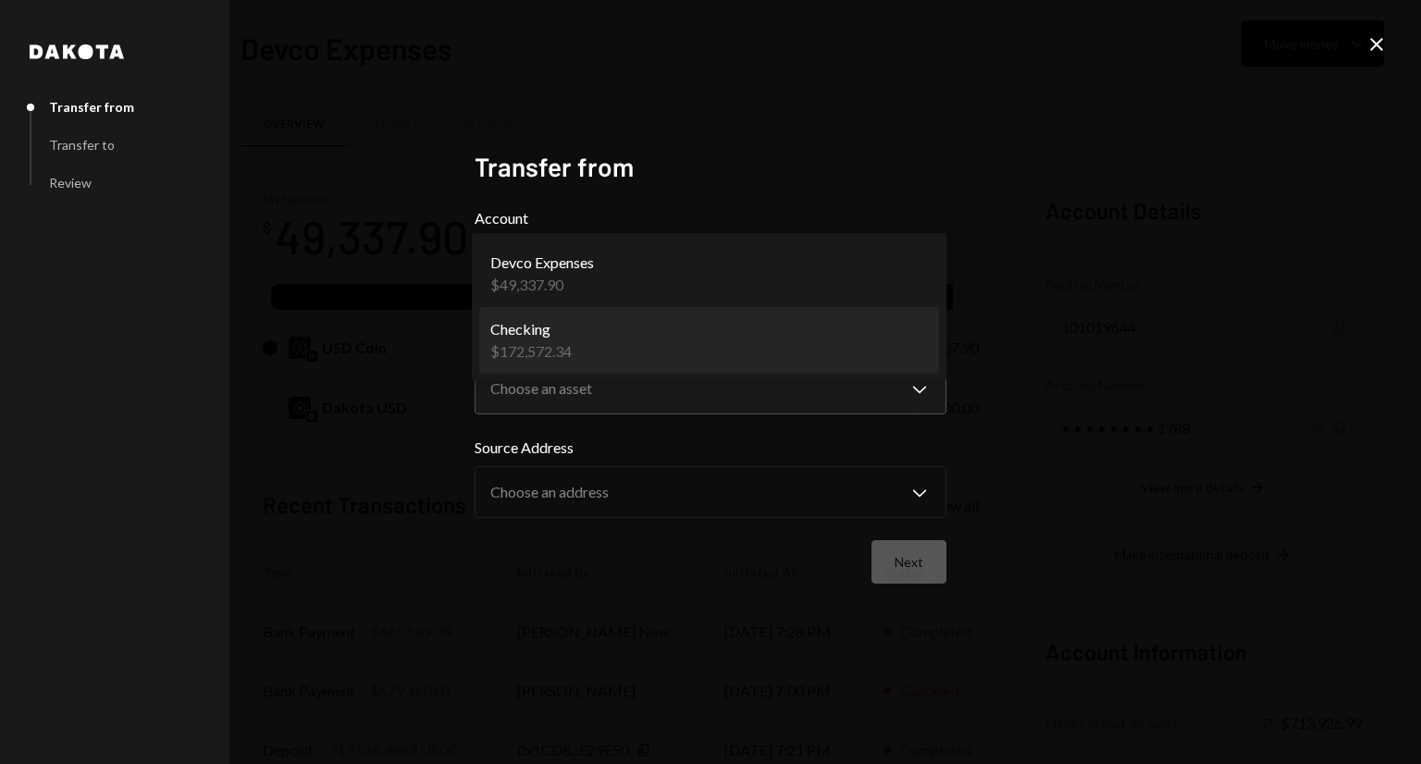
select select "**********"
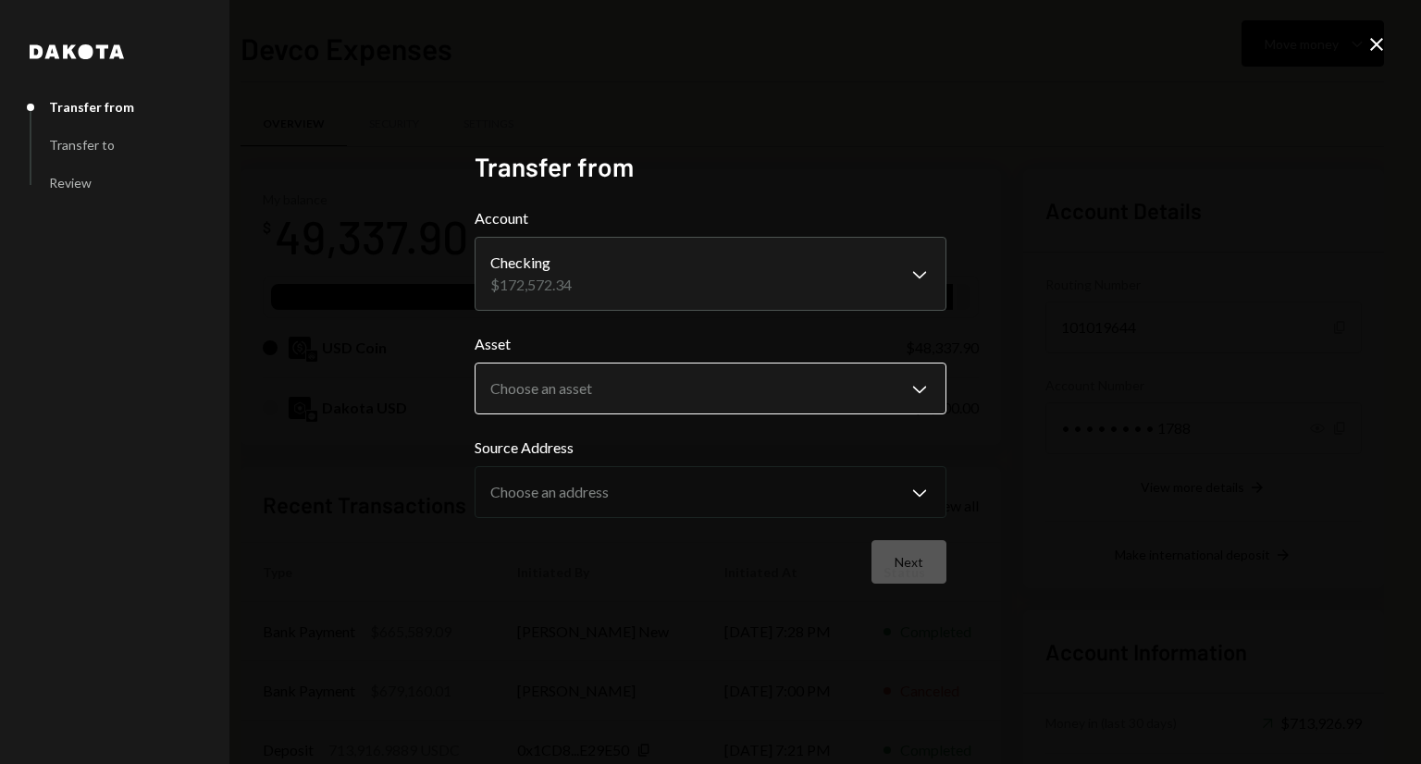
click at [841, 382] on body "O Ostium Foundatio... Caret Down Home Home Inbox Inbox Activities Transactions …" at bounding box center [710, 382] width 1421 height 764
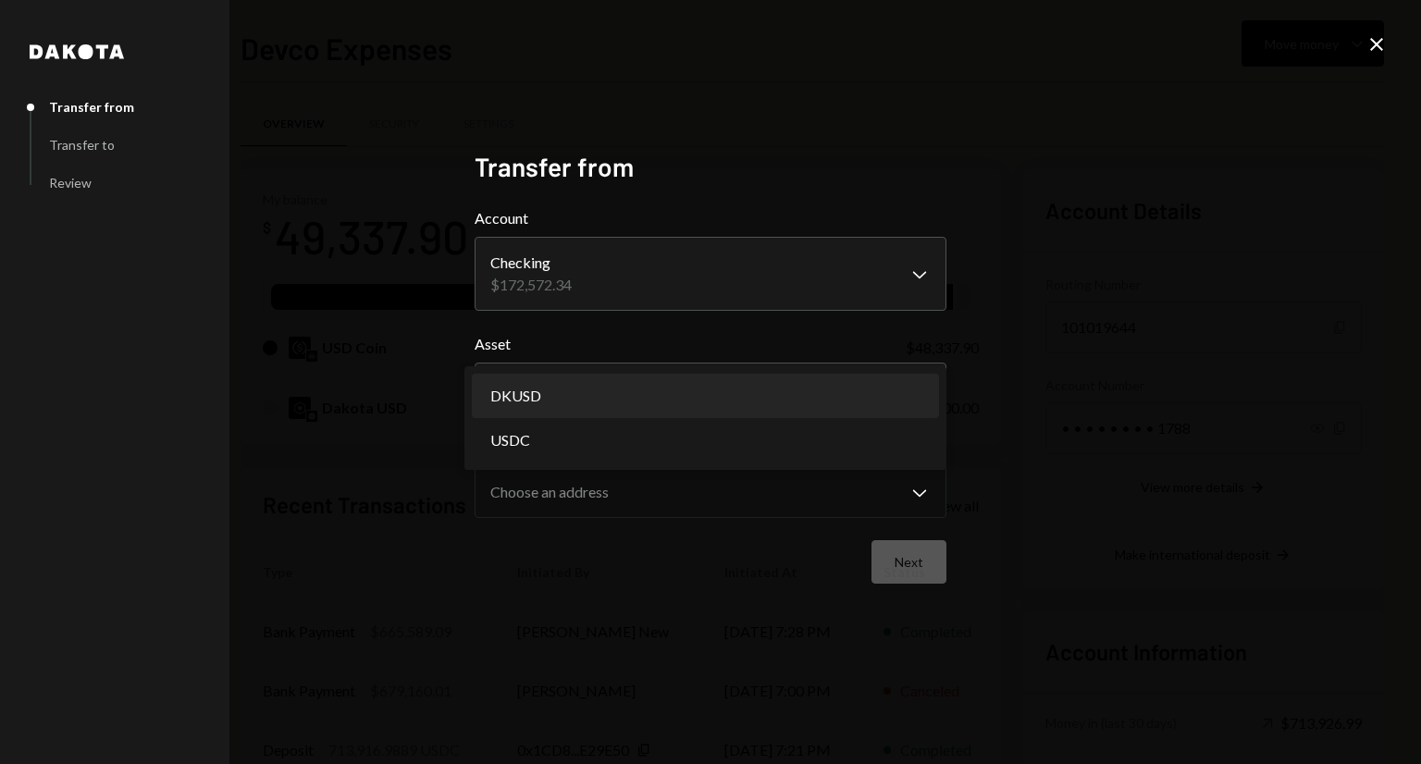
select select "*****"
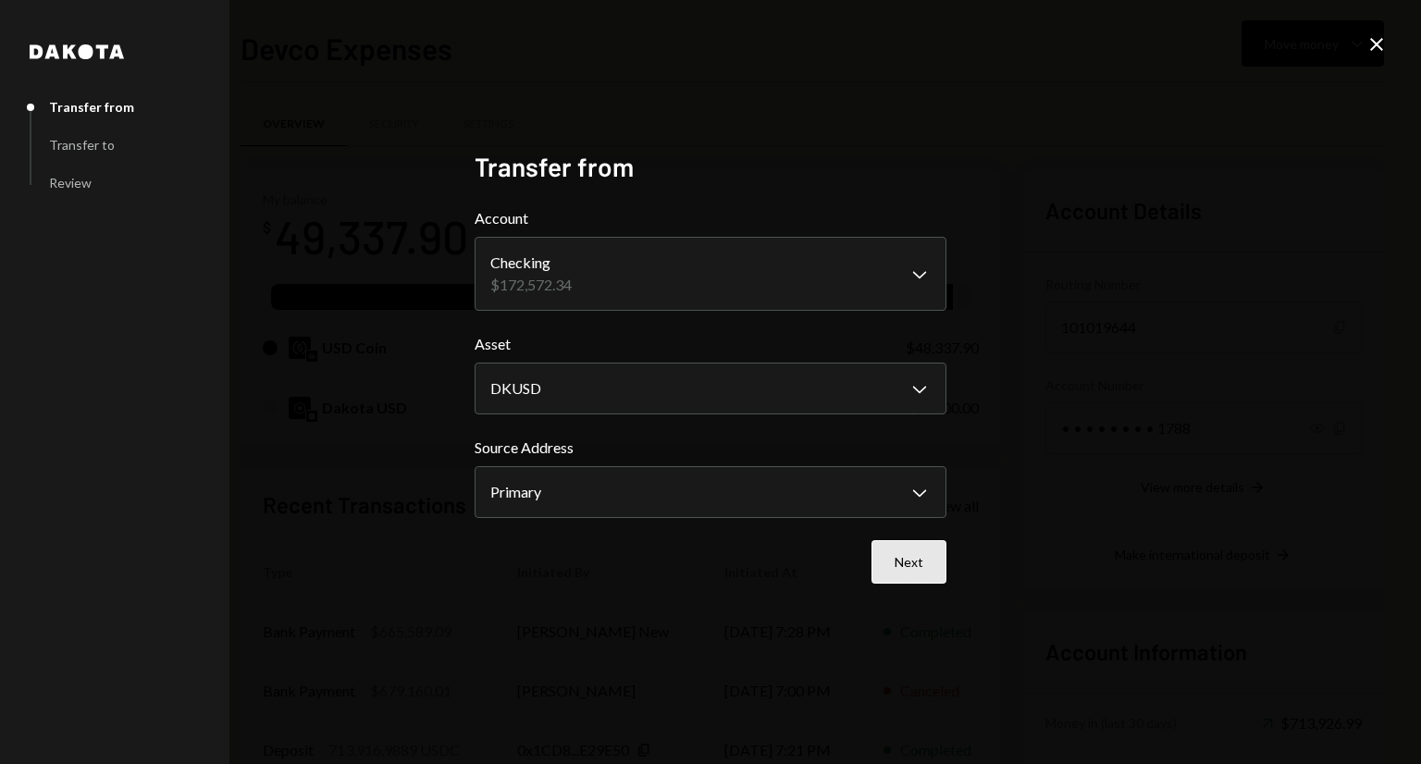
click at [929, 553] on button "Next" at bounding box center [908, 561] width 75 height 43
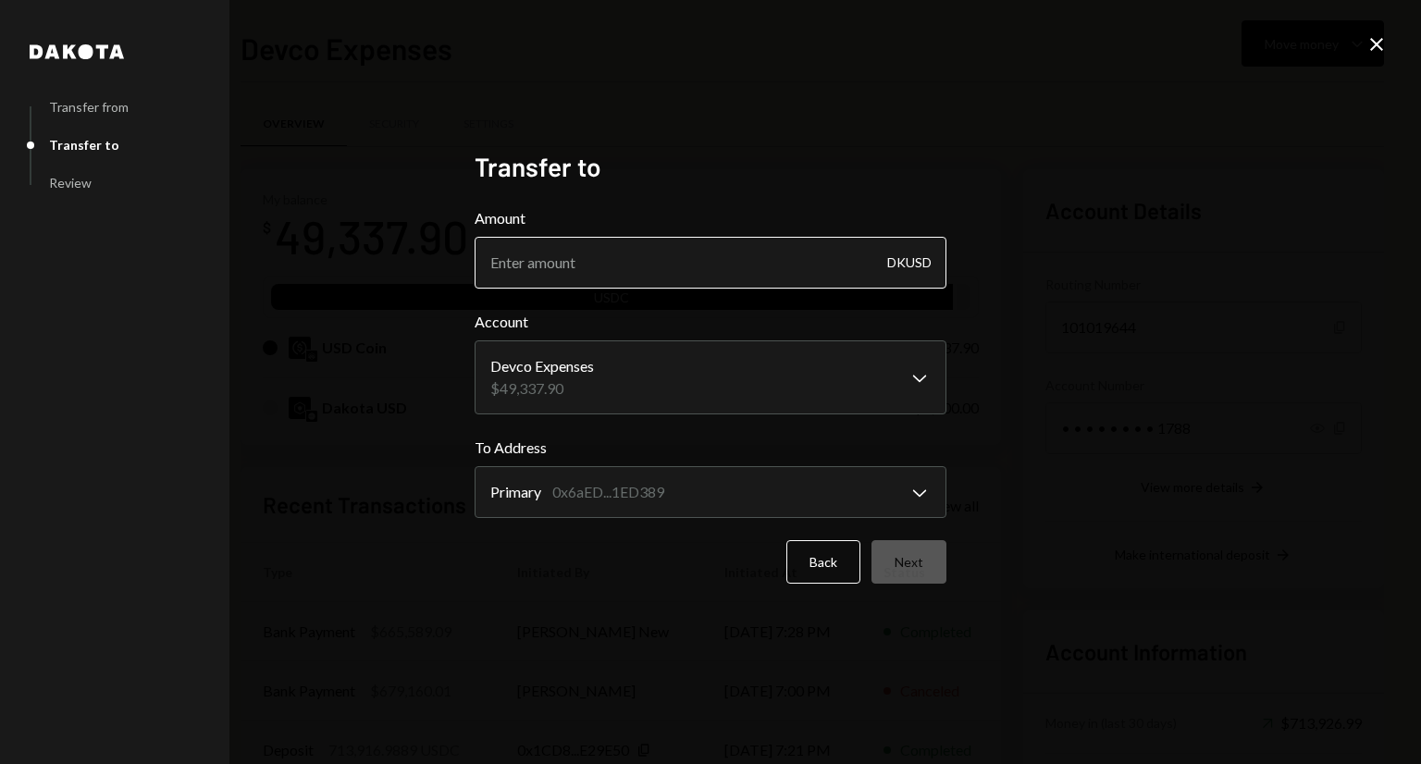
click at [761, 255] on input "Amount" at bounding box center [710, 263] width 472 height 52
type input "49337.90"
click at [906, 587] on div "**********" at bounding box center [710, 382] width 472 height 462
click at [917, 574] on button "Next" at bounding box center [908, 561] width 75 height 43
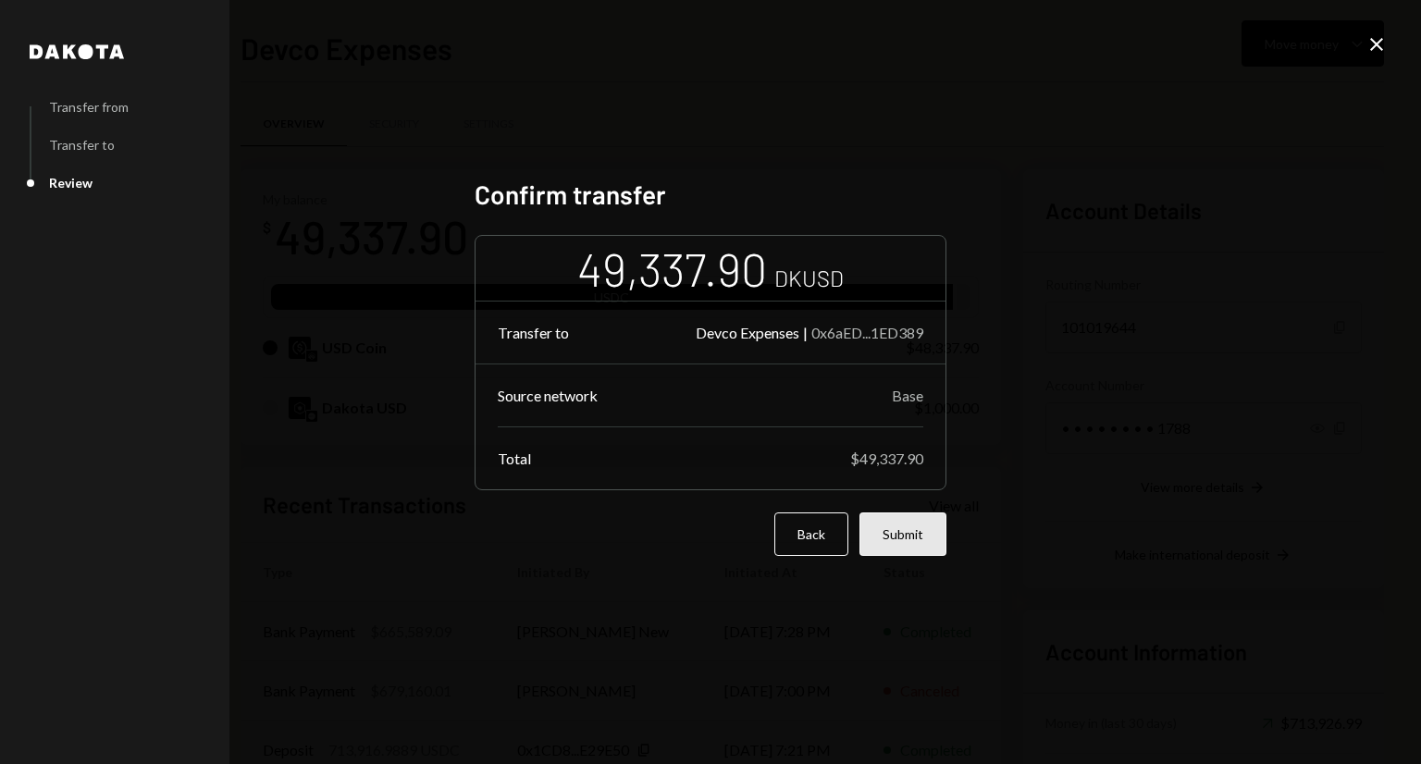
click at [930, 552] on button "Submit" at bounding box center [902, 533] width 87 height 43
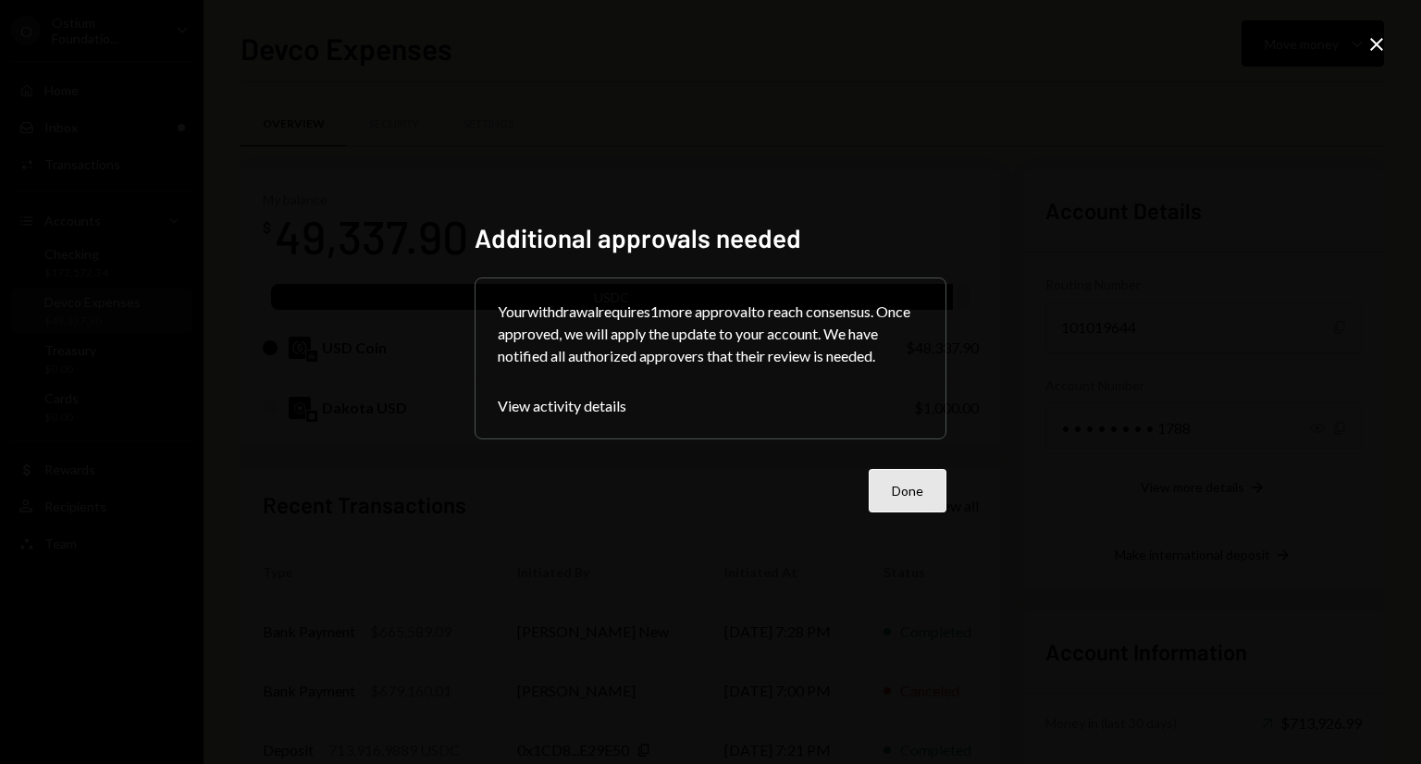
click at [900, 486] on button "Done" at bounding box center [907, 490] width 78 height 43
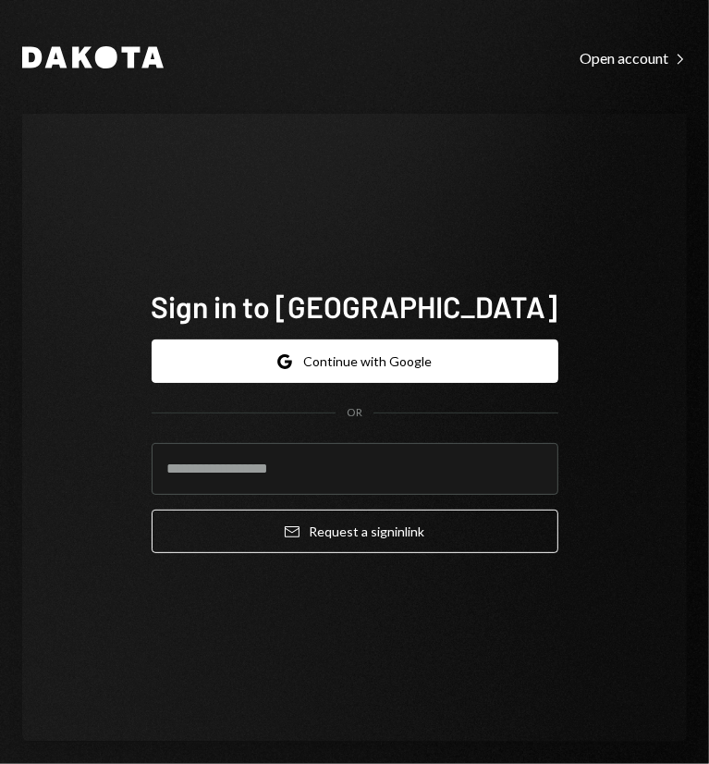
type input "**********"
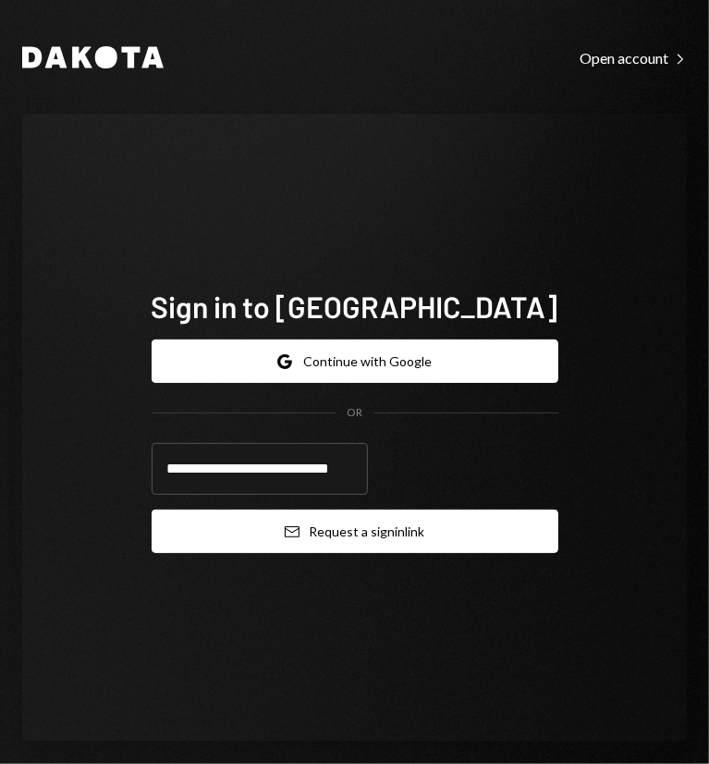
click at [379, 524] on button "Email Request a sign in link" at bounding box center [355, 531] width 407 height 43
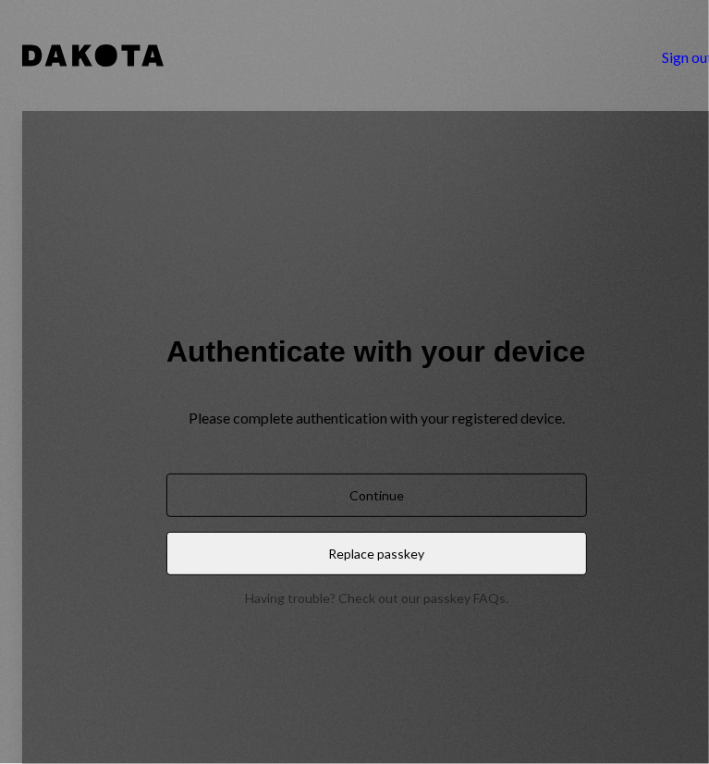
click at [396, 474] on button "Continue" at bounding box center [376, 495] width 421 height 43
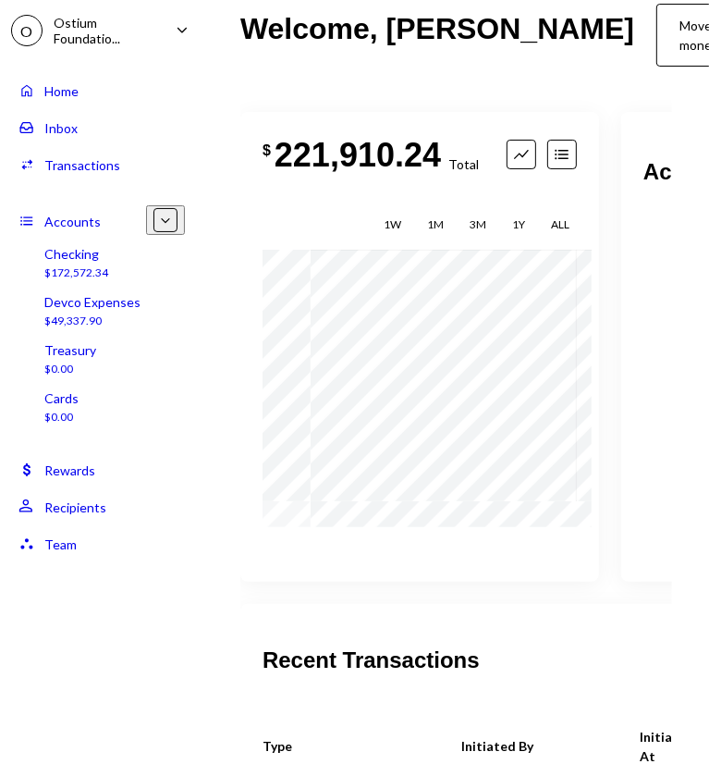
click at [118, 120] on div "Inbox Inbox" at bounding box center [101, 127] width 166 height 17
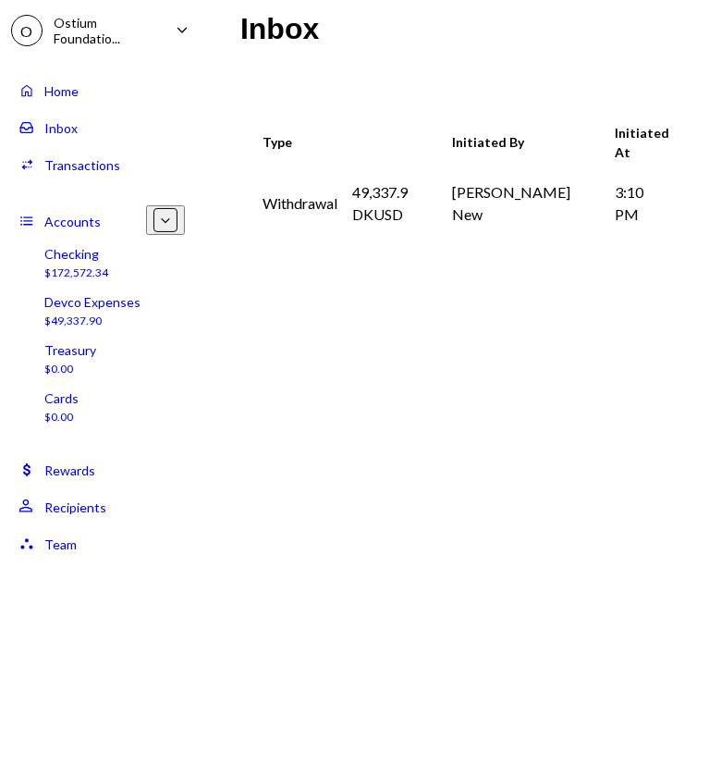
click at [121, 66] on div "Home Home Inbox Inbox Activities Transactions Accounts Accounts Caret Down Chec…" at bounding box center [101, 306] width 203 height 513
click at [126, 47] on ul "O Ostium Foundatio... Caret Down Home Home Inbox Inbox Activities Transactions …" at bounding box center [101, 281] width 203 height 563
click at [82, 30] on div "Ostium Foundatio..." at bounding box center [107, 30] width 107 height 31
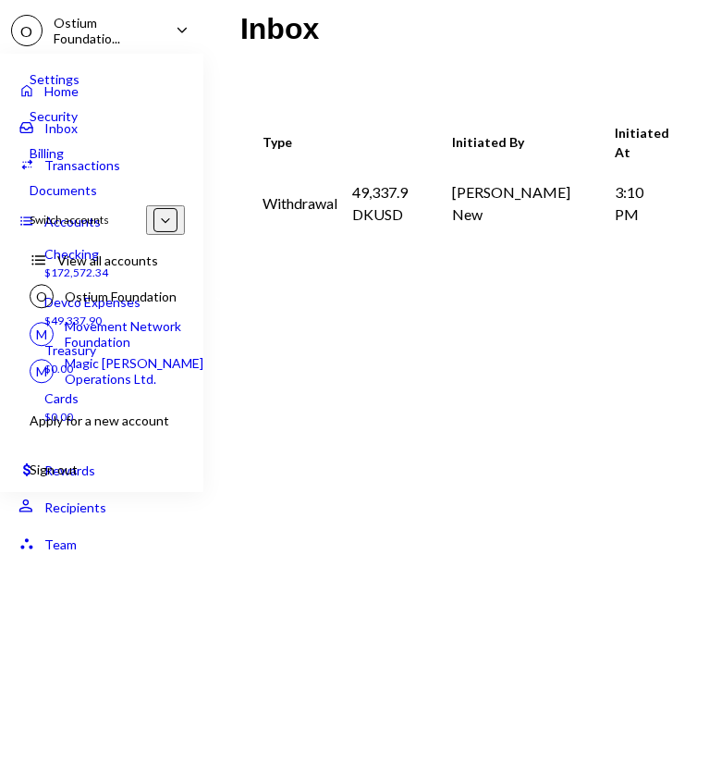
click at [146, 356] on div "Magic [PERSON_NAME] Operations Ltd." at bounding box center [147, 370] width 165 height 31
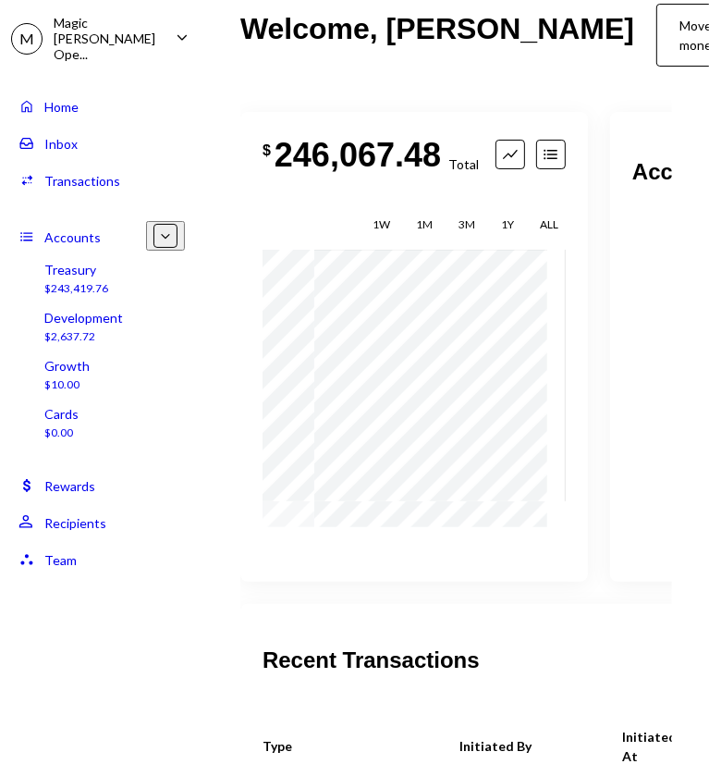
click at [96, 262] on div "Treasury" at bounding box center [76, 270] width 64 height 16
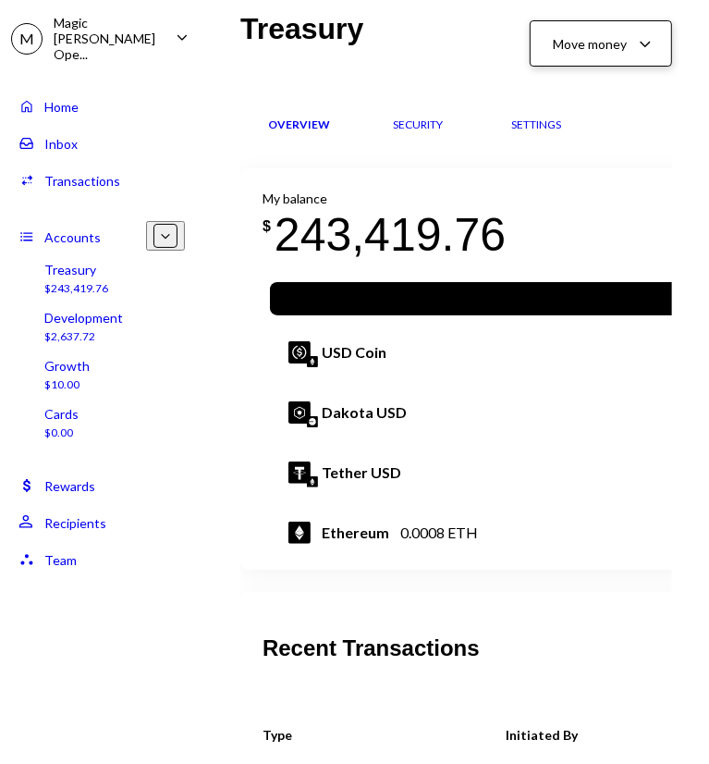
click at [647, 46] on icon "Caret Down" at bounding box center [645, 43] width 22 height 22
click at [572, 194] on div "Deposit Deposit" at bounding box center [583, 183] width 207 height 42
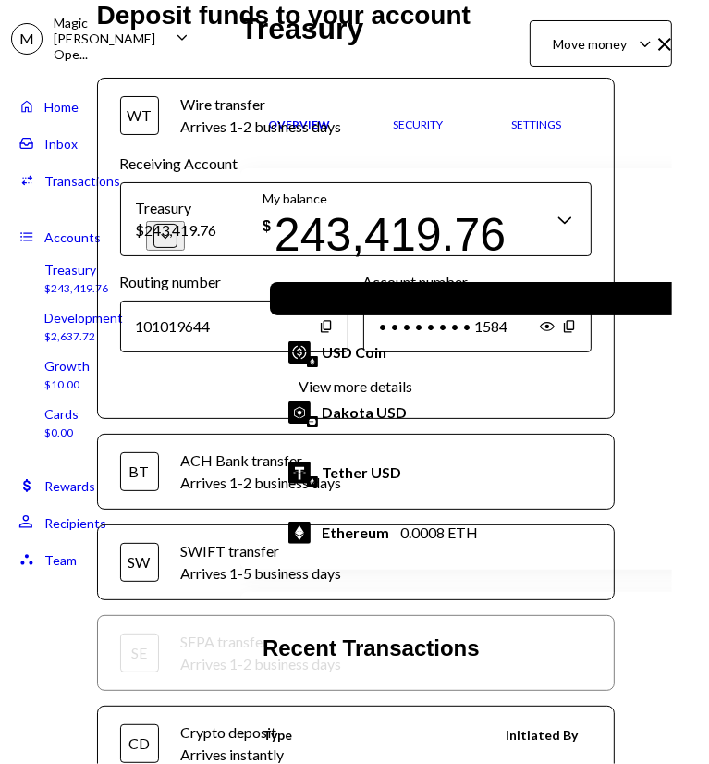
click at [380, 721] on div "Crypto deposit" at bounding box center [386, 732] width 411 height 22
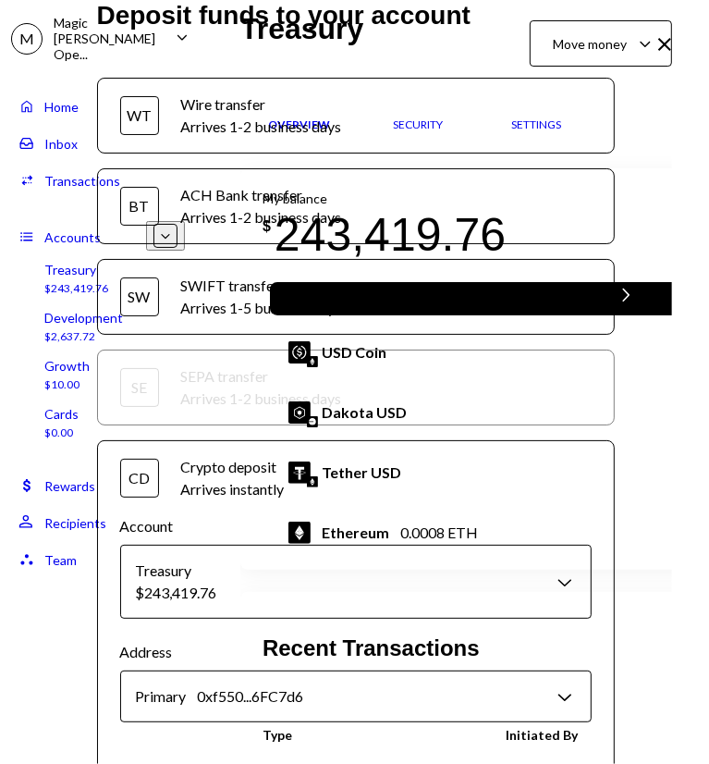
click at [514, 693] on body "M Magic [PERSON_NAME] Ope... Caret Down Home Home Inbox Inbox Activities Transa…" at bounding box center [354, 382] width 709 height 764
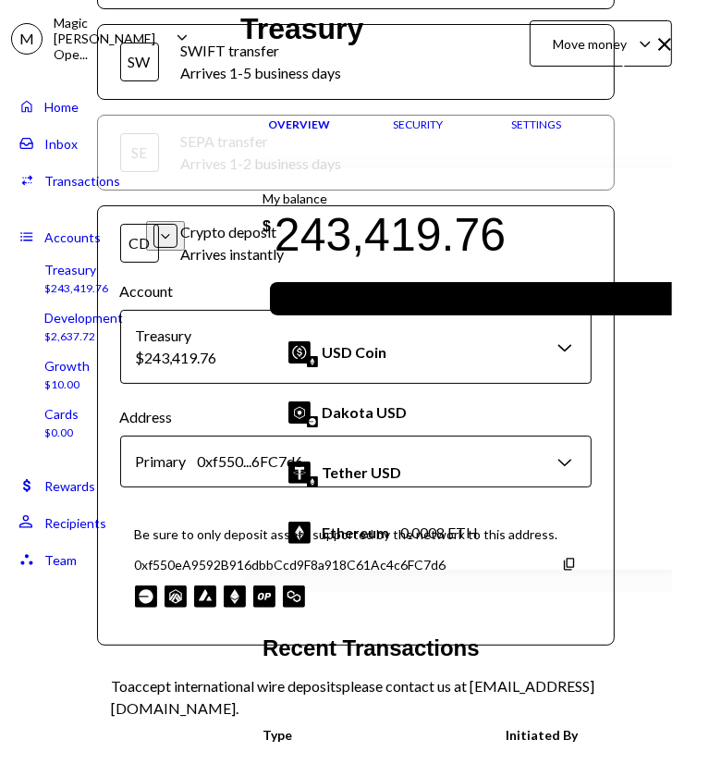
scroll to position [252, 0]
click at [562, 561] on icon "Copy" at bounding box center [569, 564] width 15 height 15
click at [661, 42] on icon at bounding box center [665, 44] width 13 height 13
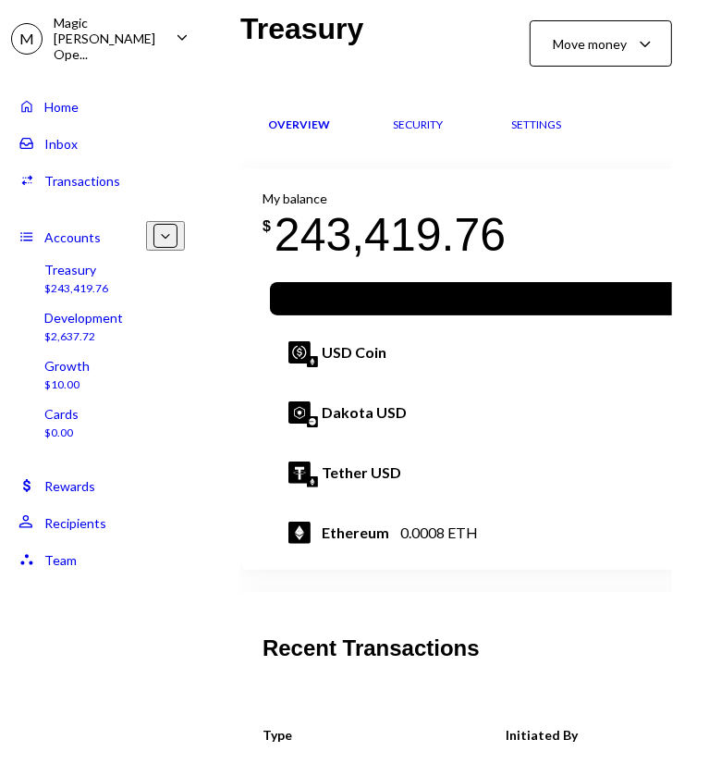
click at [63, 329] on div "$2,637.72" at bounding box center [83, 337] width 79 height 16
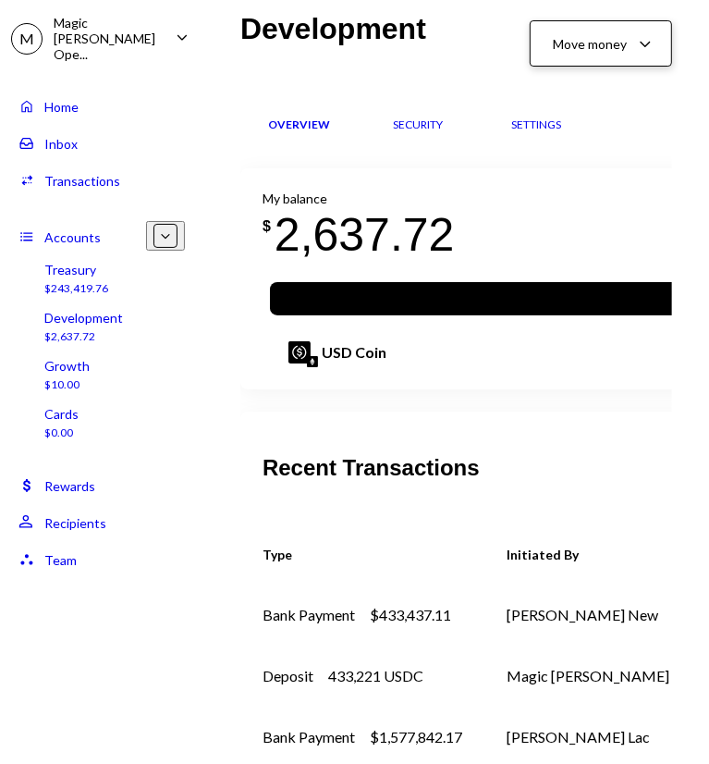
click at [653, 53] on icon "Caret Down" at bounding box center [645, 43] width 22 height 22
click at [618, 192] on div "Deposit Deposit" at bounding box center [583, 183] width 207 height 42
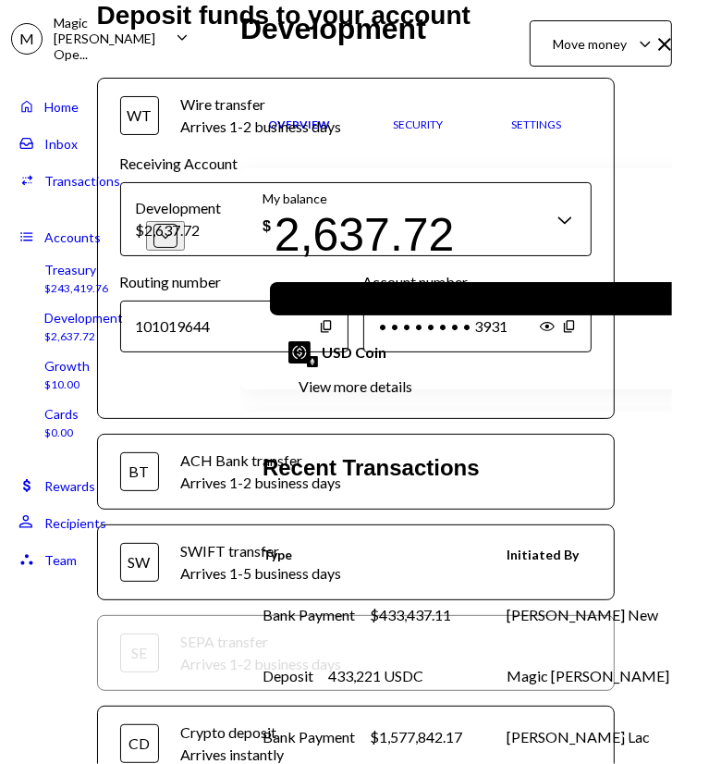
scroll to position [133, 0]
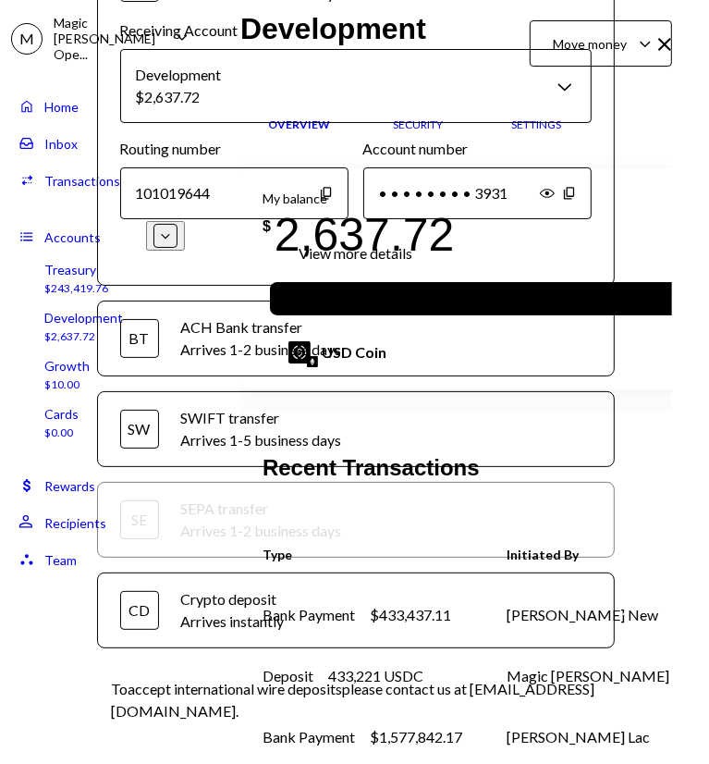
click at [437, 604] on div "Crypto deposit" at bounding box center [386, 599] width 411 height 22
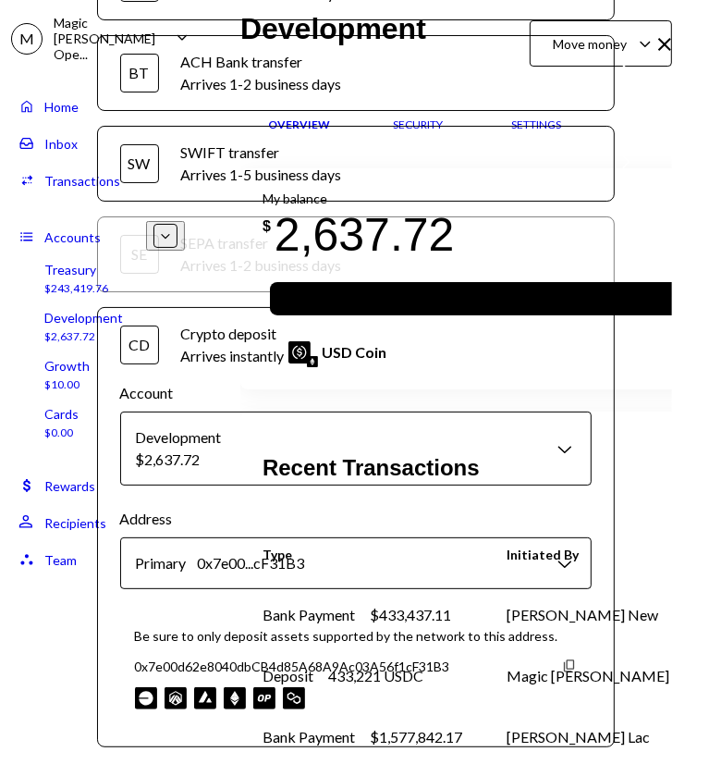
click at [564, 672] on icon "button" at bounding box center [569, 666] width 10 height 12
click at [674, 57] on div "Close" at bounding box center [665, 45] width 22 height 25
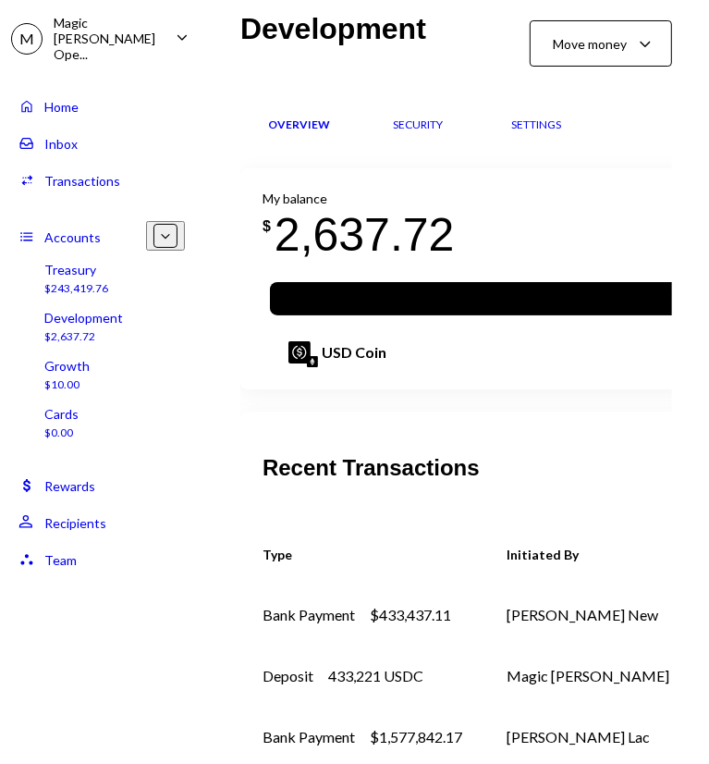
click at [92, 358] on div "Growth $10.00" at bounding box center [101, 375] width 166 height 35
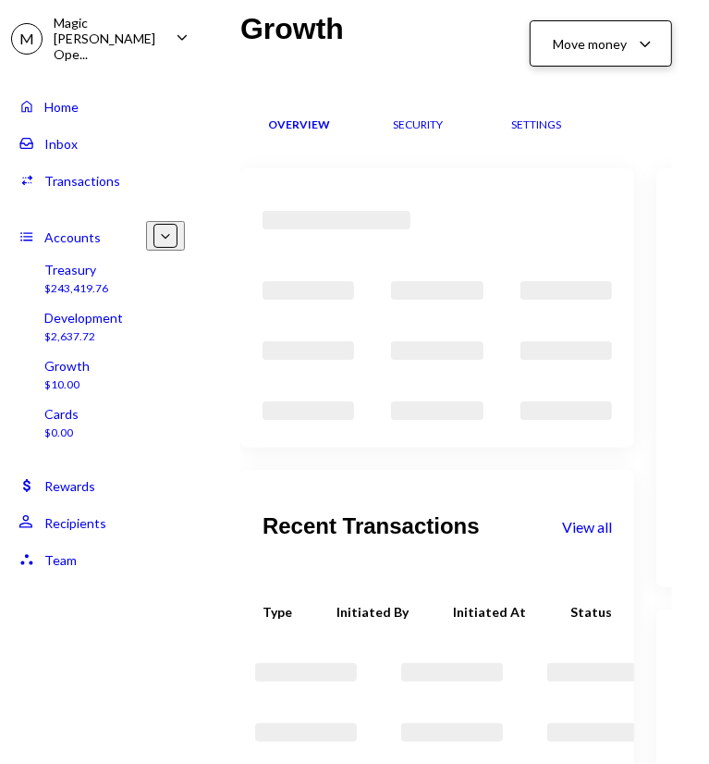
click at [657, 34] on button "Move money Caret Down" at bounding box center [601, 43] width 142 height 46
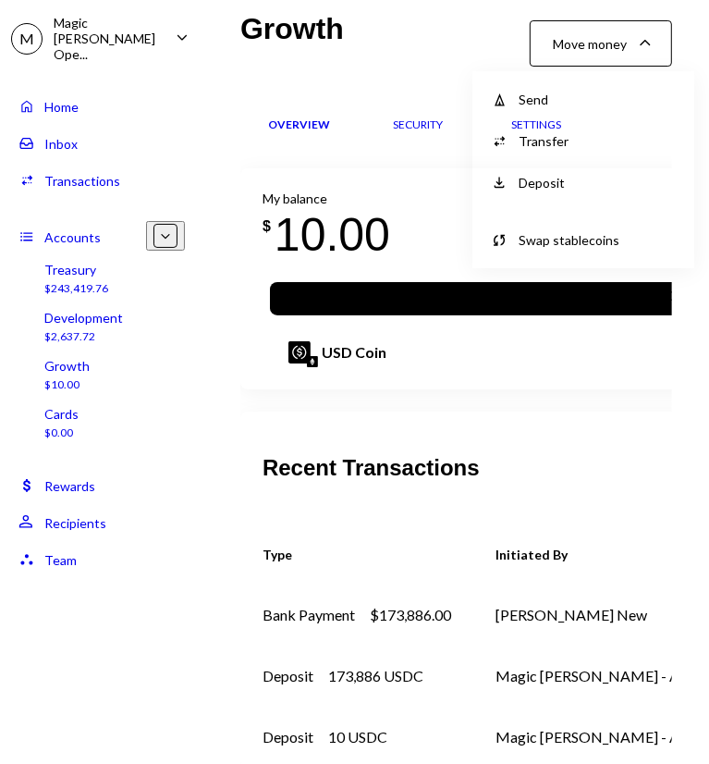
click at [570, 180] on div "Deposit" at bounding box center [597, 182] width 157 height 19
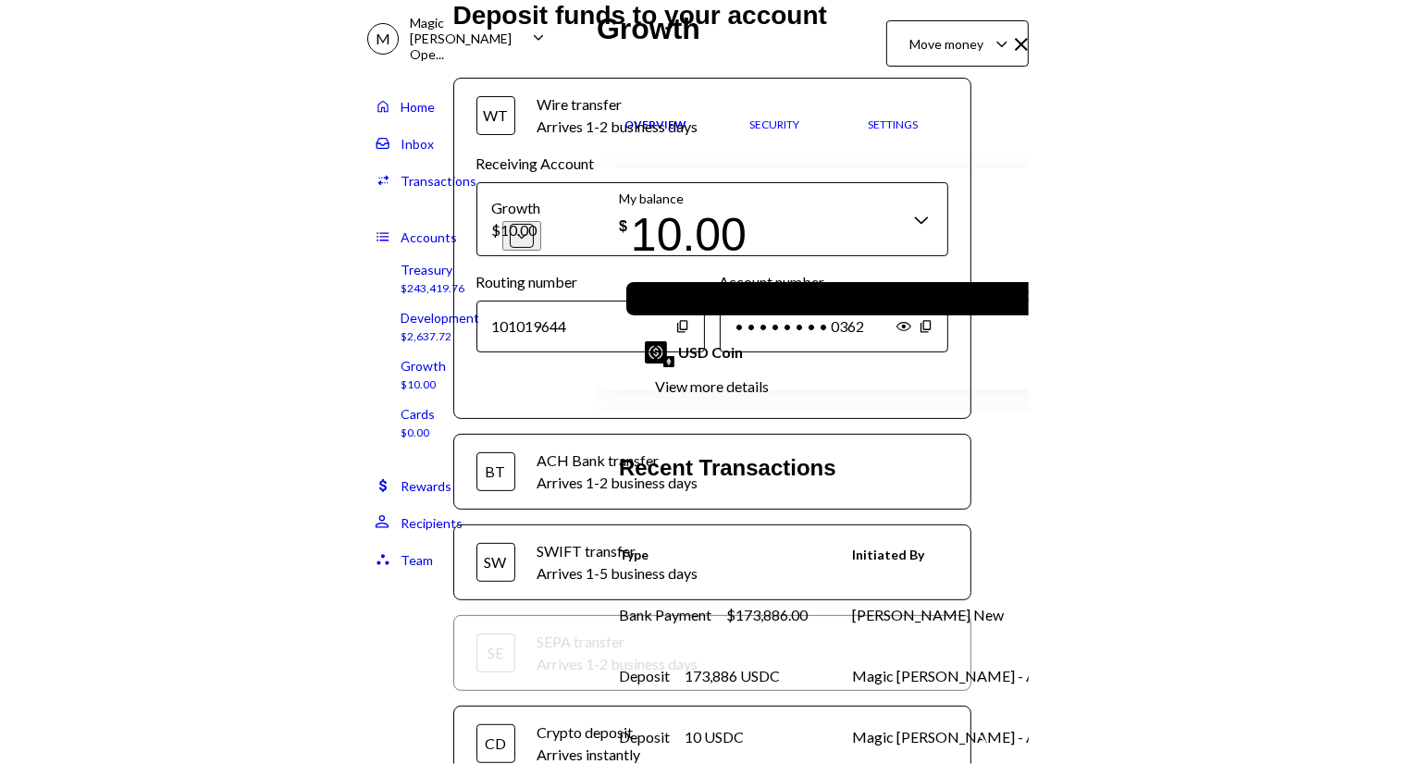
scroll to position [134, 0]
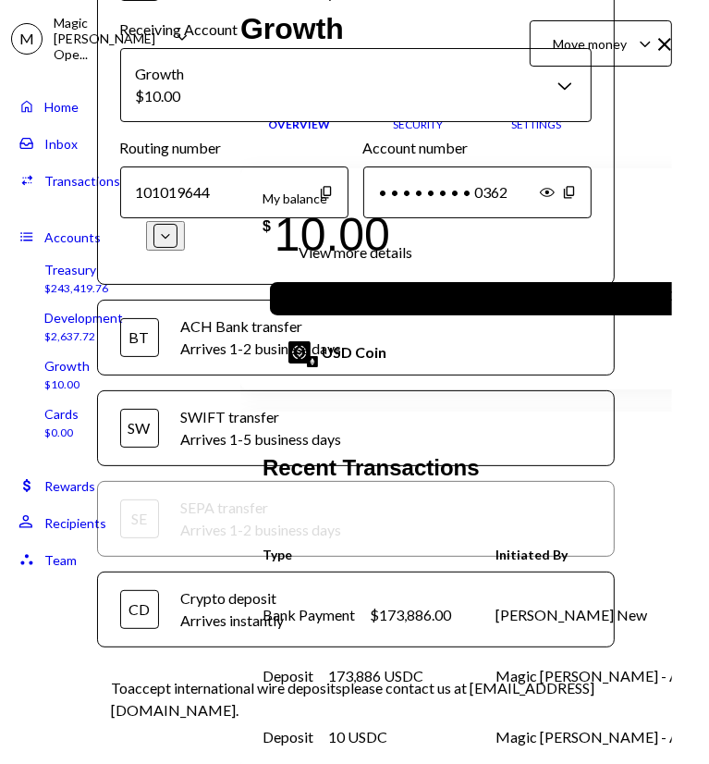
click at [429, 603] on div "Crypto deposit" at bounding box center [386, 598] width 411 height 22
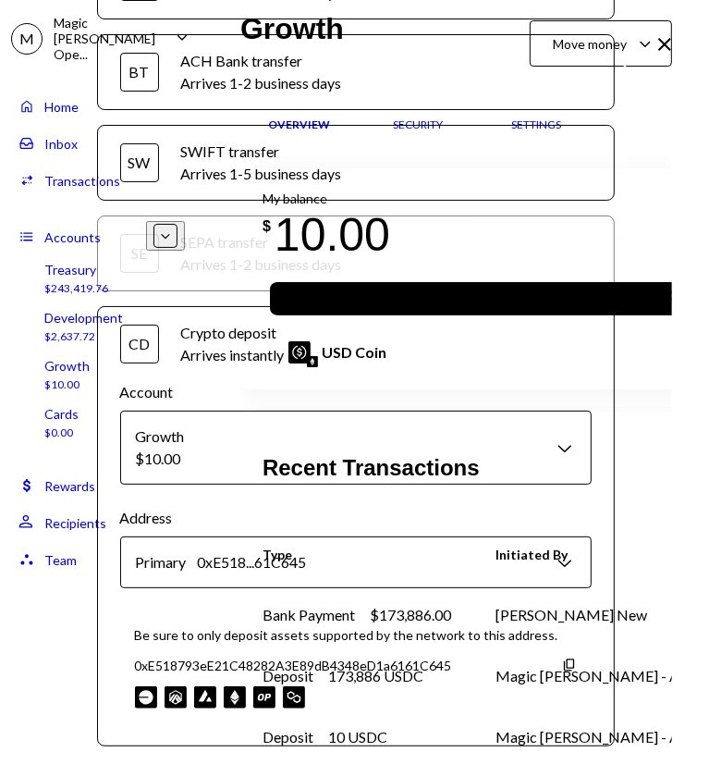
click at [540, 673] on div "0xE518793eE21C48282A3E89dB4348eD1a6161C645 Copy" at bounding box center [356, 665] width 442 height 19
click at [564, 671] on icon "button" at bounding box center [569, 665] width 10 height 12
